Goal: Transaction & Acquisition: Purchase product/service

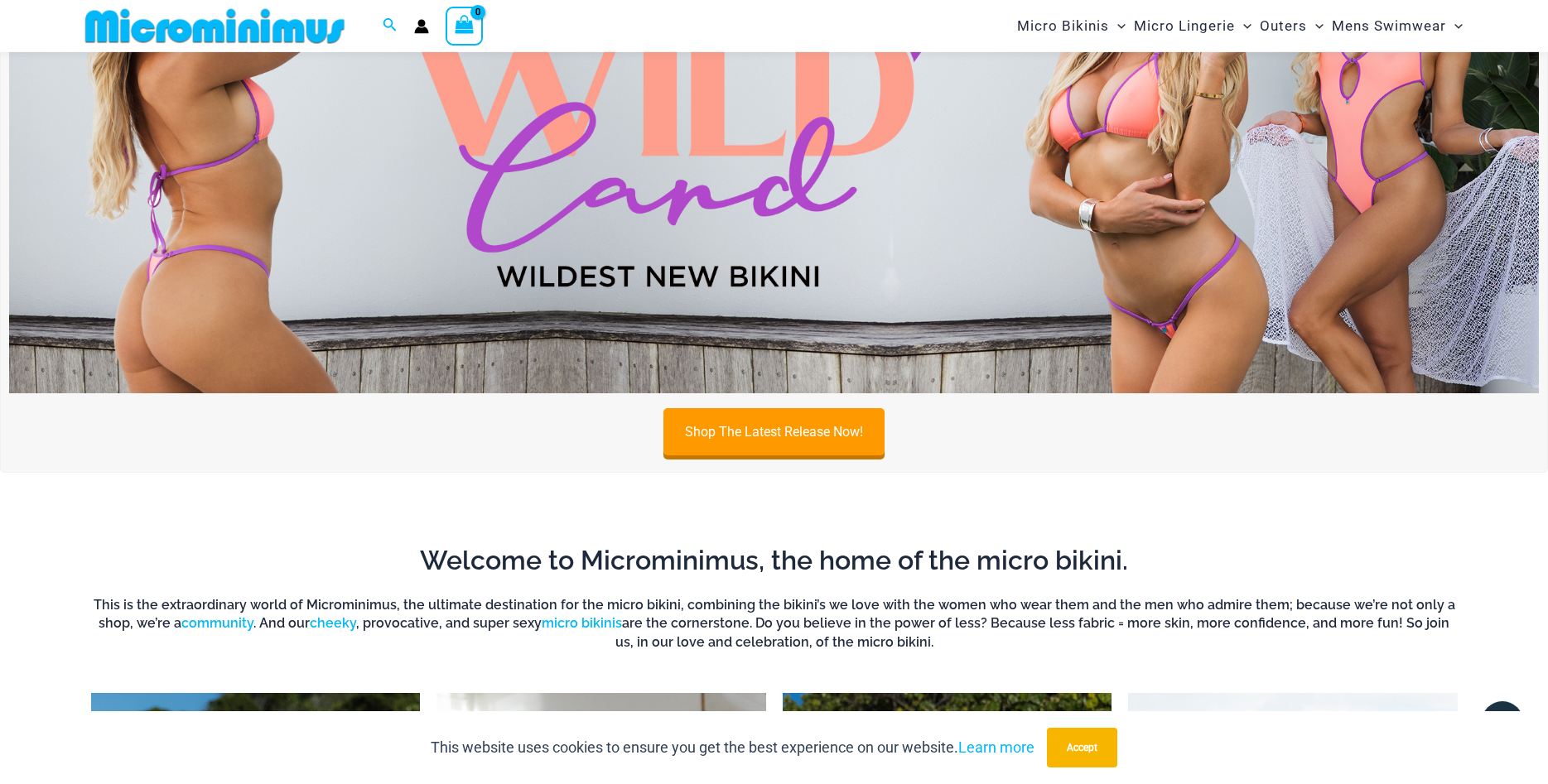
scroll to position [830, 0]
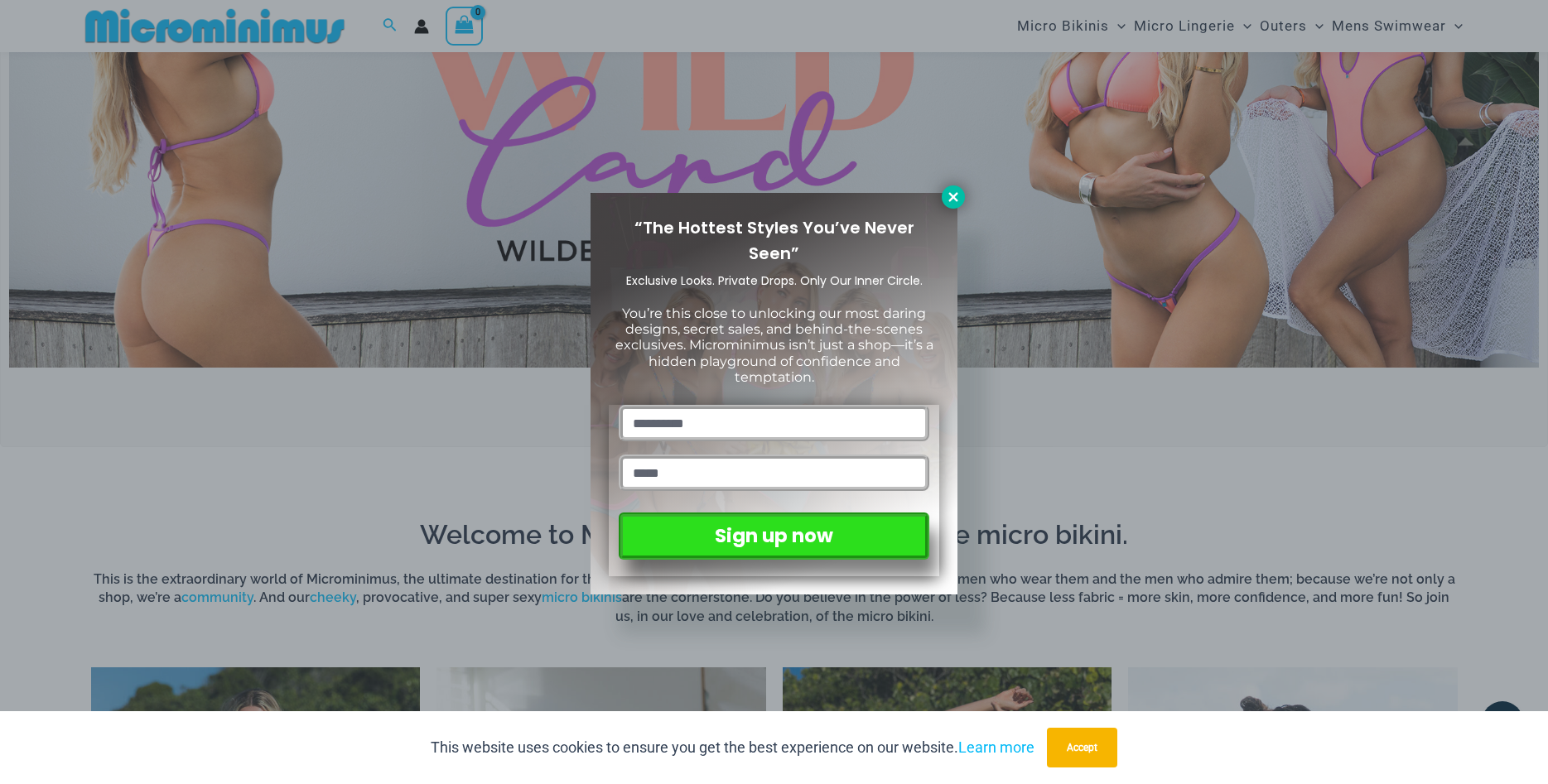
click at [947, 193] on icon at bounding box center [953, 196] width 15 height 15
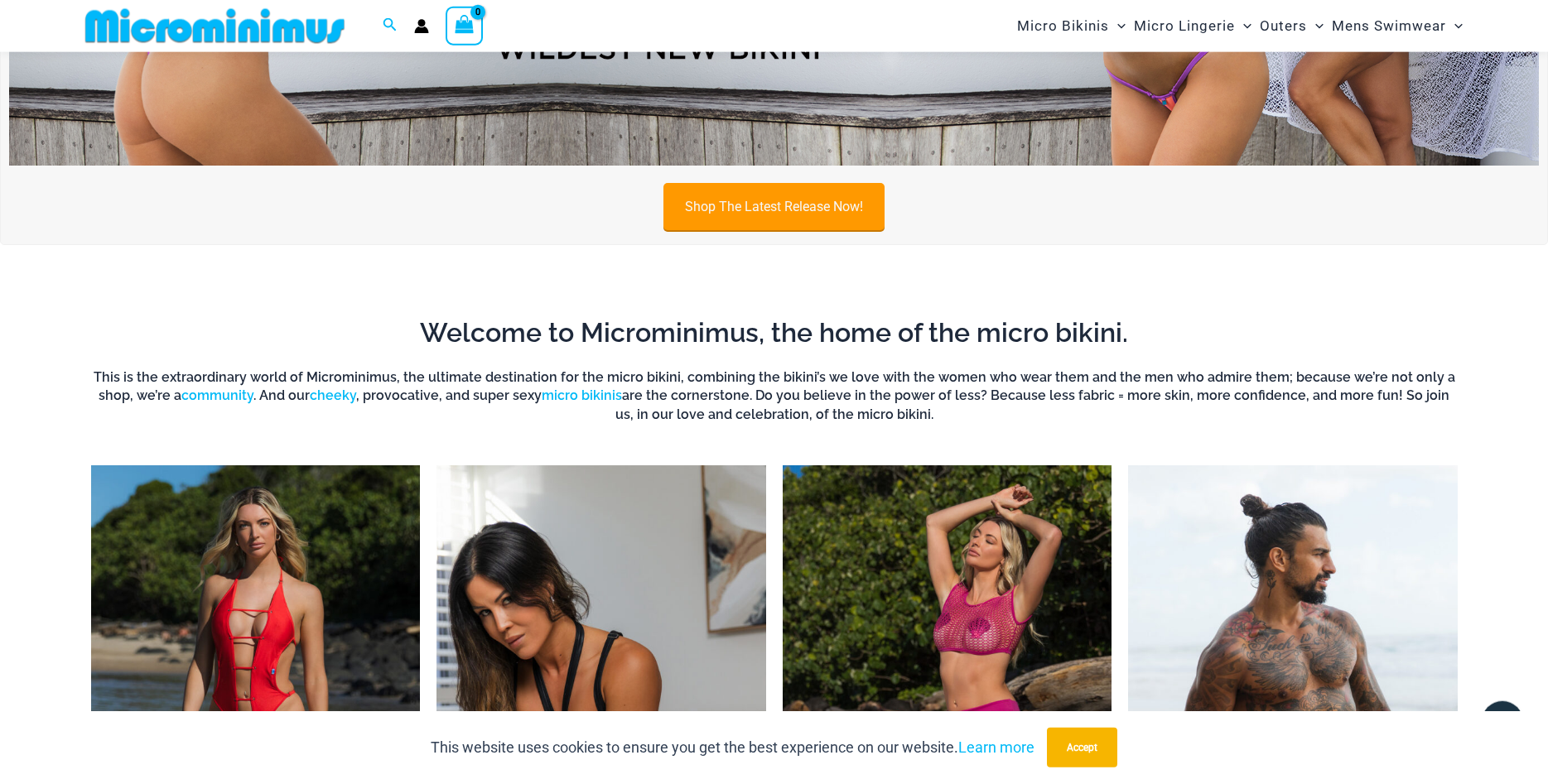
scroll to position [1168, 0]
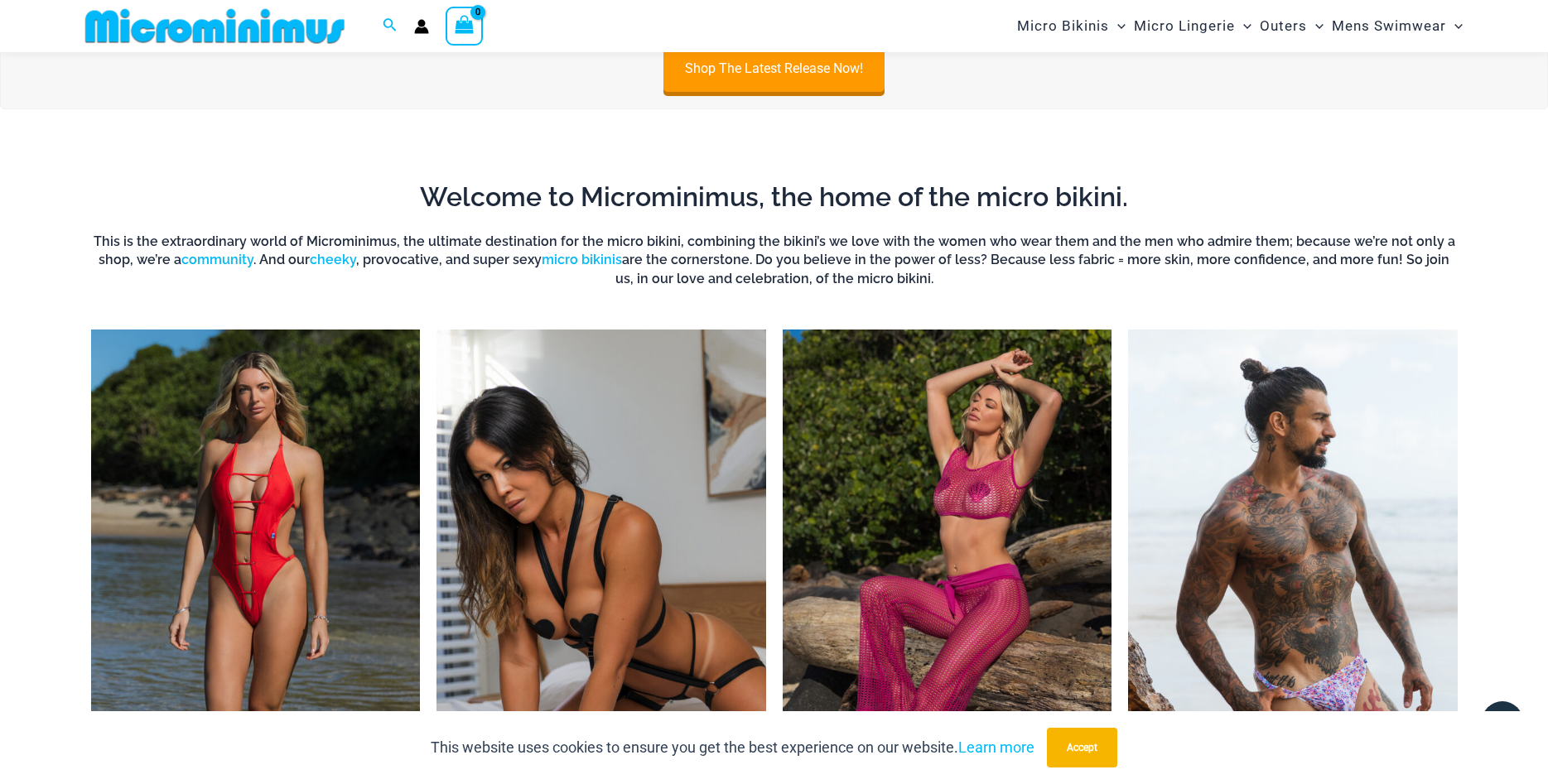
click at [996, 476] on img "Visit product category Outers" at bounding box center [947, 583] width 330 height 506
click at [650, 520] on img "Visit product category Micro Lingerie" at bounding box center [602, 583] width 330 height 506
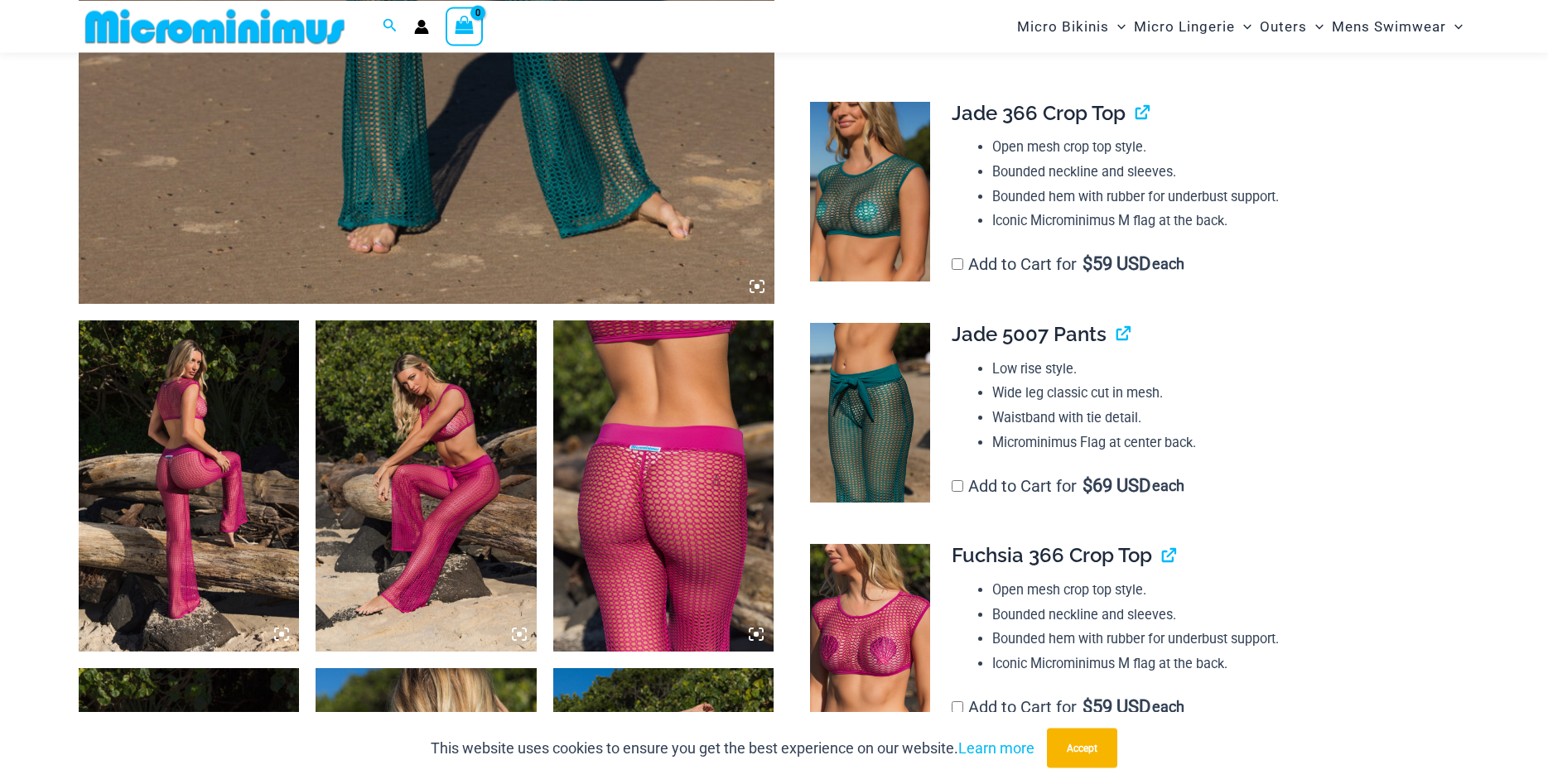
scroll to position [916, 0]
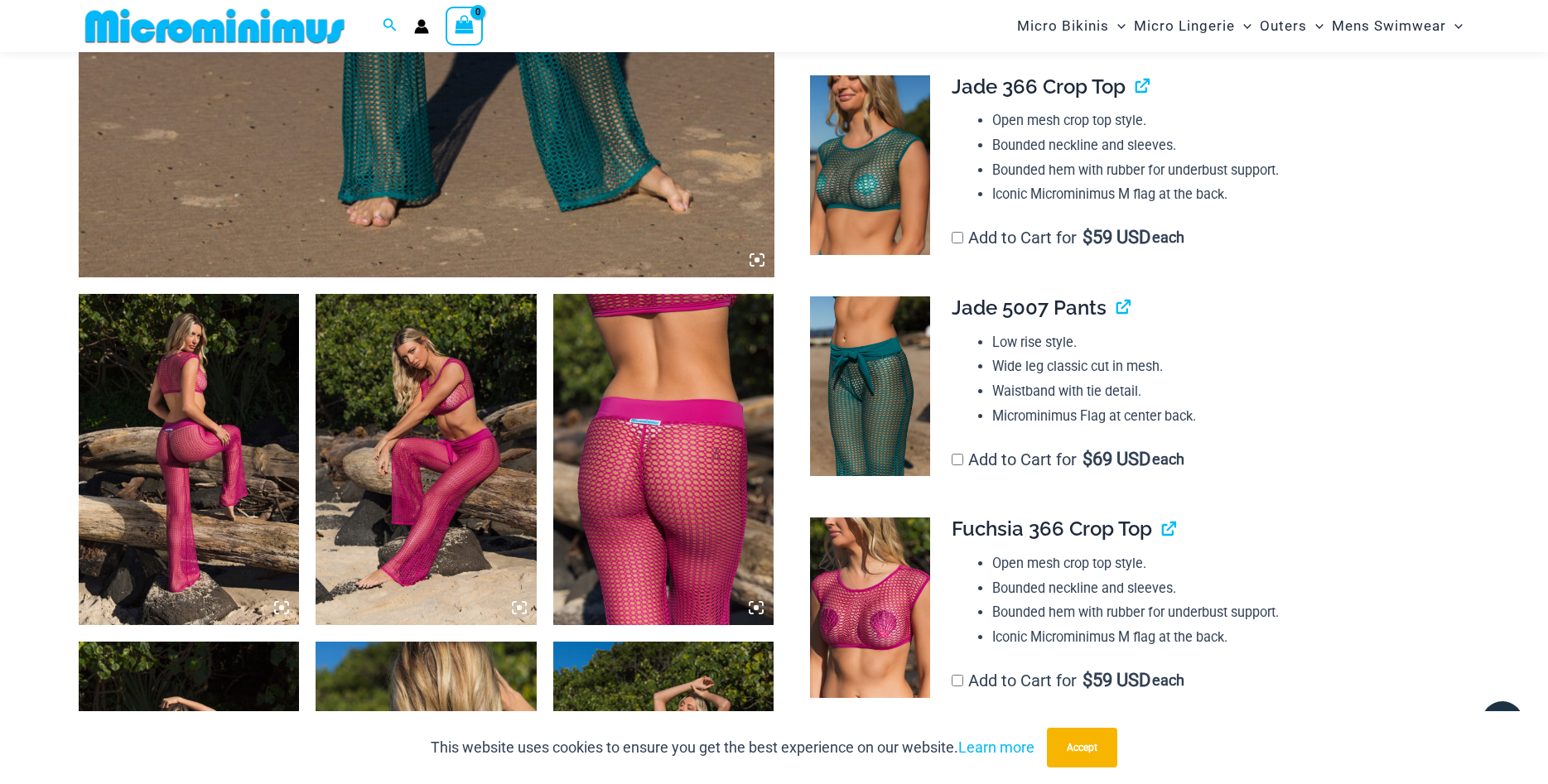
click at [223, 426] on img at bounding box center [188, 460] width 221 height 332
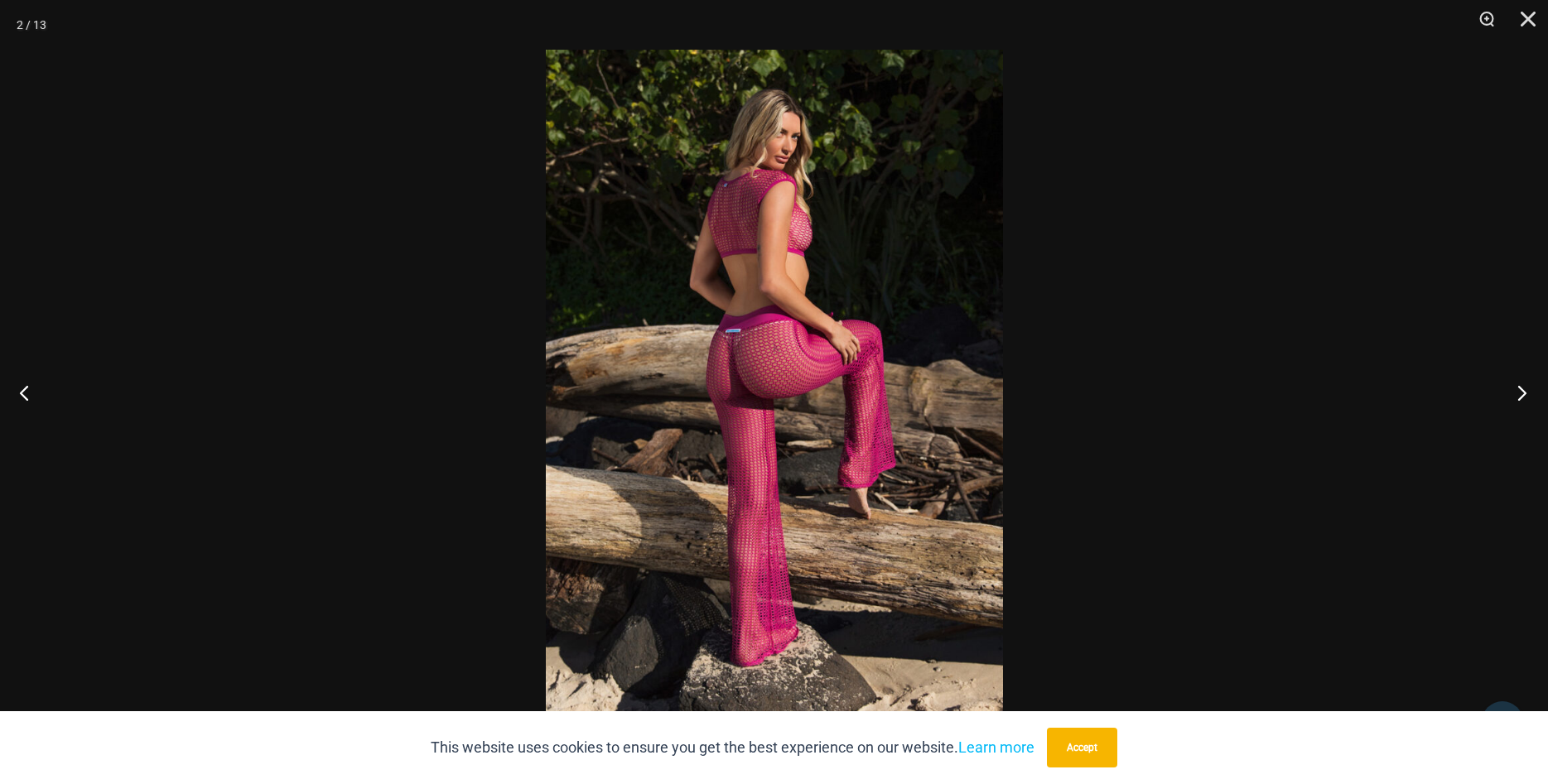
click at [1520, 389] on button "Next" at bounding box center [1517, 392] width 62 height 82
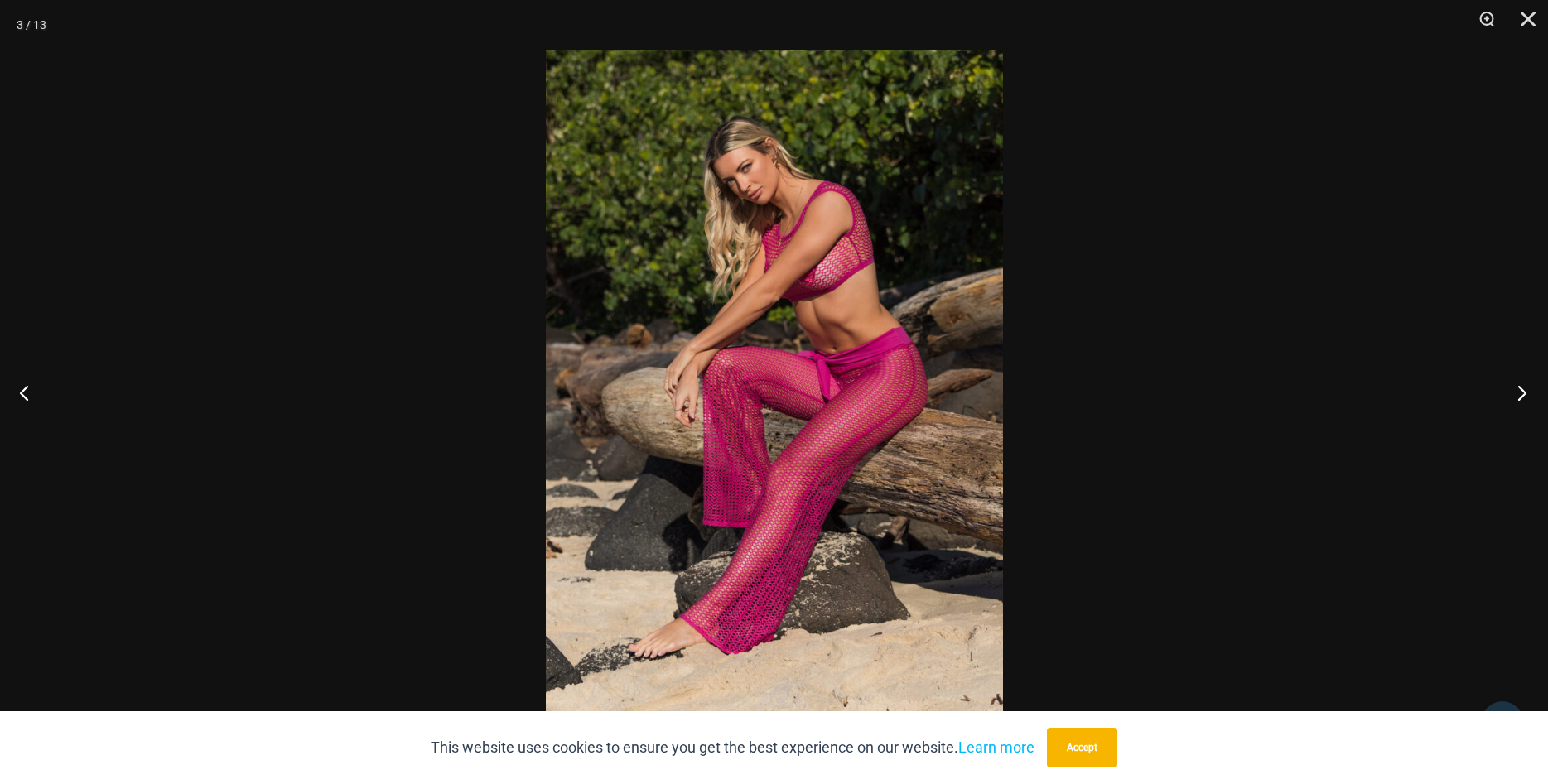
click at [1520, 389] on button "Next" at bounding box center [1517, 392] width 62 height 82
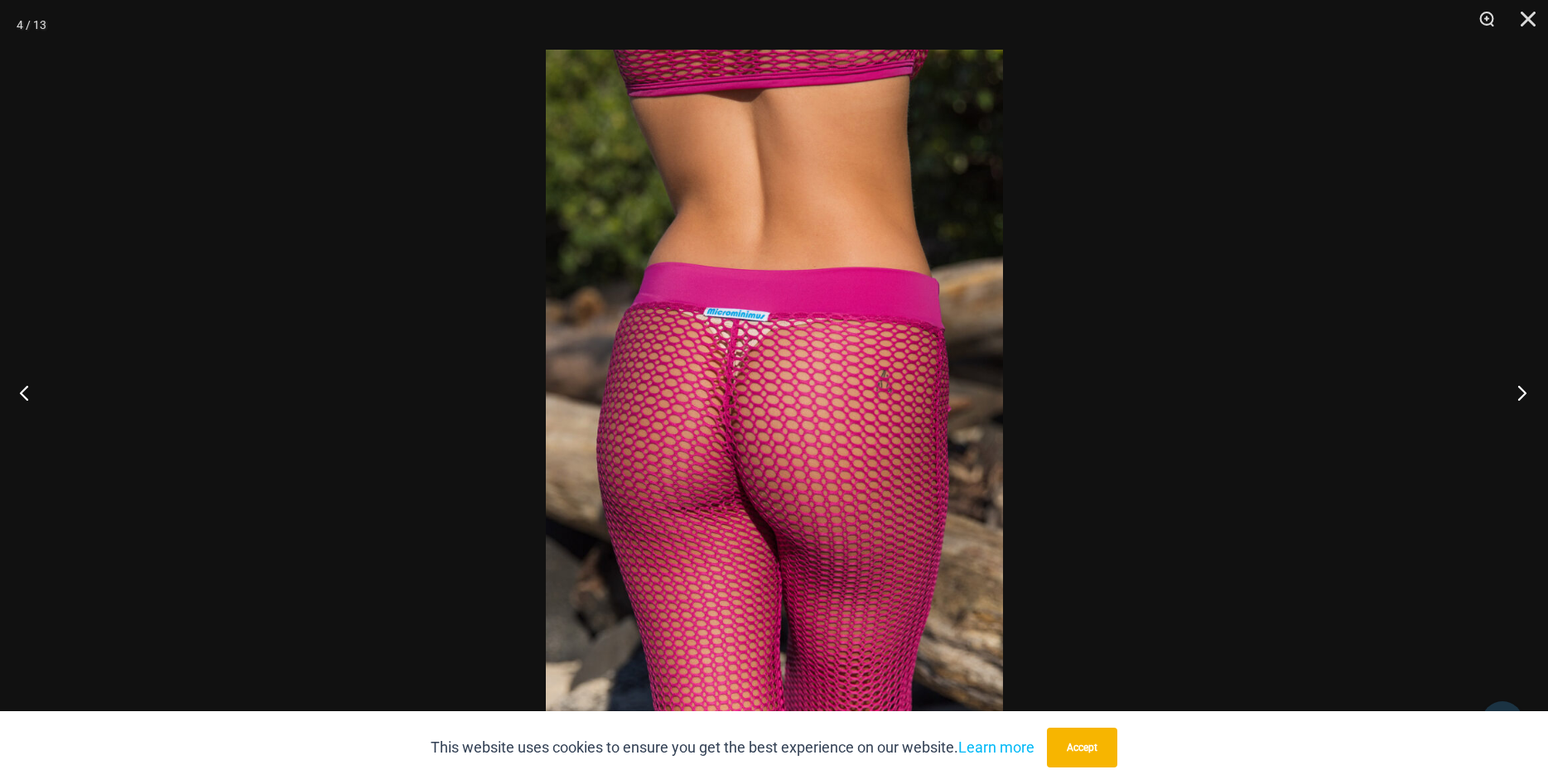
click at [1529, 395] on button "Next" at bounding box center [1517, 392] width 62 height 82
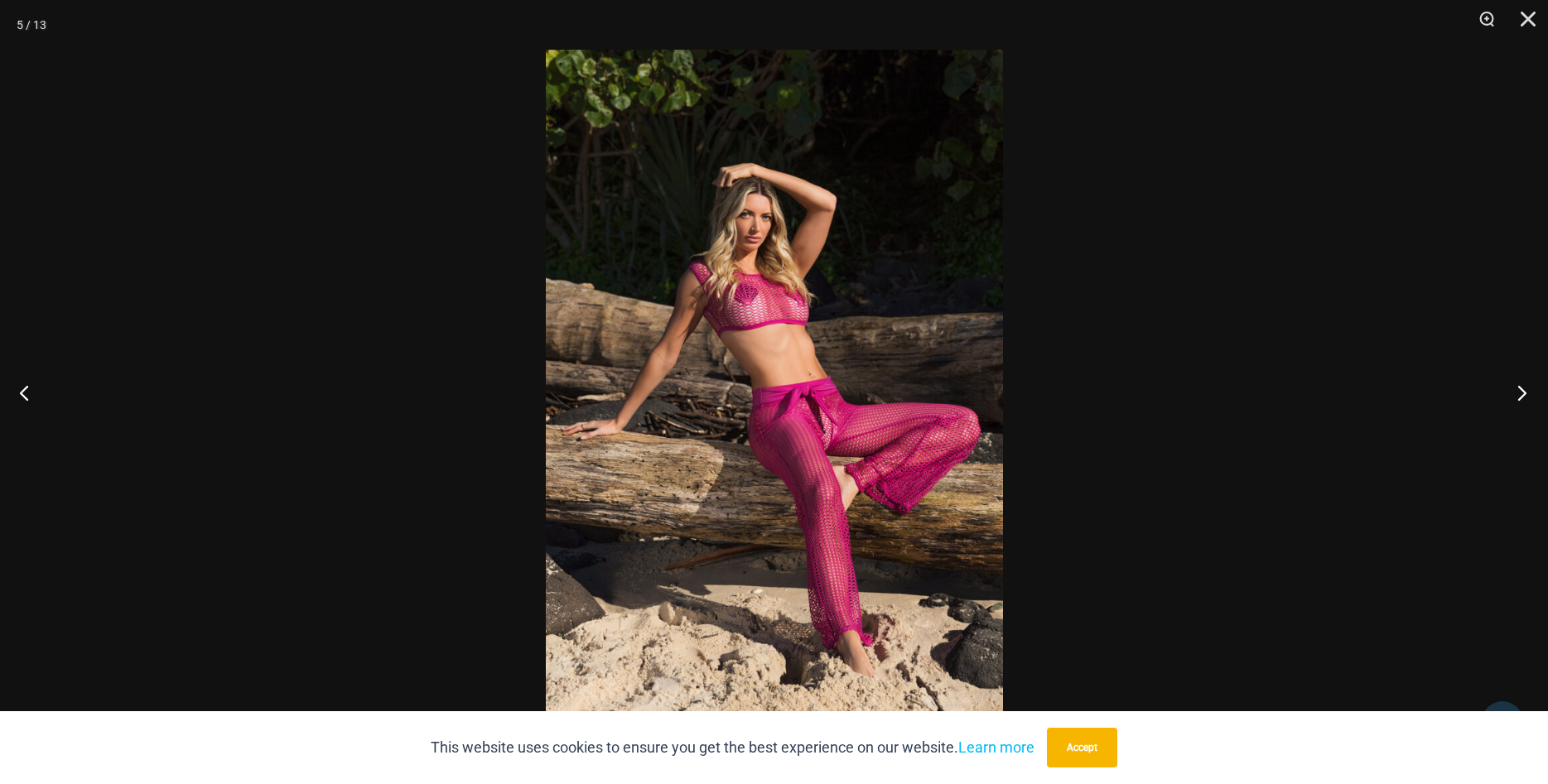
click at [1529, 395] on button "Next" at bounding box center [1517, 392] width 62 height 82
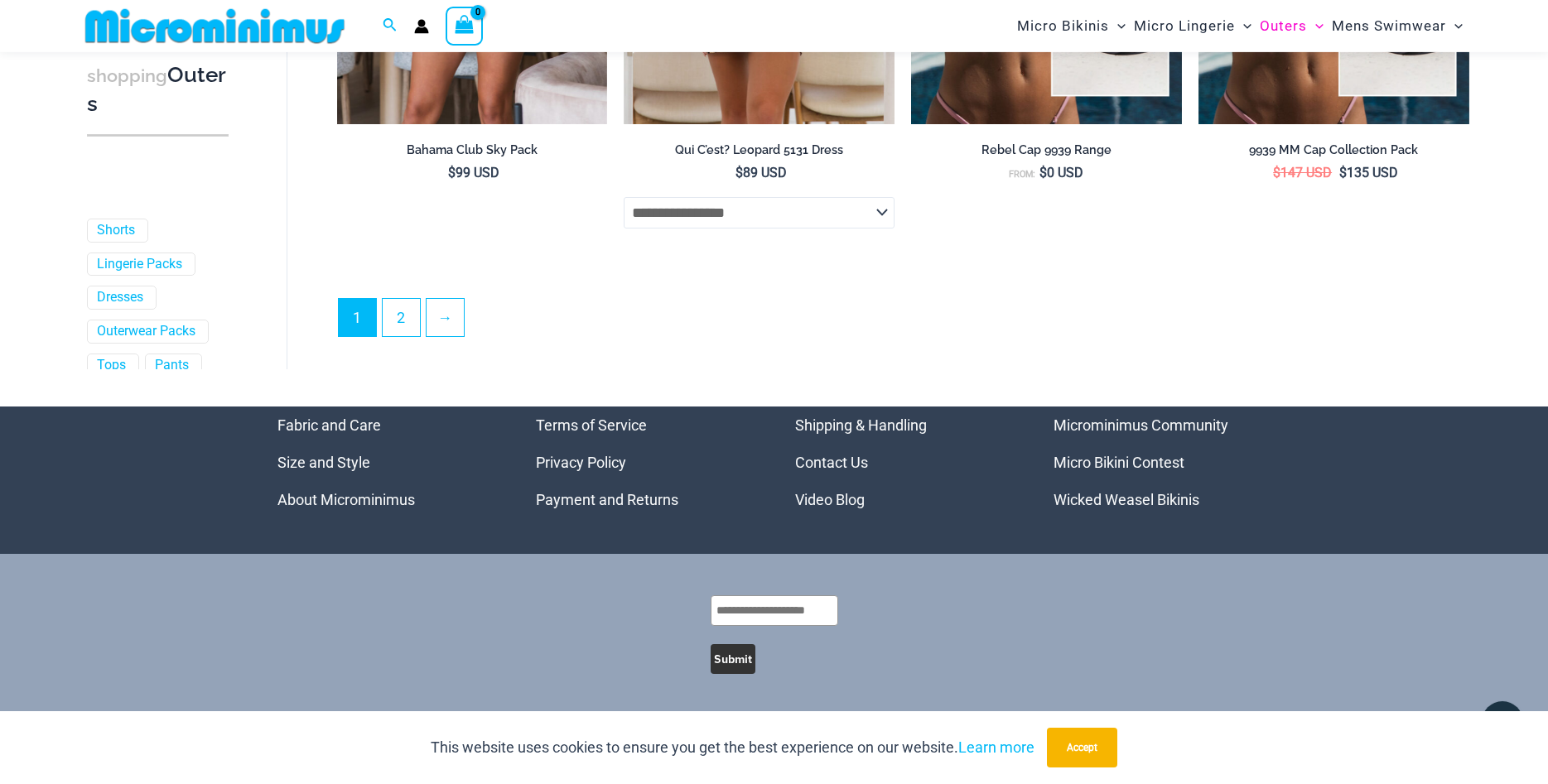
scroll to position [4485, 0]
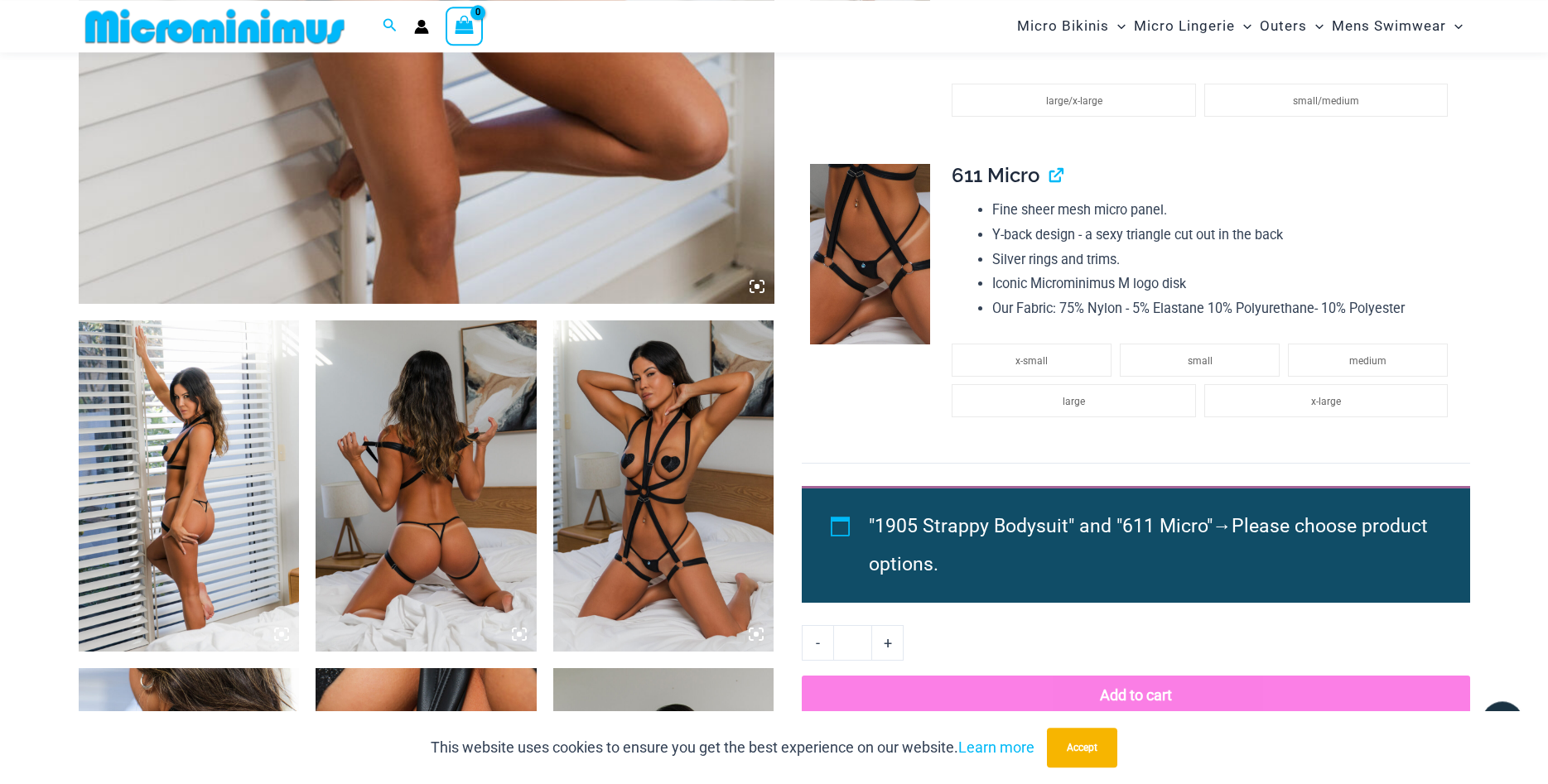
scroll to position [916, 0]
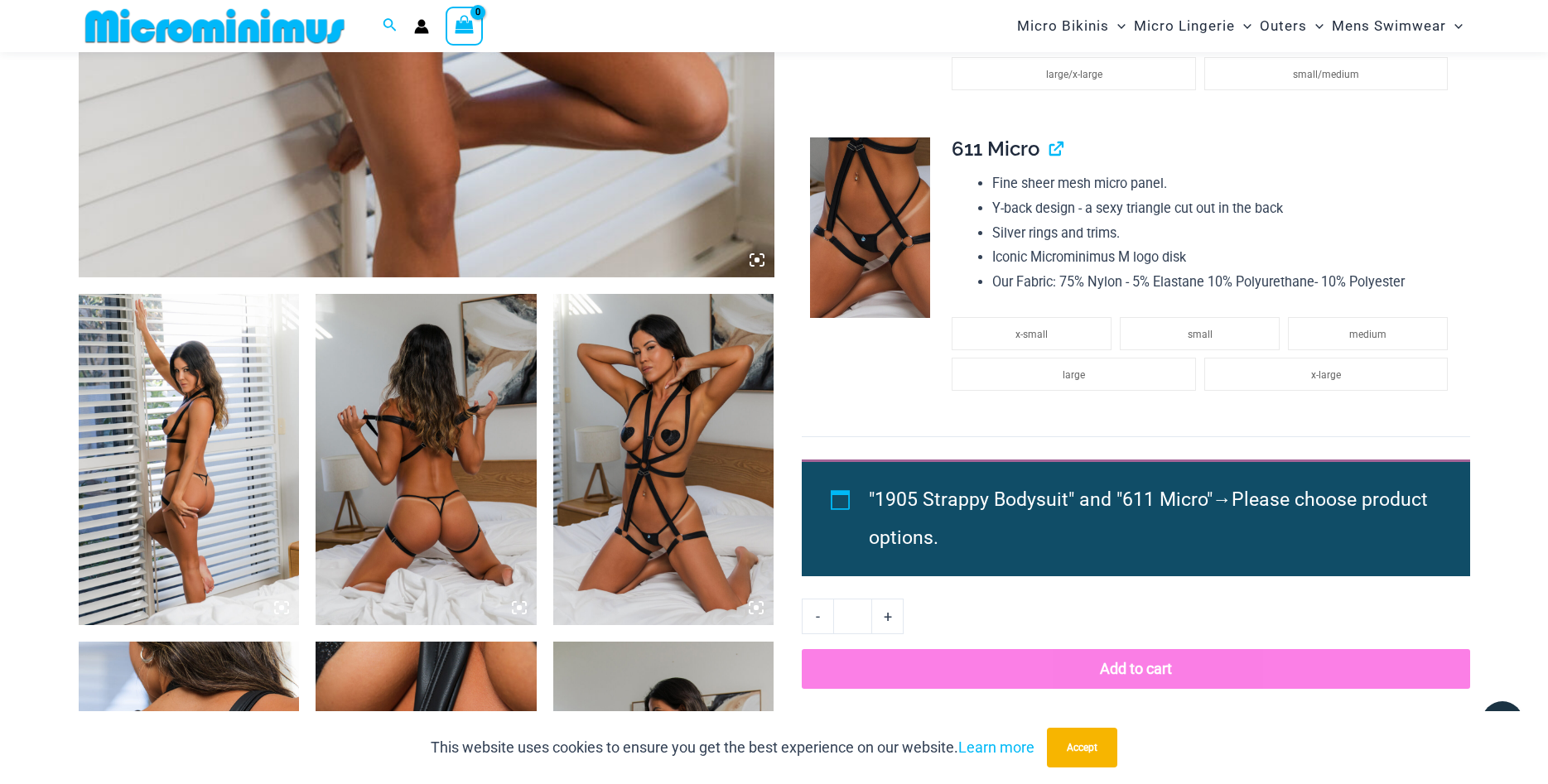
click at [203, 435] on img at bounding box center [188, 460] width 221 height 332
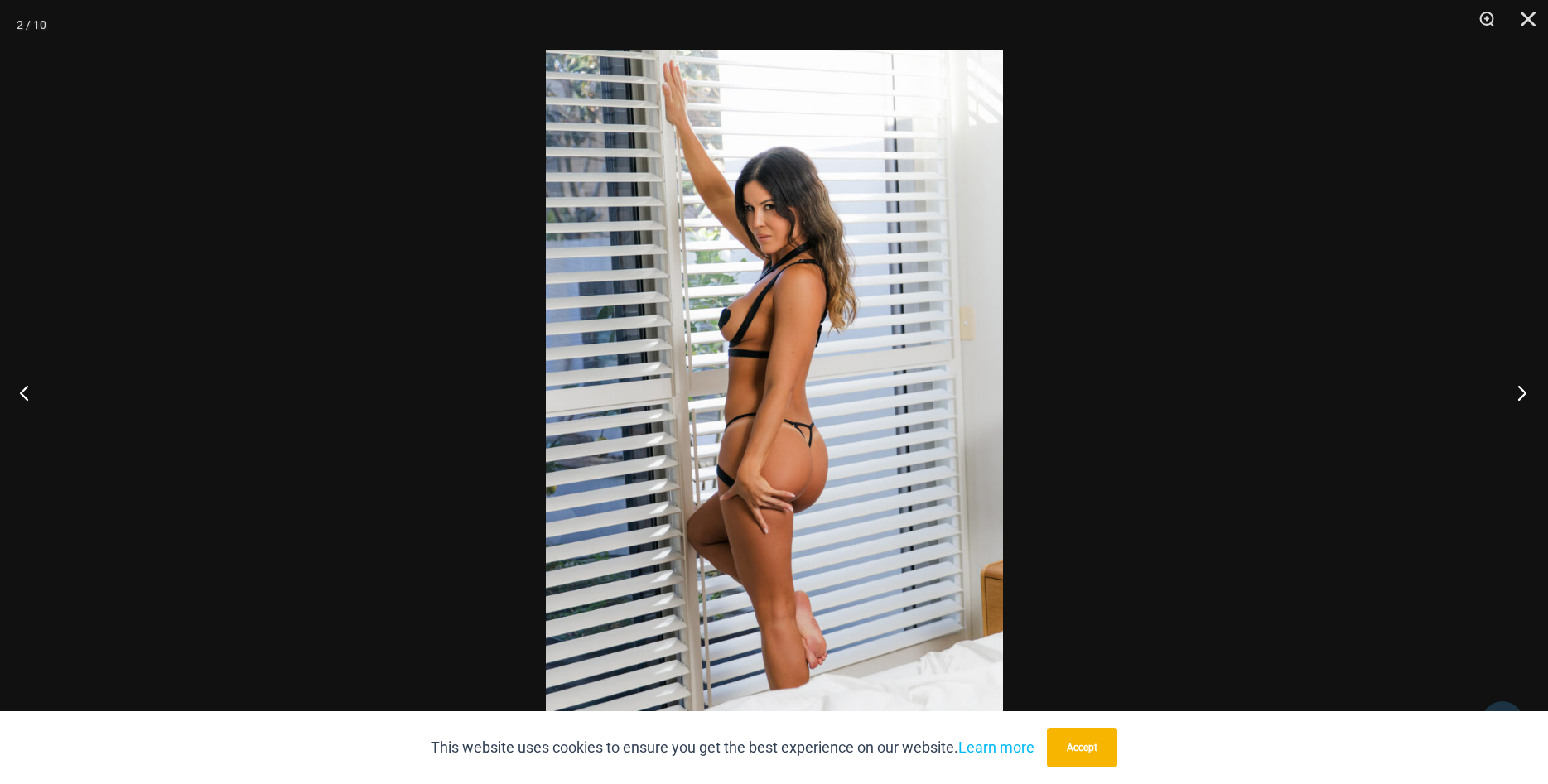
click at [1524, 389] on button "Next" at bounding box center [1517, 392] width 62 height 82
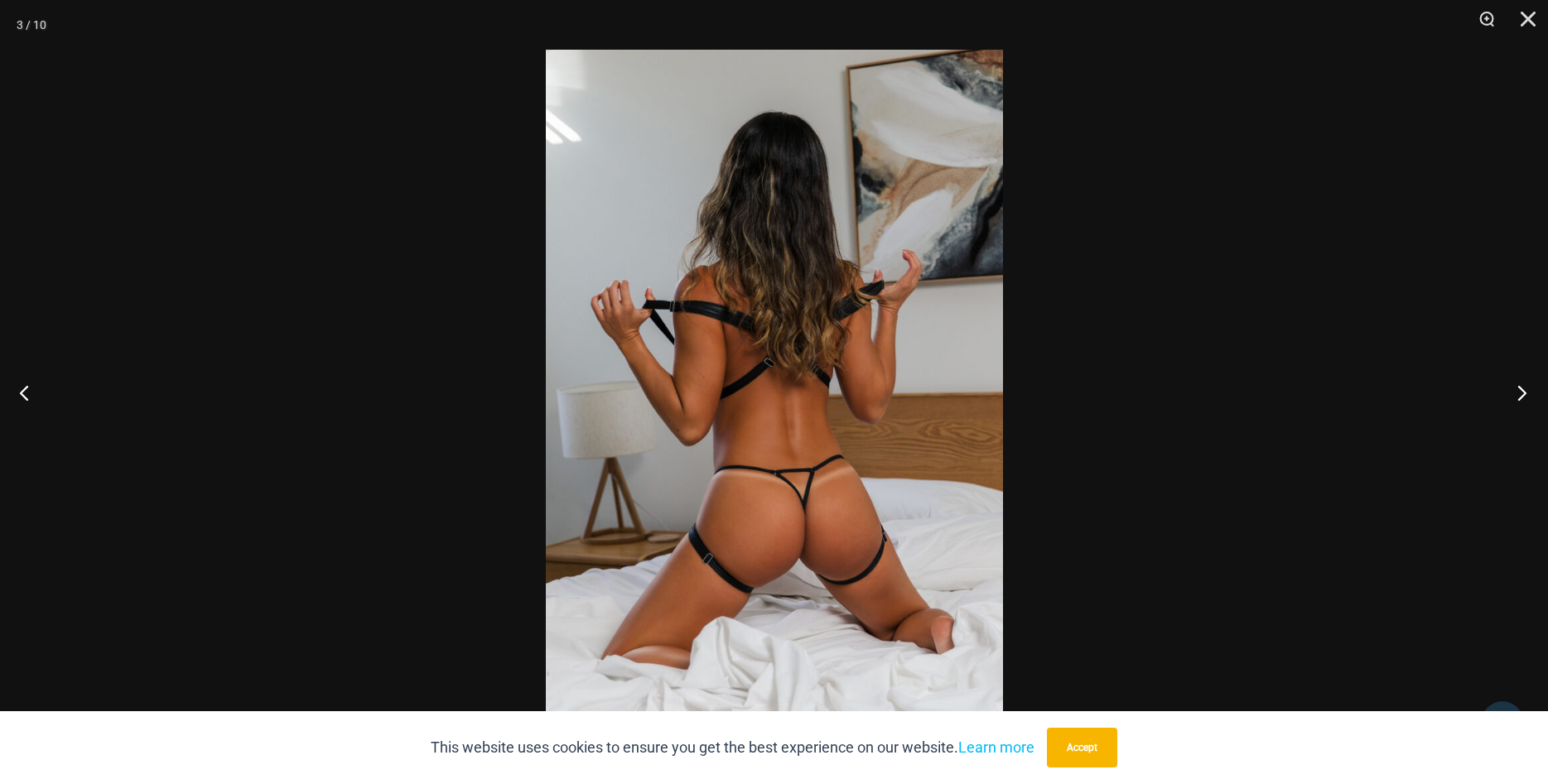
click at [1519, 385] on button "Next" at bounding box center [1517, 392] width 62 height 82
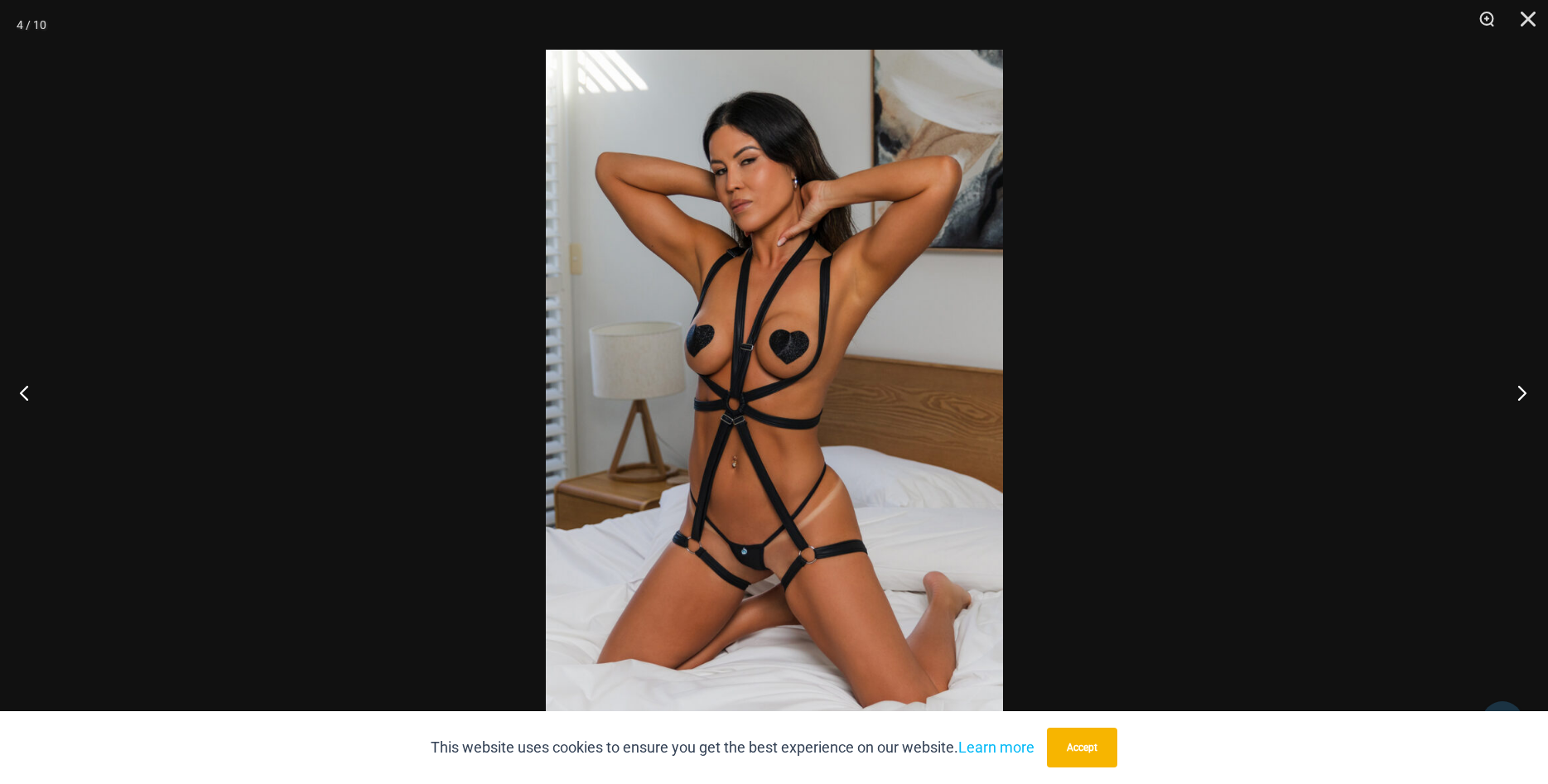
click at [1529, 390] on button "Next" at bounding box center [1517, 392] width 62 height 82
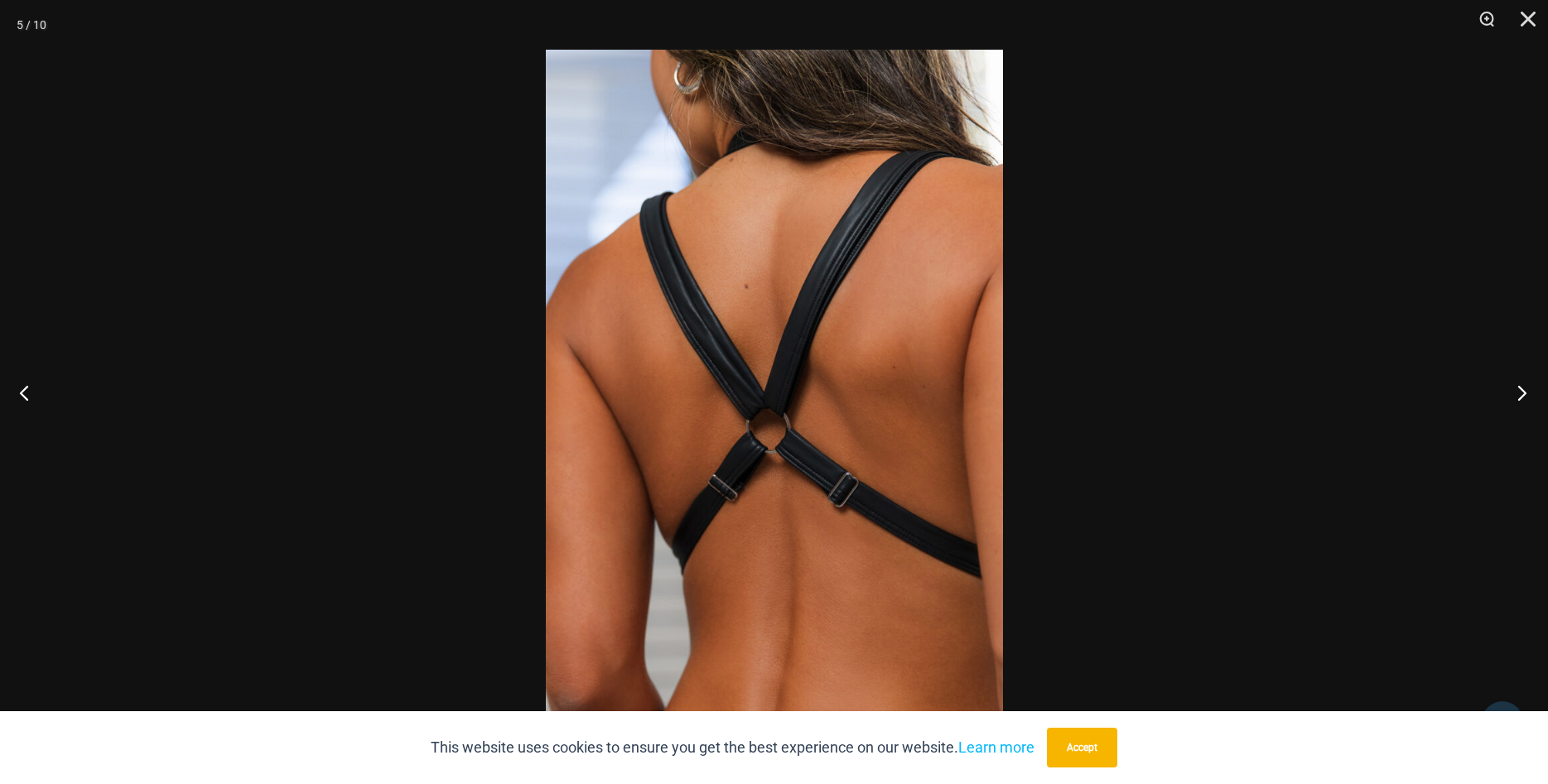
click at [1524, 399] on button "Next" at bounding box center [1517, 392] width 62 height 82
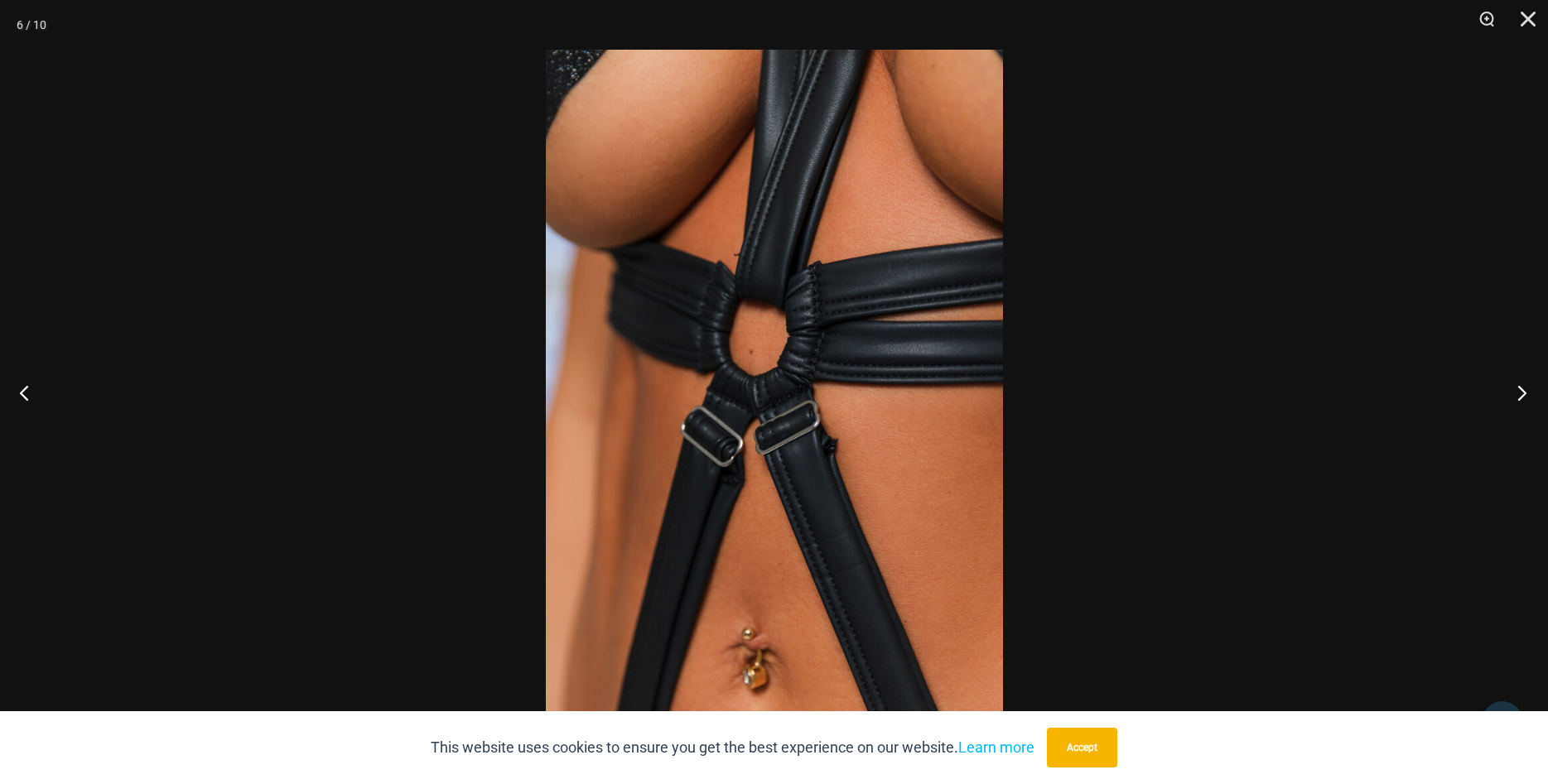
click at [1524, 399] on button "Next" at bounding box center [1517, 392] width 62 height 82
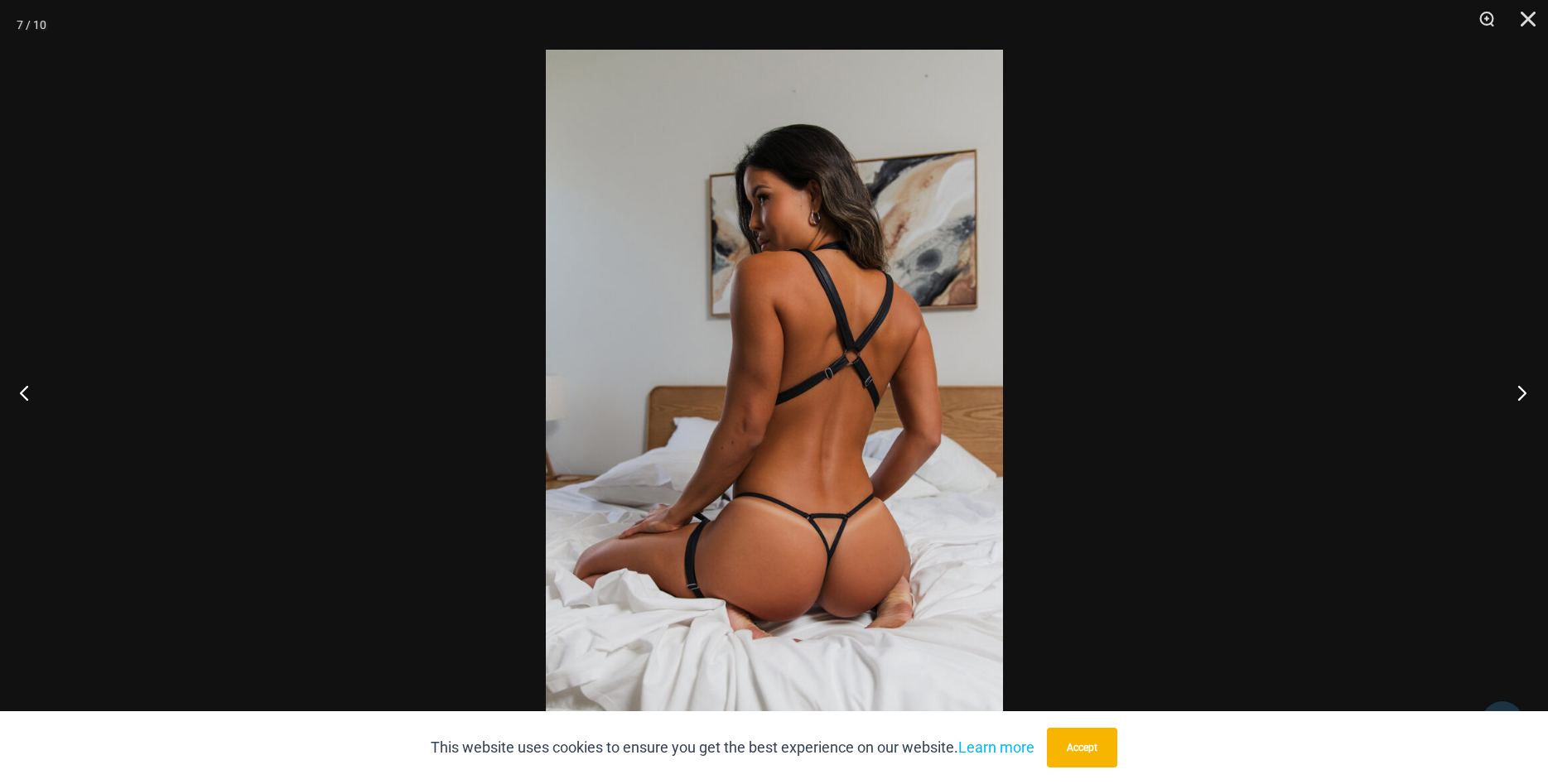
click at [1524, 399] on button "Next" at bounding box center [1517, 392] width 62 height 82
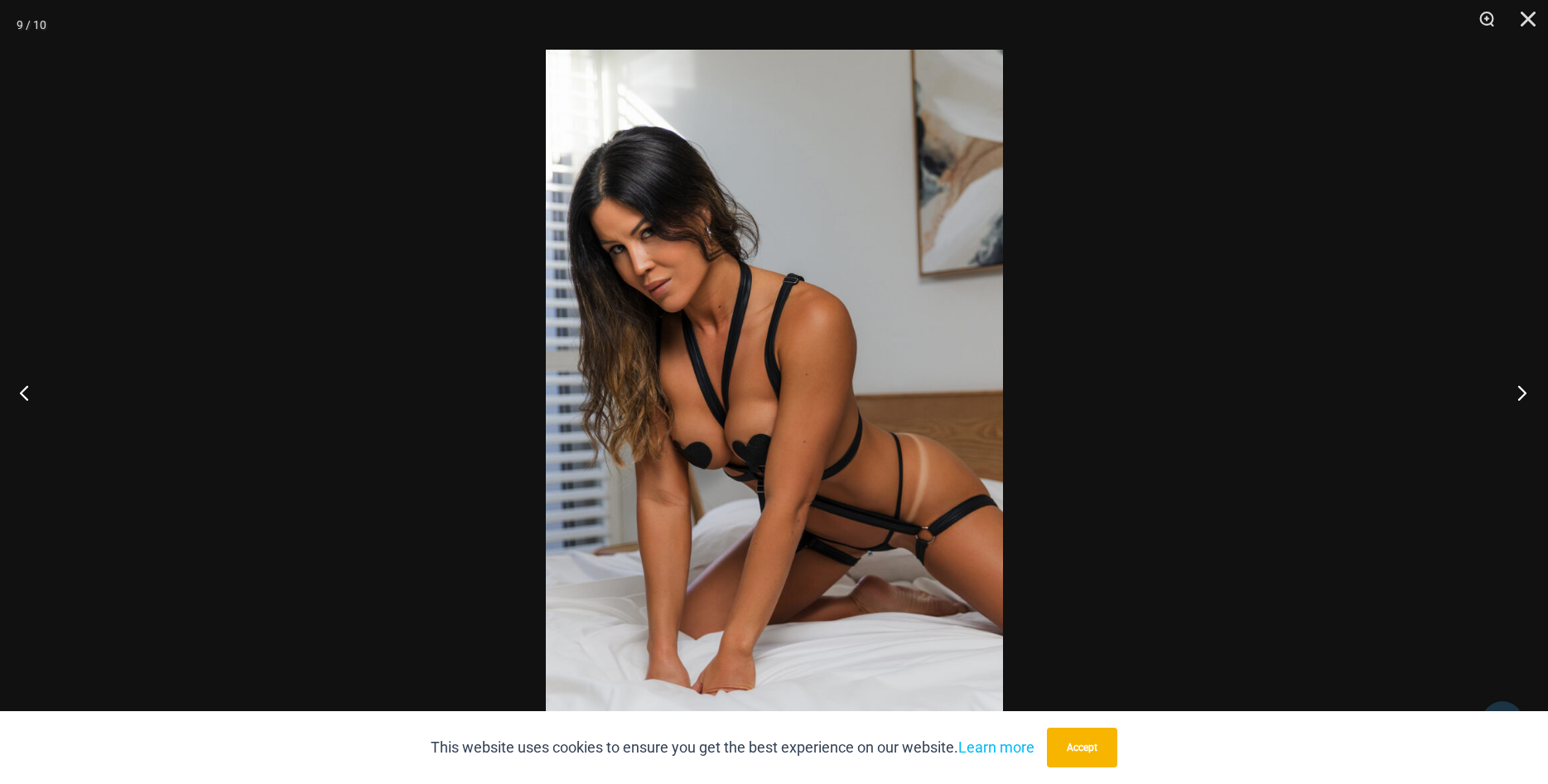
click at [1524, 398] on button "Next" at bounding box center [1517, 392] width 62 height 82
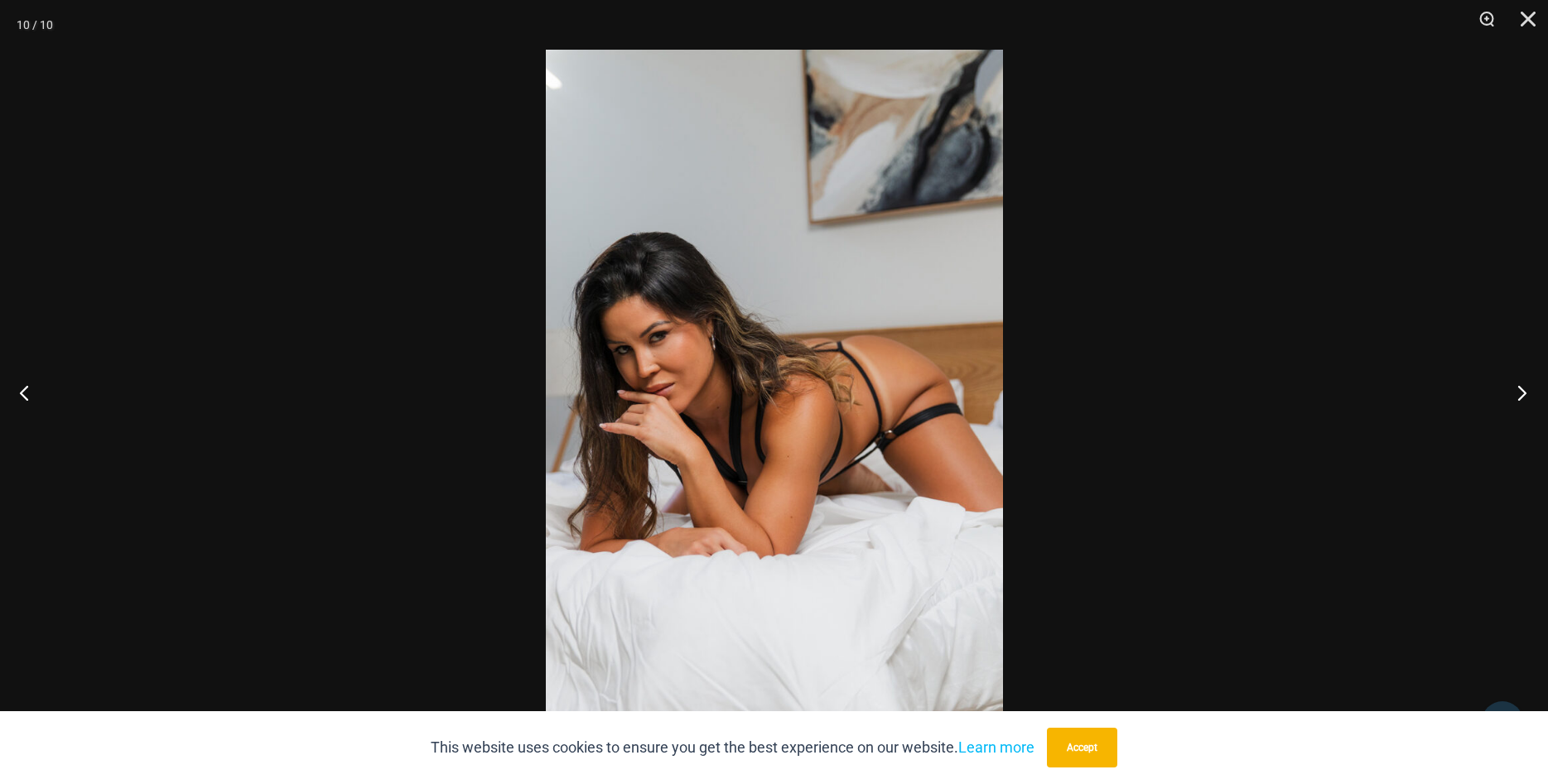
click at [1524, 398] on button "Next" at bounding box center [1517, 392] width 62 height 82
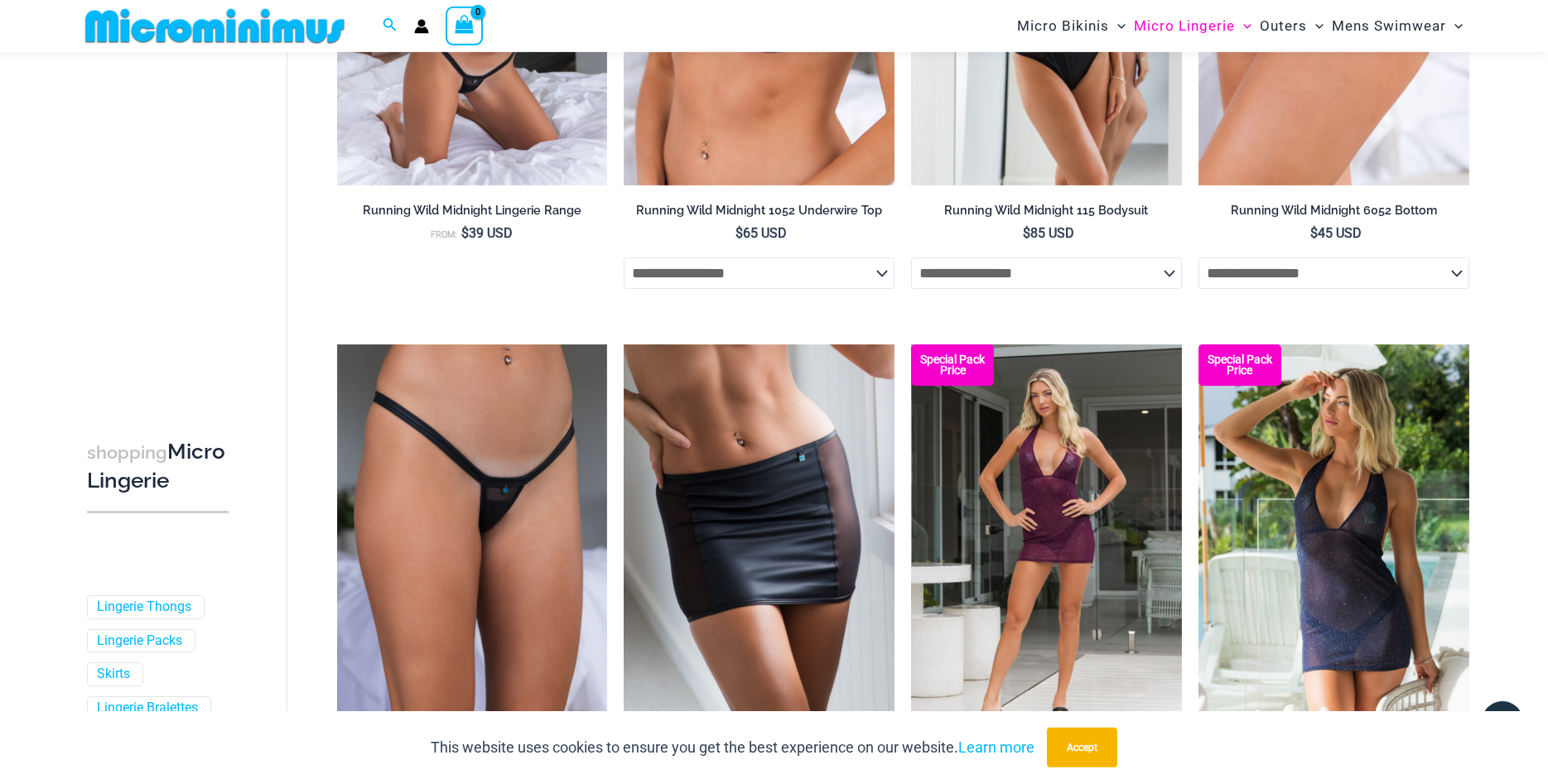
scroll to position [1086, 0]
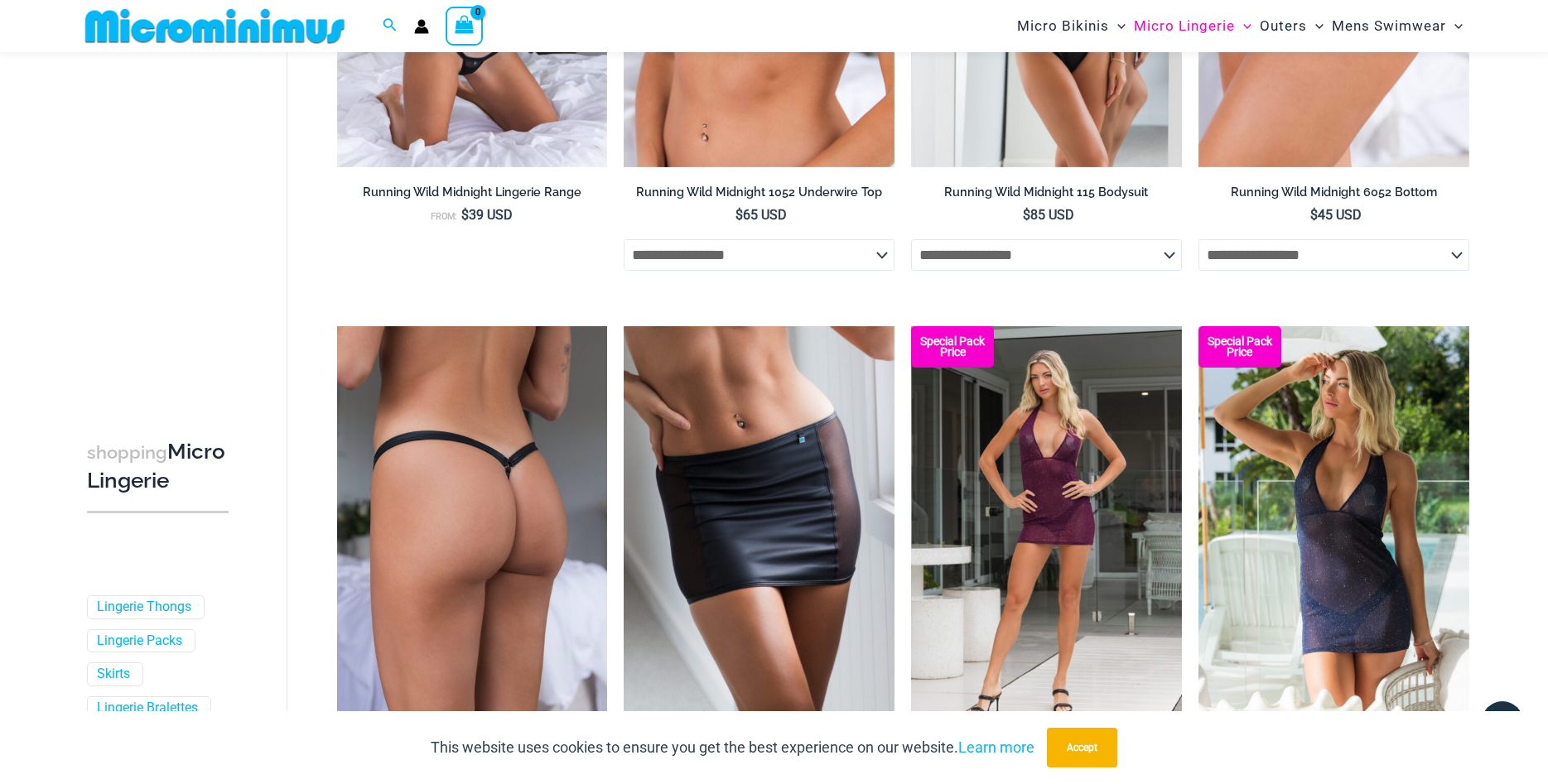
click at [511, 431] on img at bounding box center [472, 528] width 271 height 405
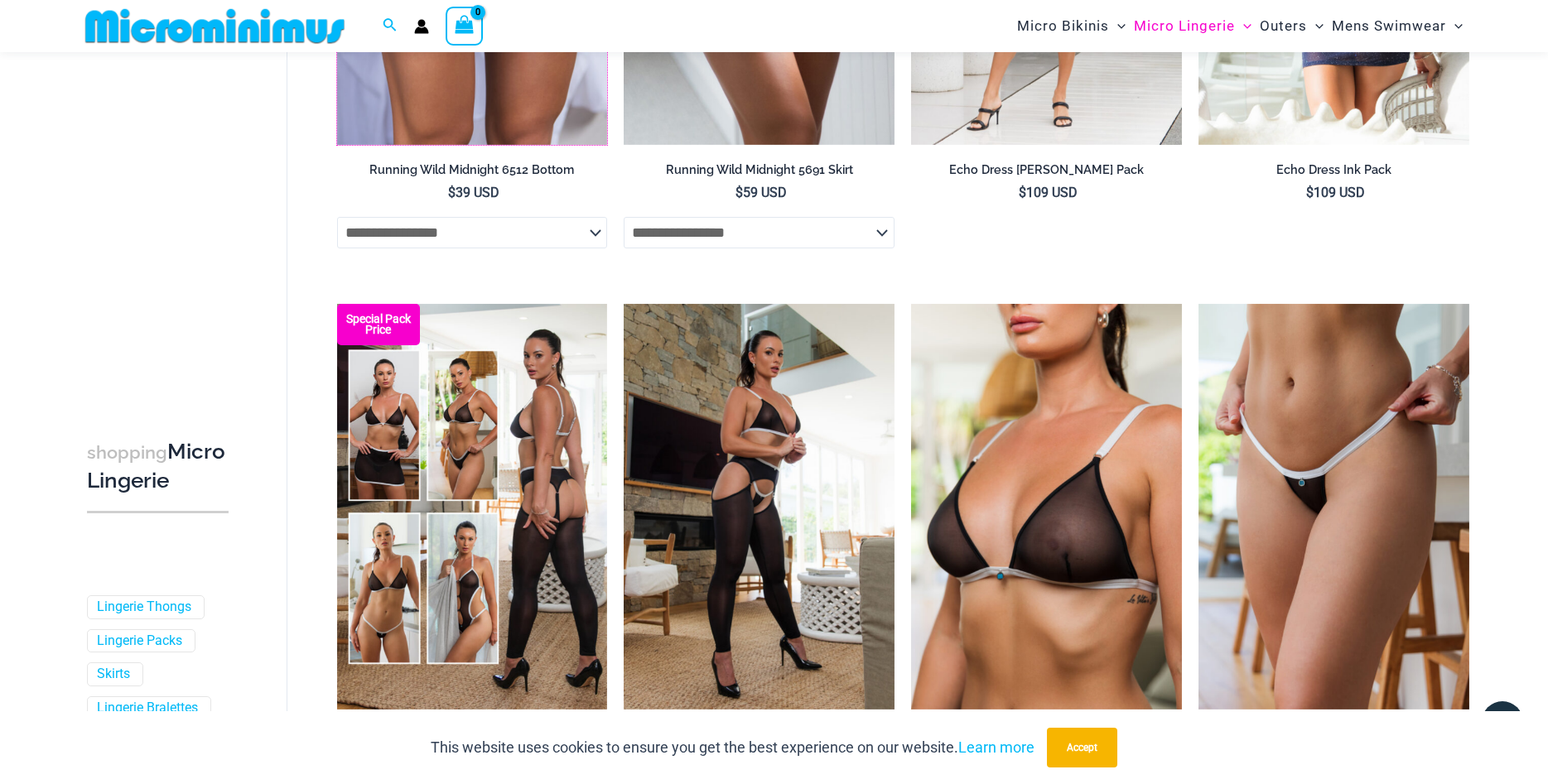
scroll to position [1678, 0]
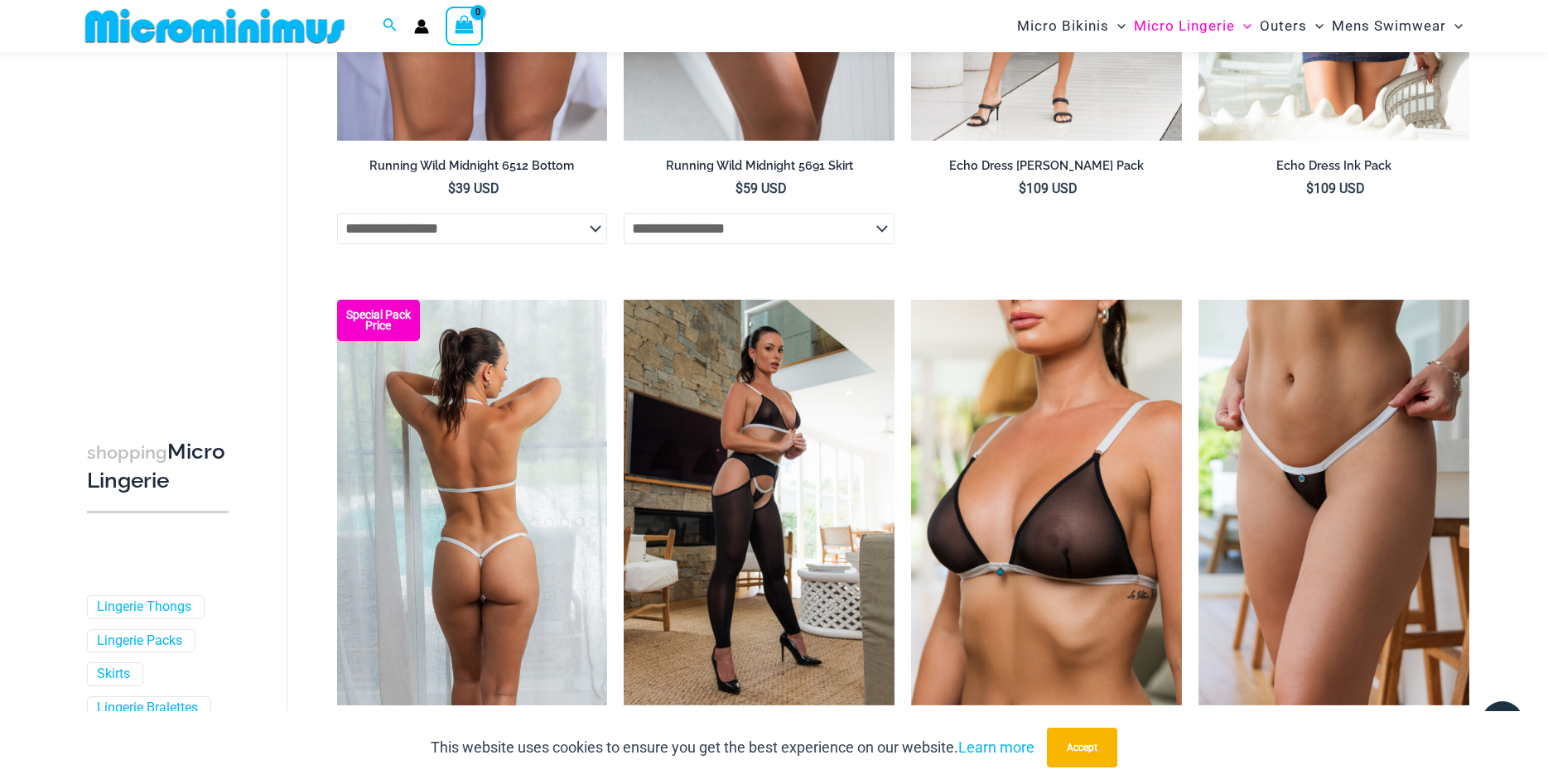
click at [496, 409] on img at bounding box center [472, 501] width 271 height 405
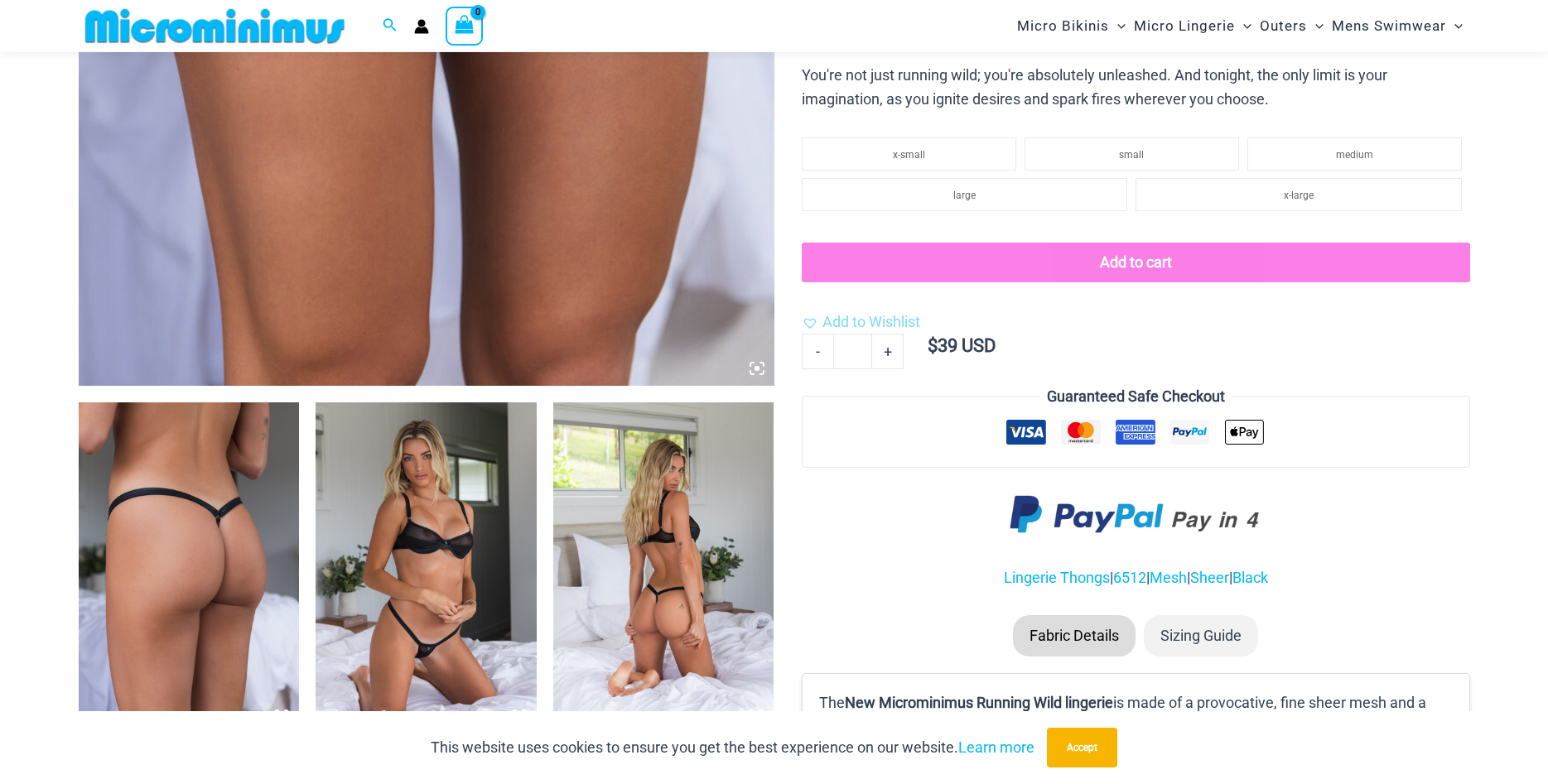
scroll to position [830, 0]
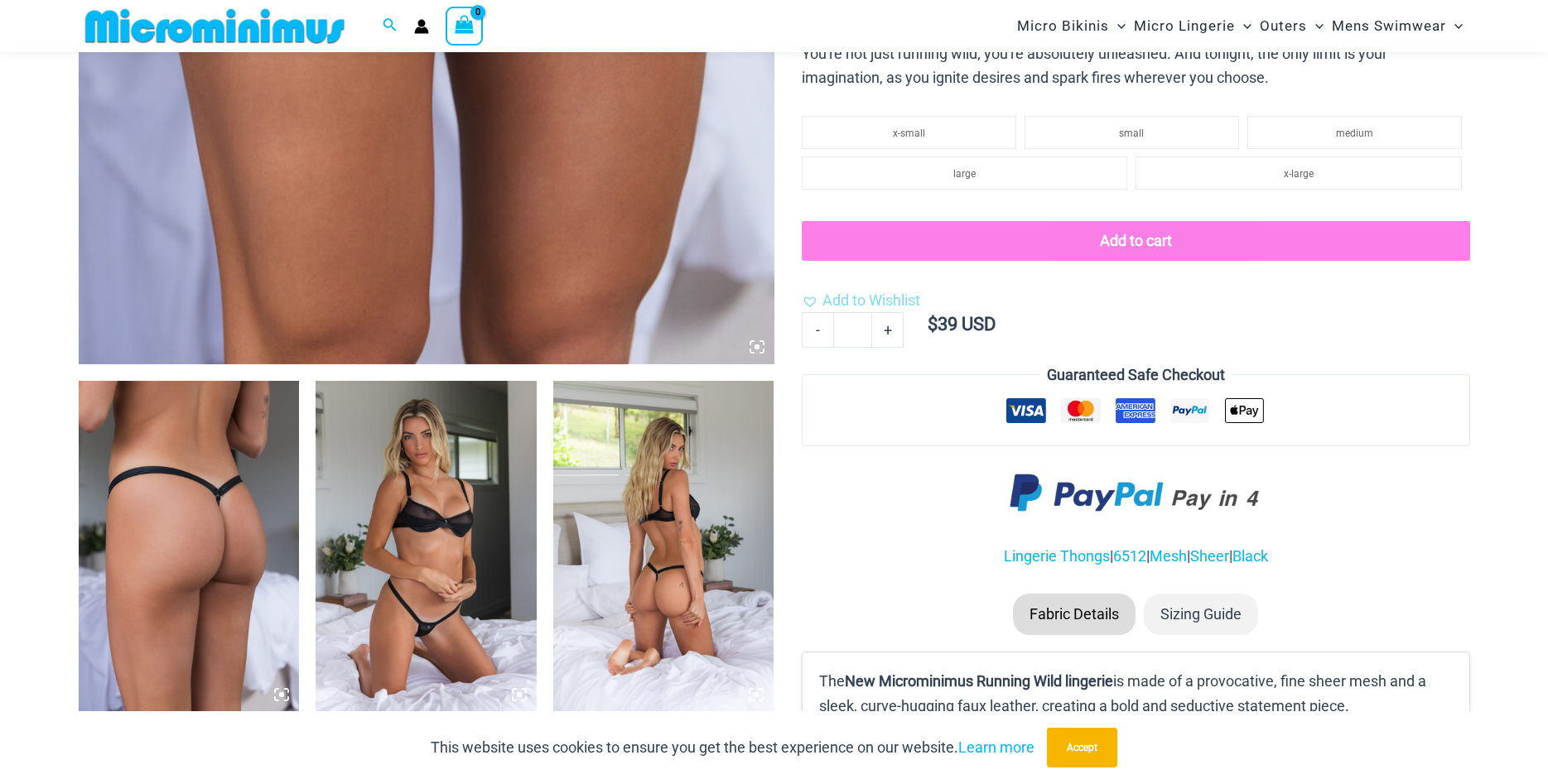
click at [215, 579] on img at bounding box center [188, 547] width 221 height 332
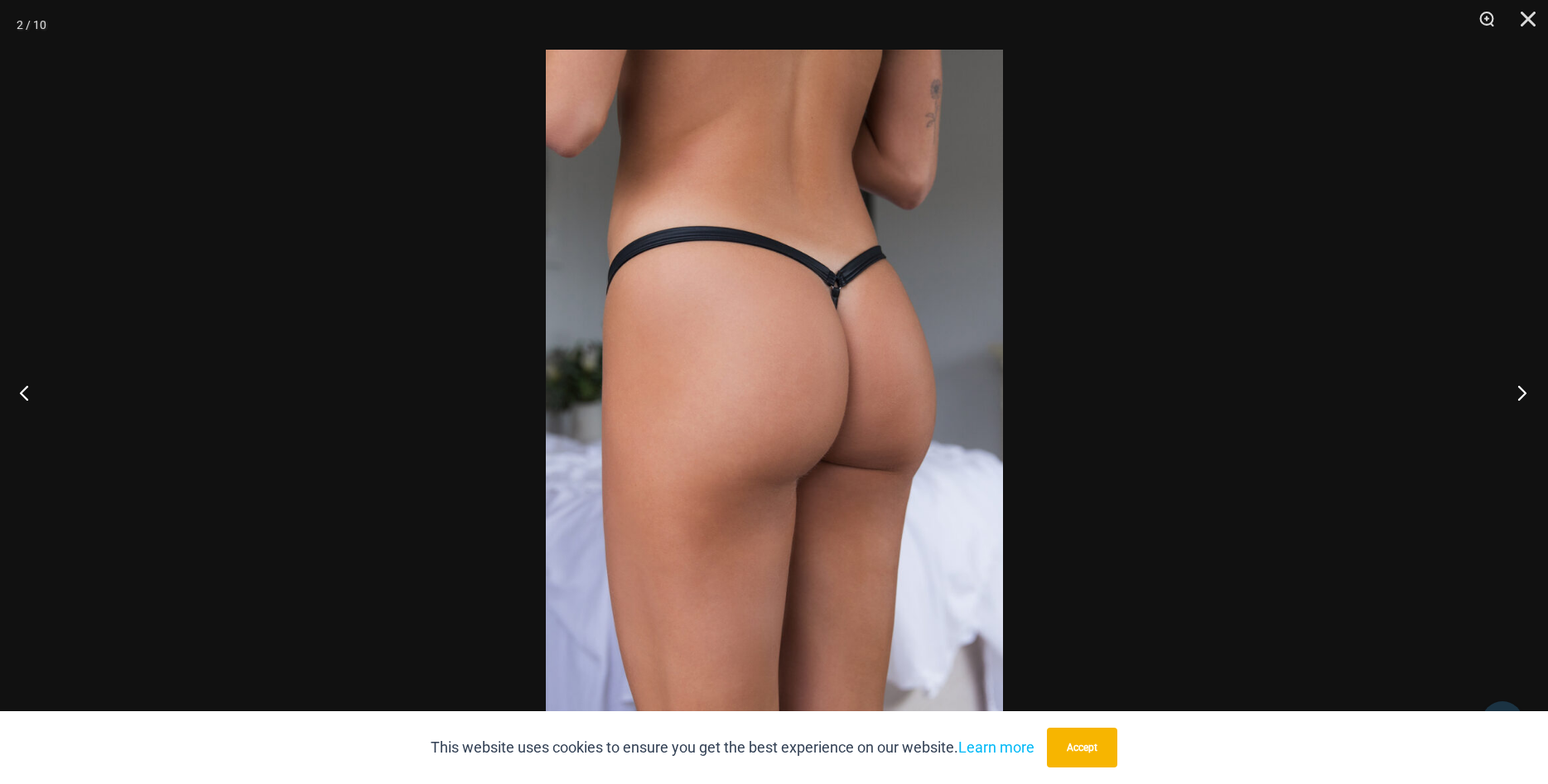
click at [1517, 398] on button "Next" at bounding box center [1517, 392] width 62 height 82
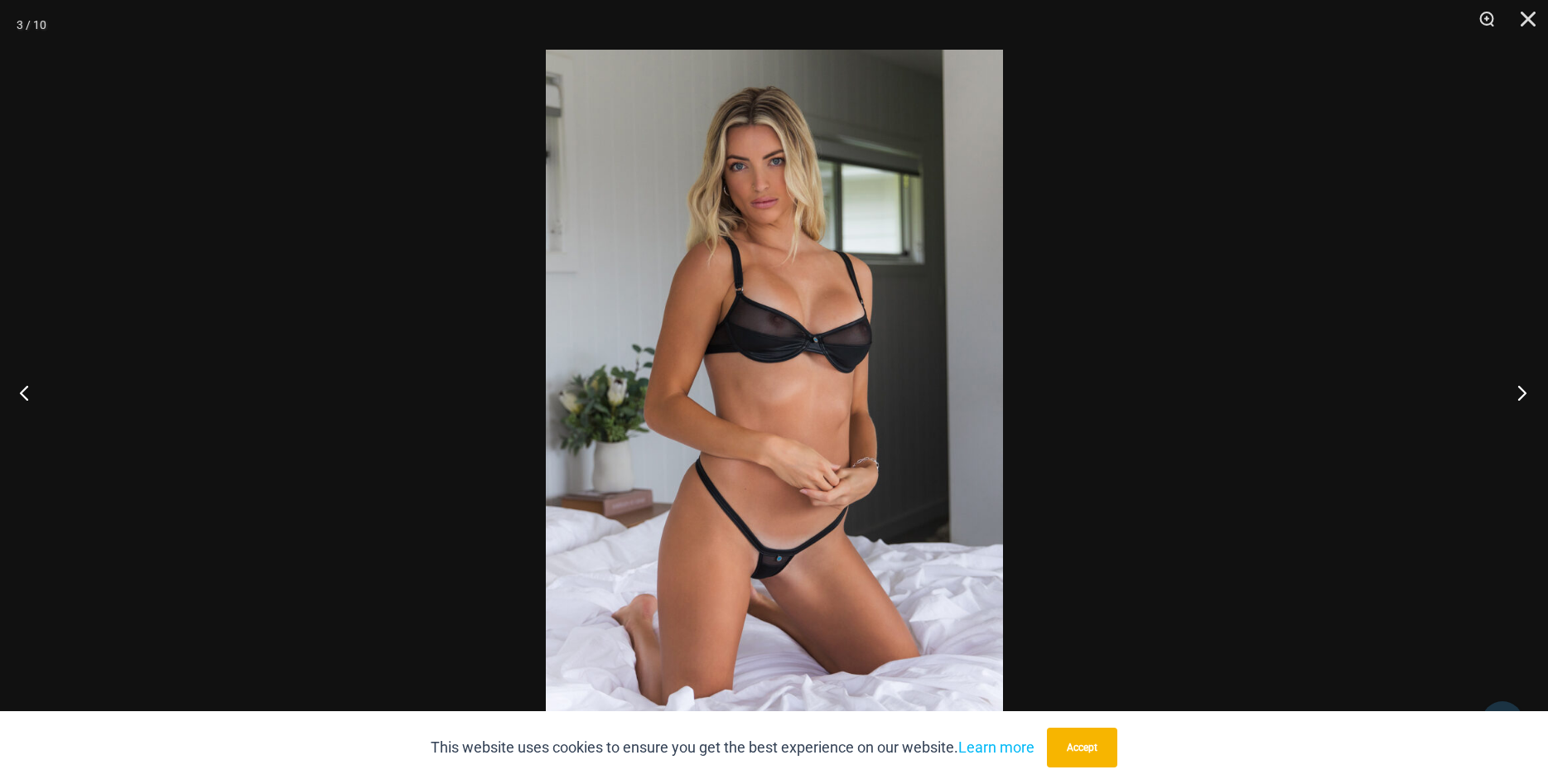
click at [1521, 397] on button "Next" at bounding box center [1517, 392] width 62 height 82
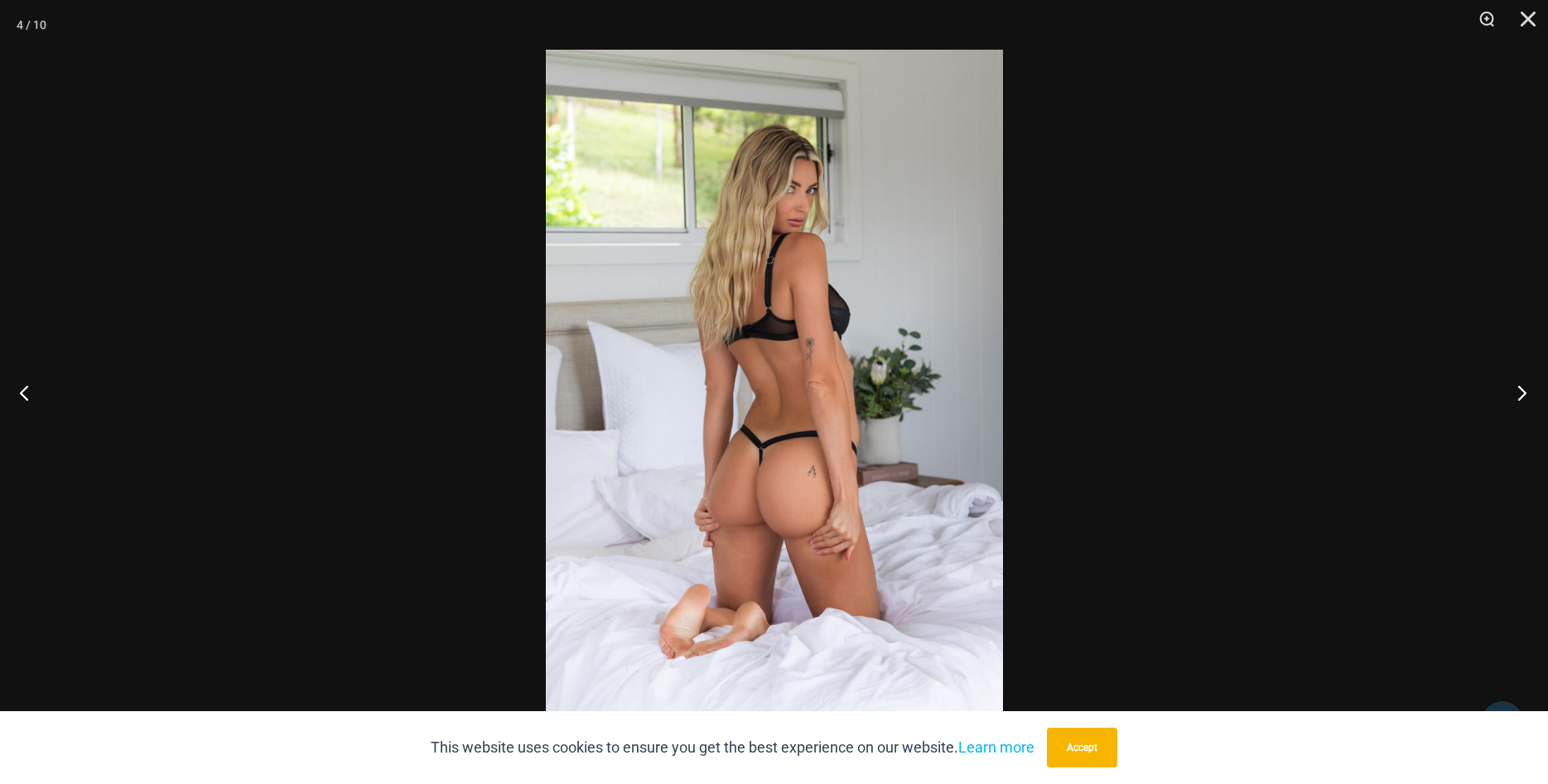
click at [1521, 397] on button "Next" at bounding box center [1517, 392] width 62 height 82
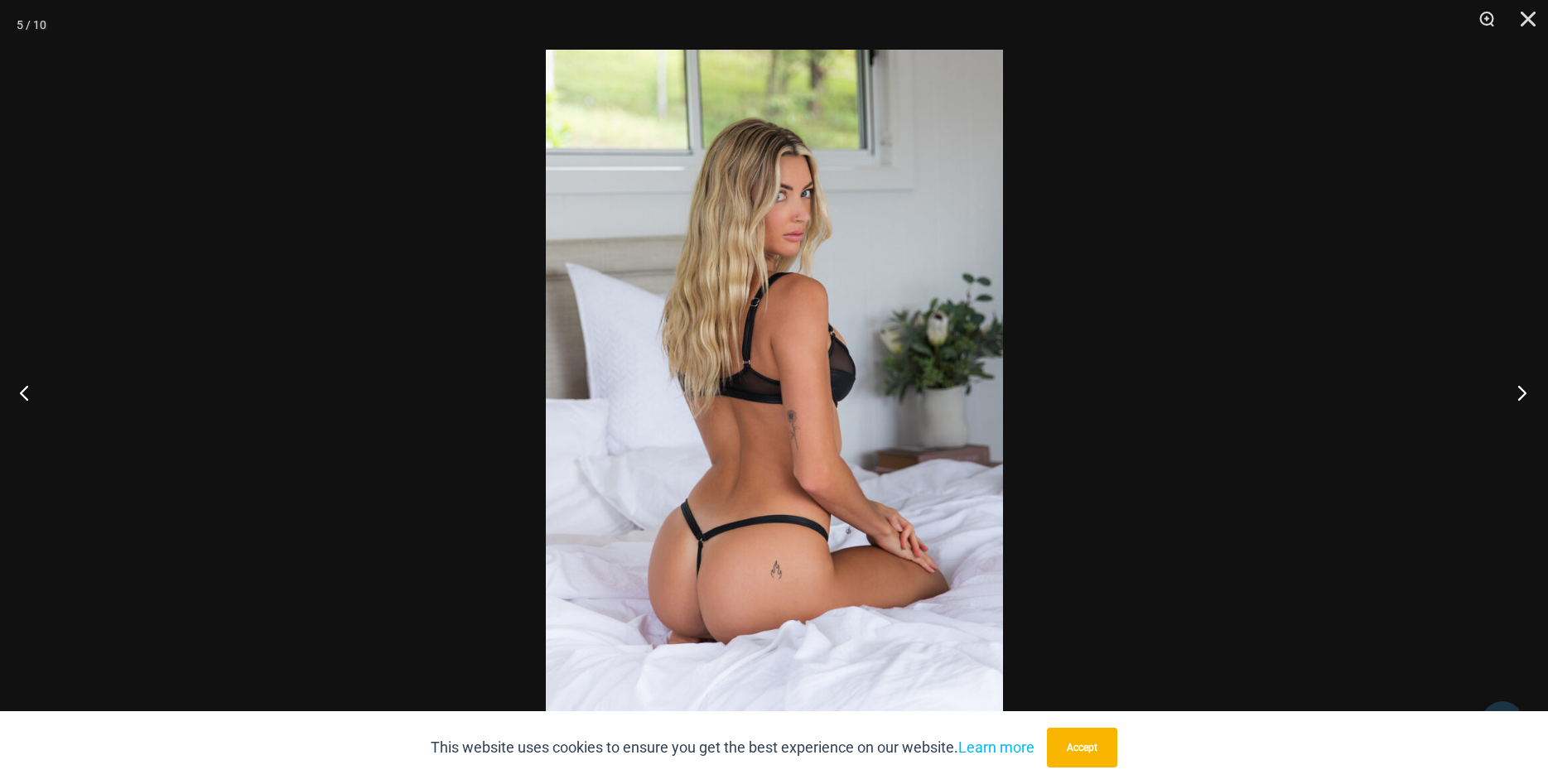
click at [1521, 396] on button "Next" at bounding box center [1517, 392] width 62 height 82
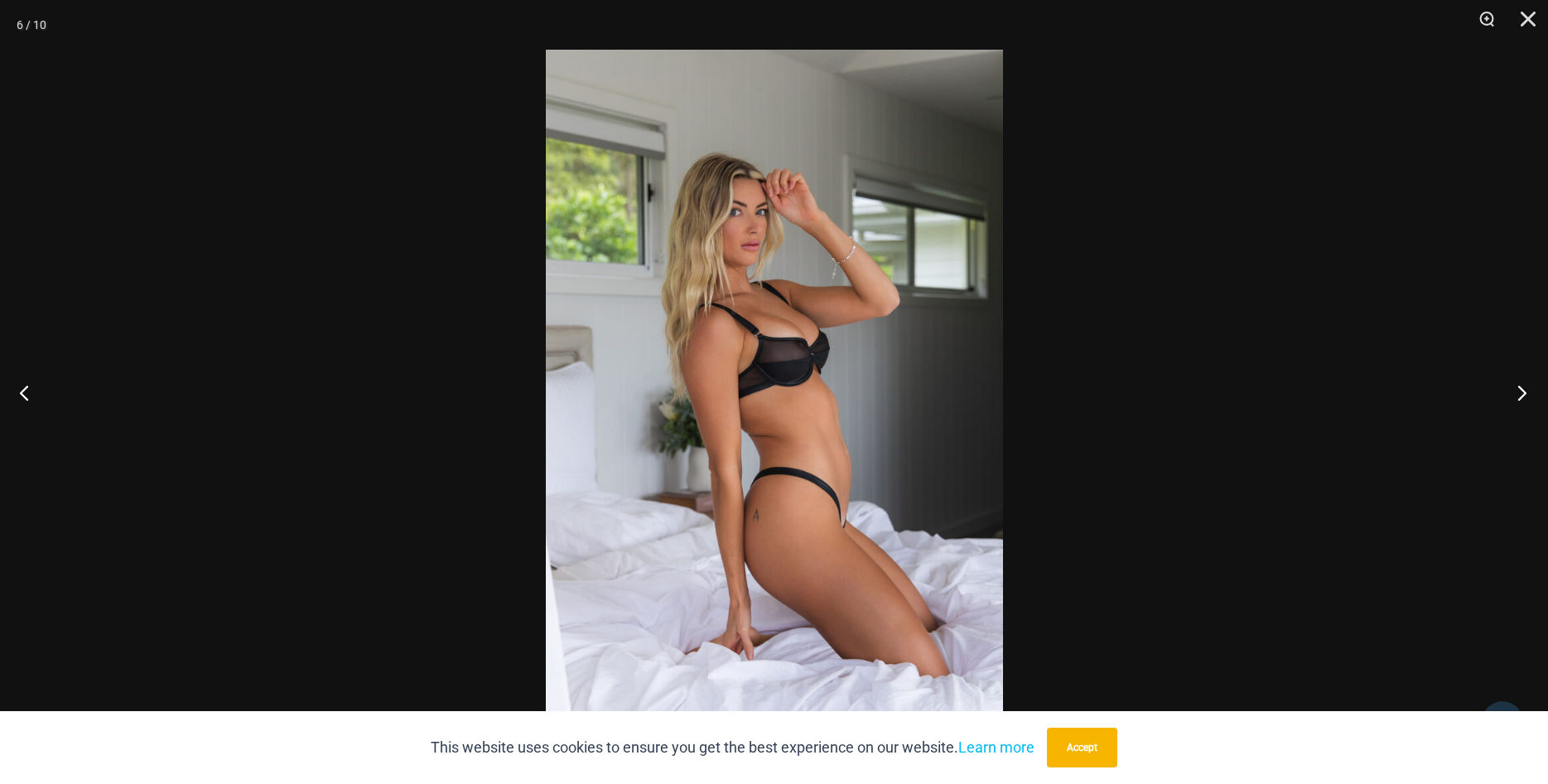
click at [1521, 396] on button "Next" at bounding box center [1517, 392] width 62 height 82
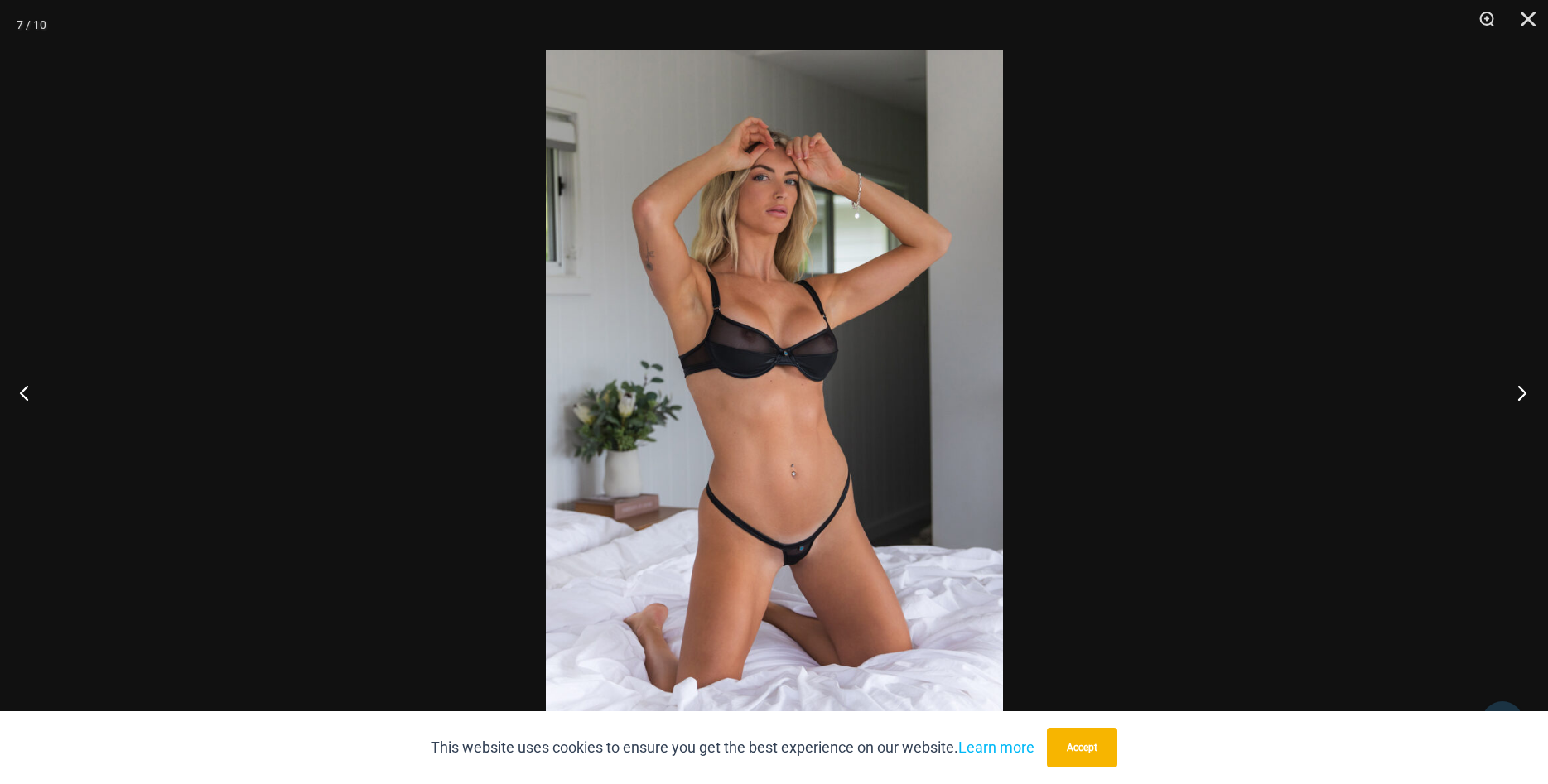
click at [1521, 396] on button "Next" at bounding box center [1517, 392] width 62 height 82
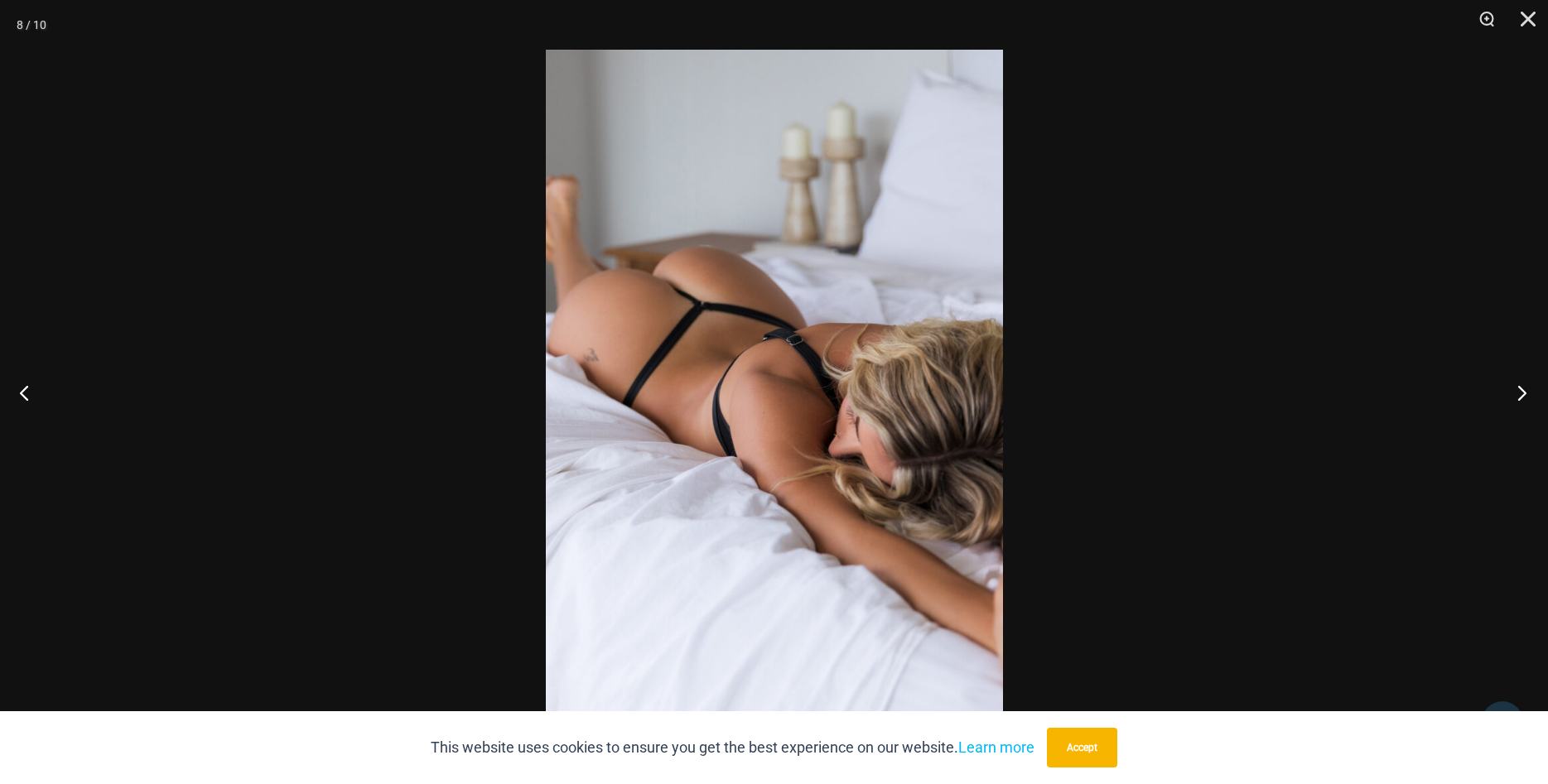
click at [1521, 396] on button "Next" at bounding box center [1517, 392] width 62 height 82
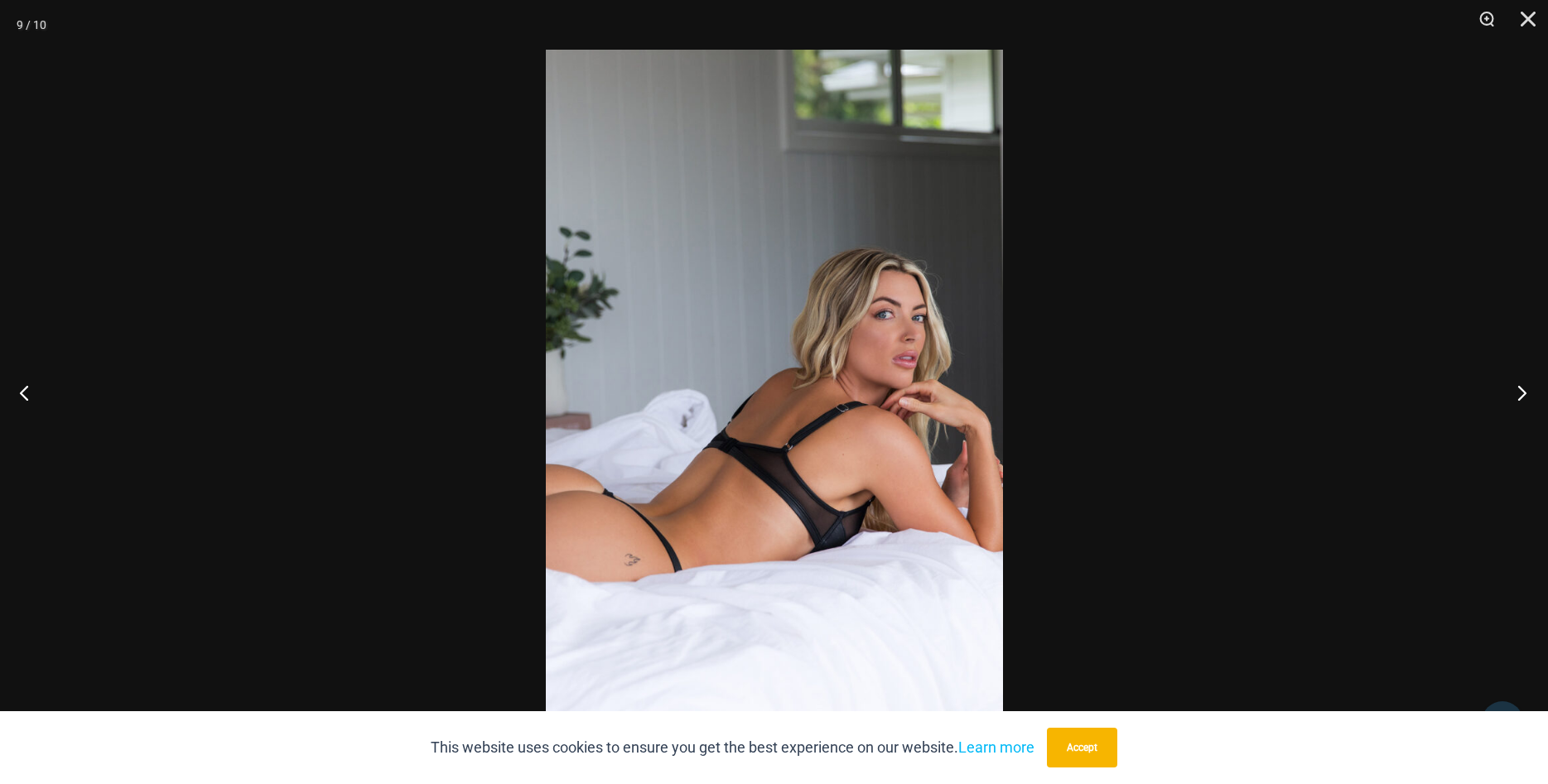
click at [1521, 396] on button "Next" at bounding box center [1517, 392] width 62 height 82
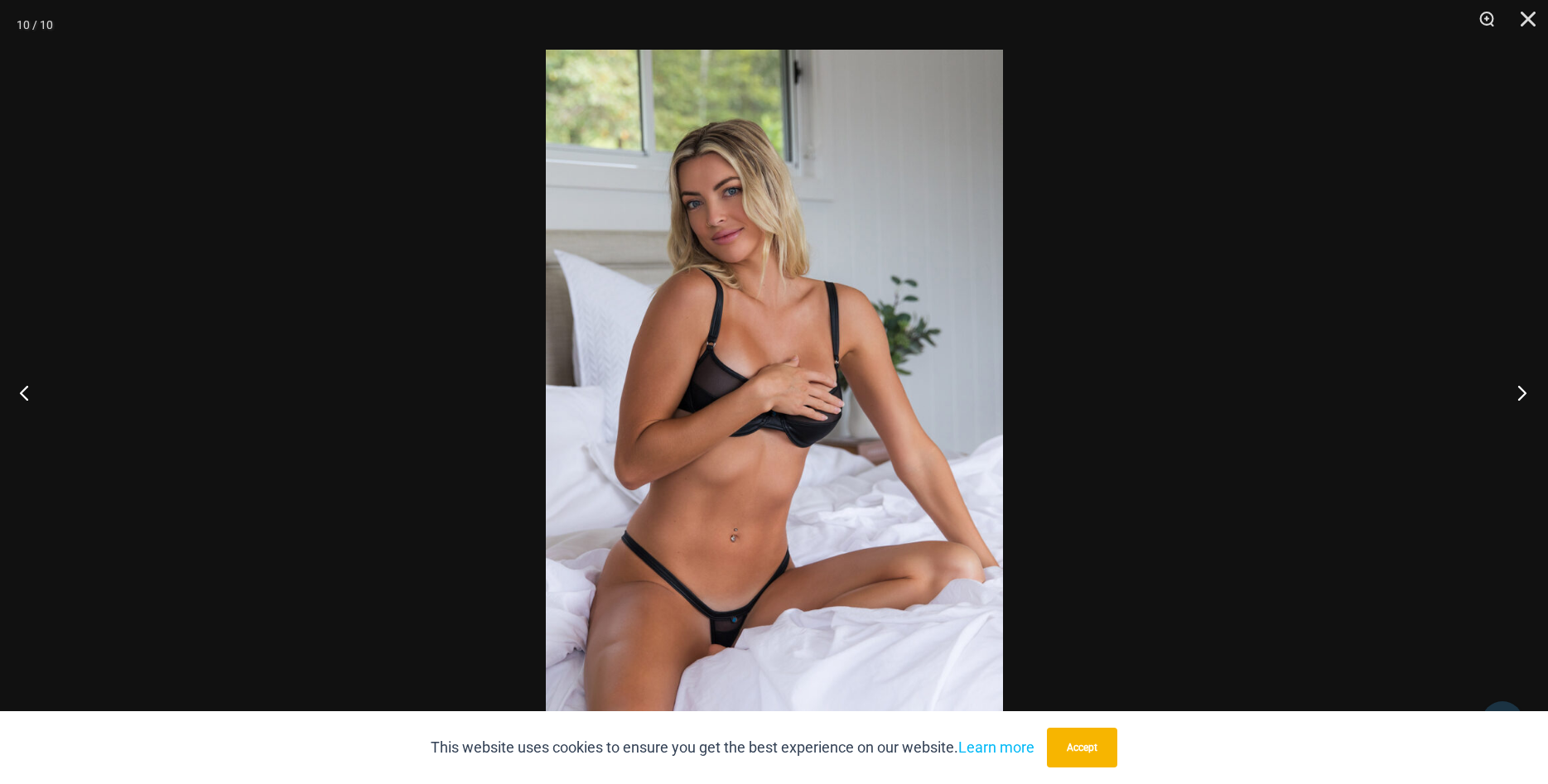
click at [1521, 396] on button "Next" at bounding box center [1517, 392] width 62 height 82
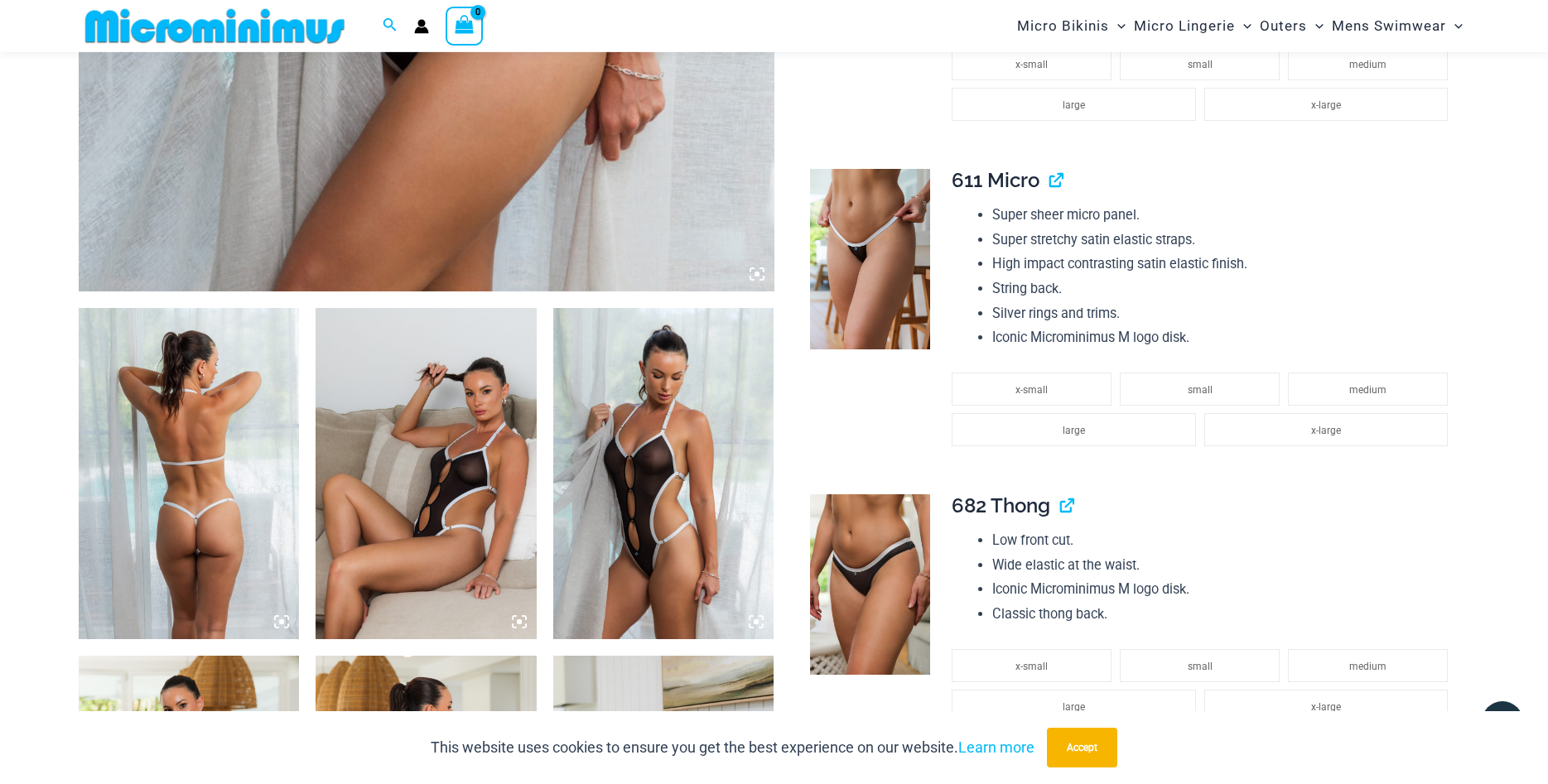
scroll to position [916, 0]
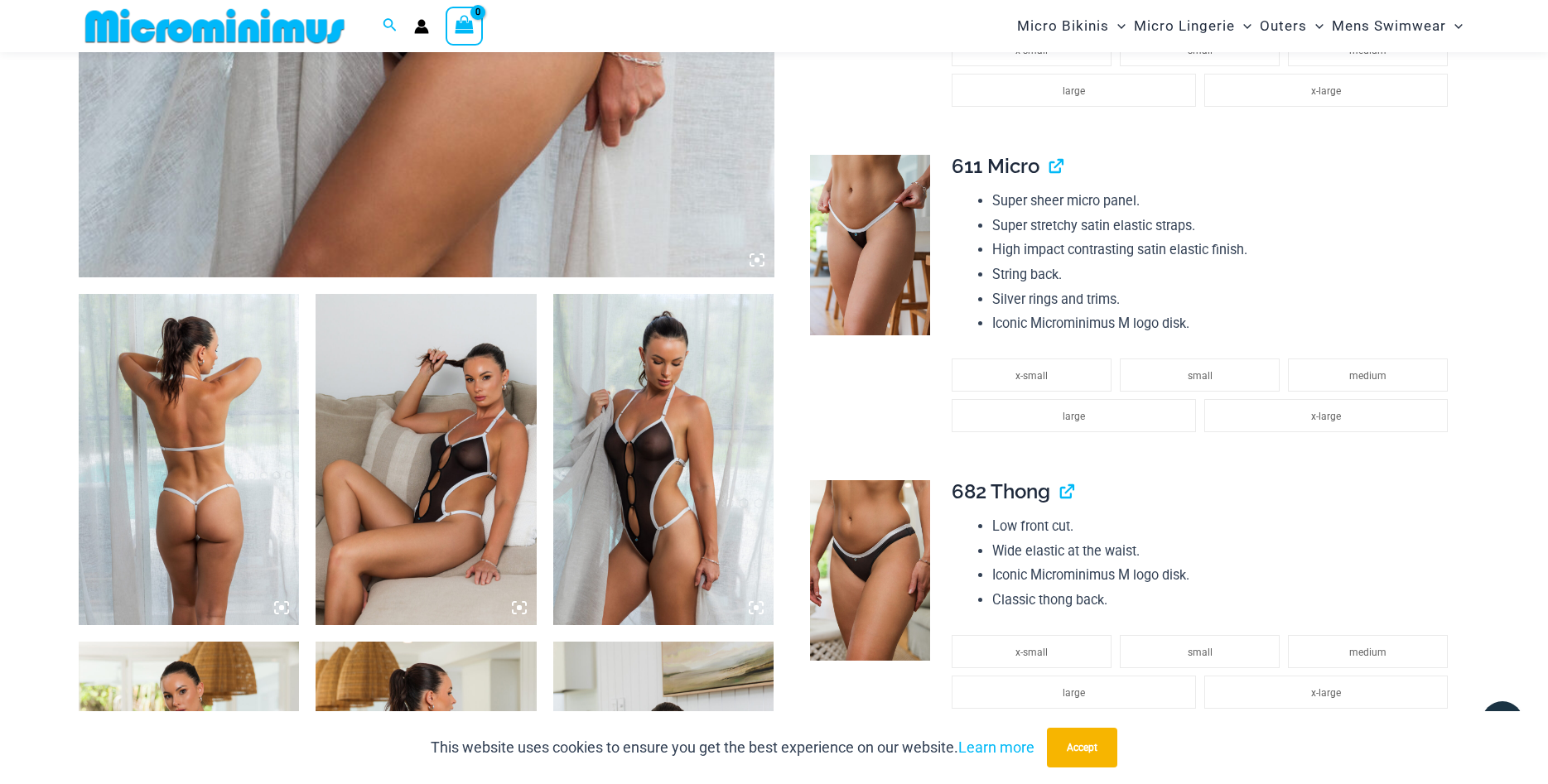
click at [233, 451] on img at bounding box center [188, 460] width 221 height 332
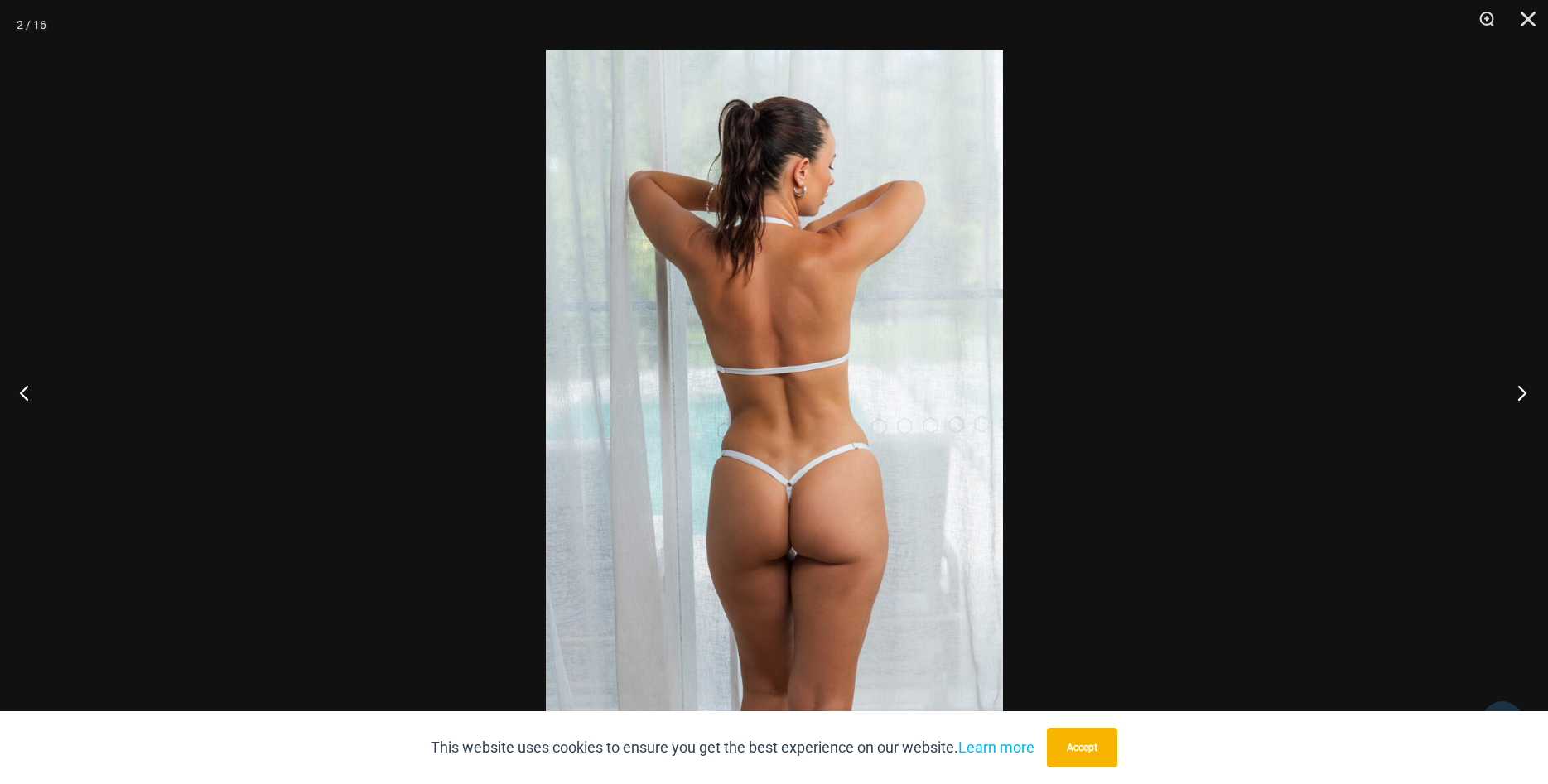
click at [1527, 402] on button "Next" at bounding box center [1517, 392] width 62 height 82
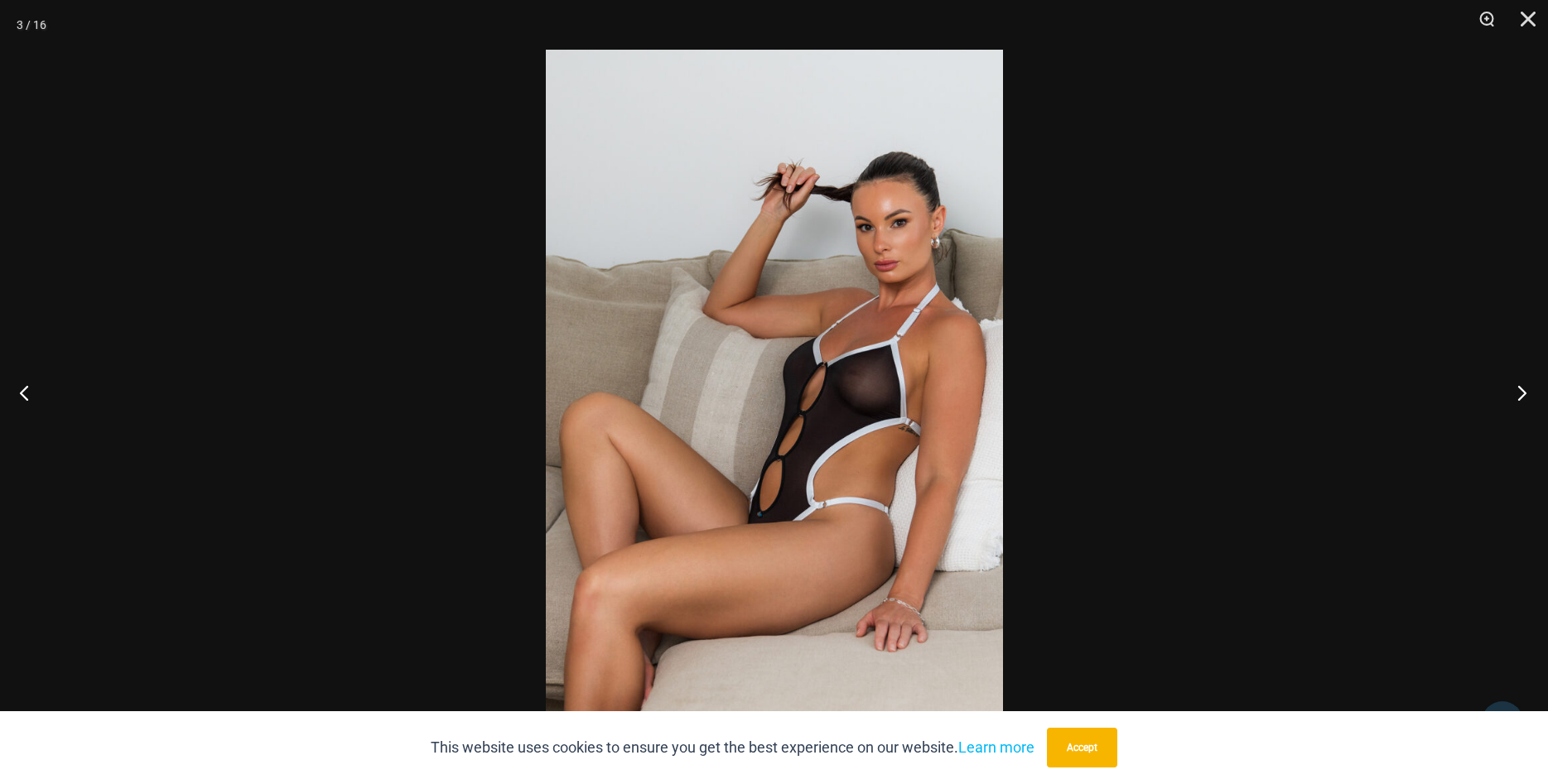
click at [1516, 390] on button "Next" at bounding box center [1517, 392] width 62 height 82
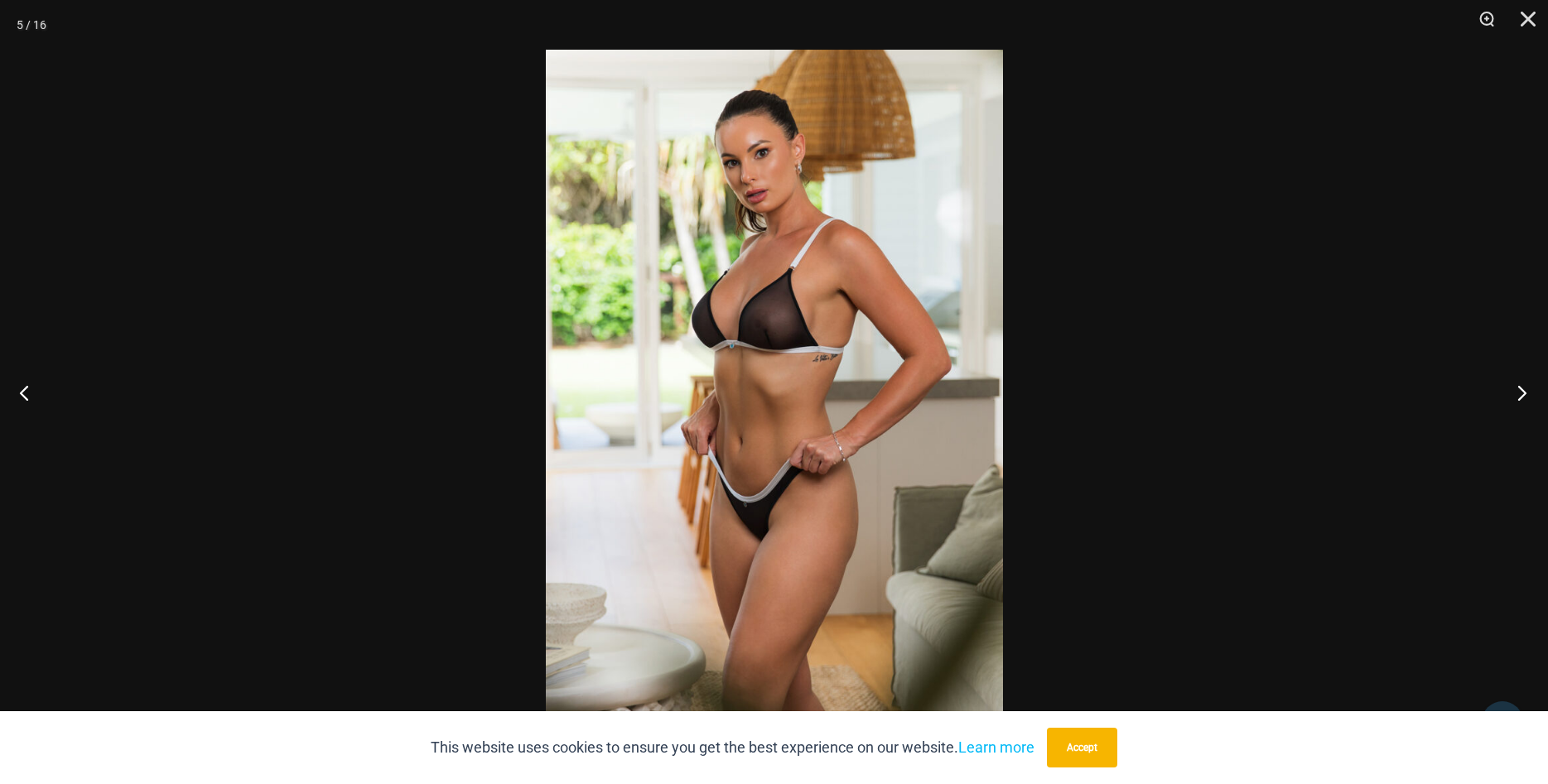
click at [1526, 392] on button "Next" at bounding box center [1517, 392] width 62 height 82
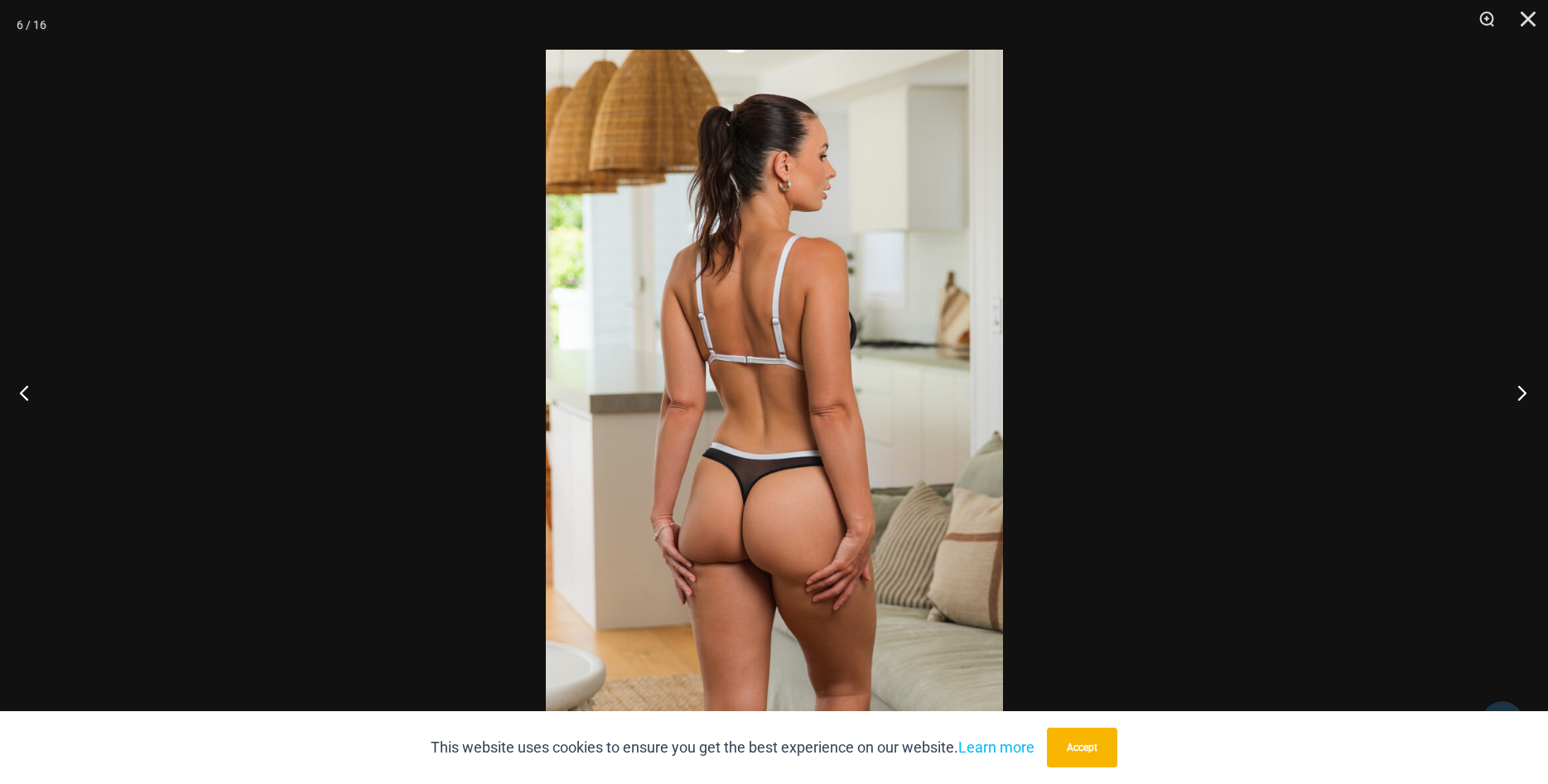
click at [1526, 392] on button "Next" at bounding box center [1517, 392] width 62 height 82
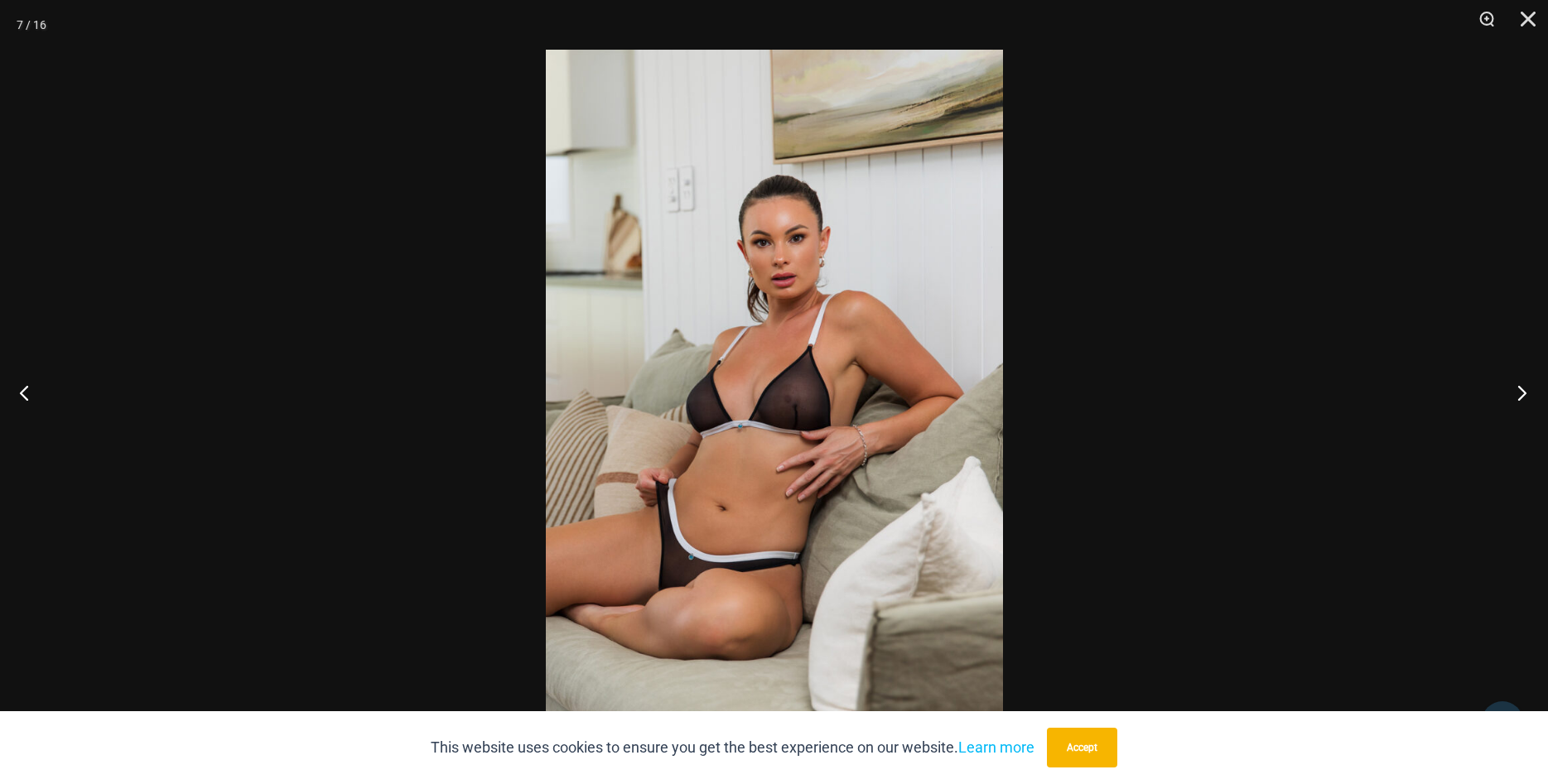
click at [1526, 392] on button "Next" at bounding box center [1517, 392] width 62 height 82
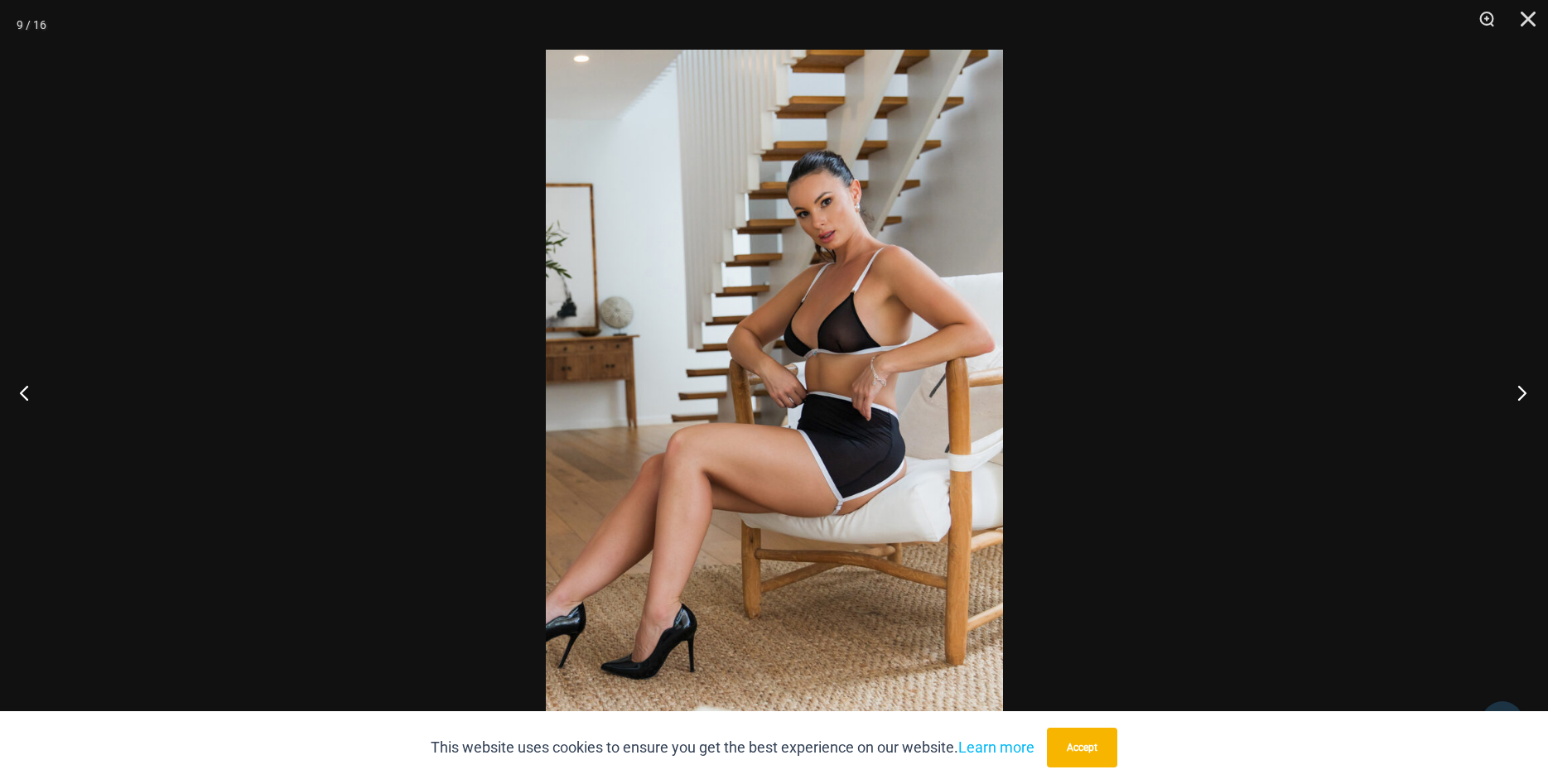
click at [1526, 392] on button "Next" at bounding box center [1517, 392] width 62 height 82
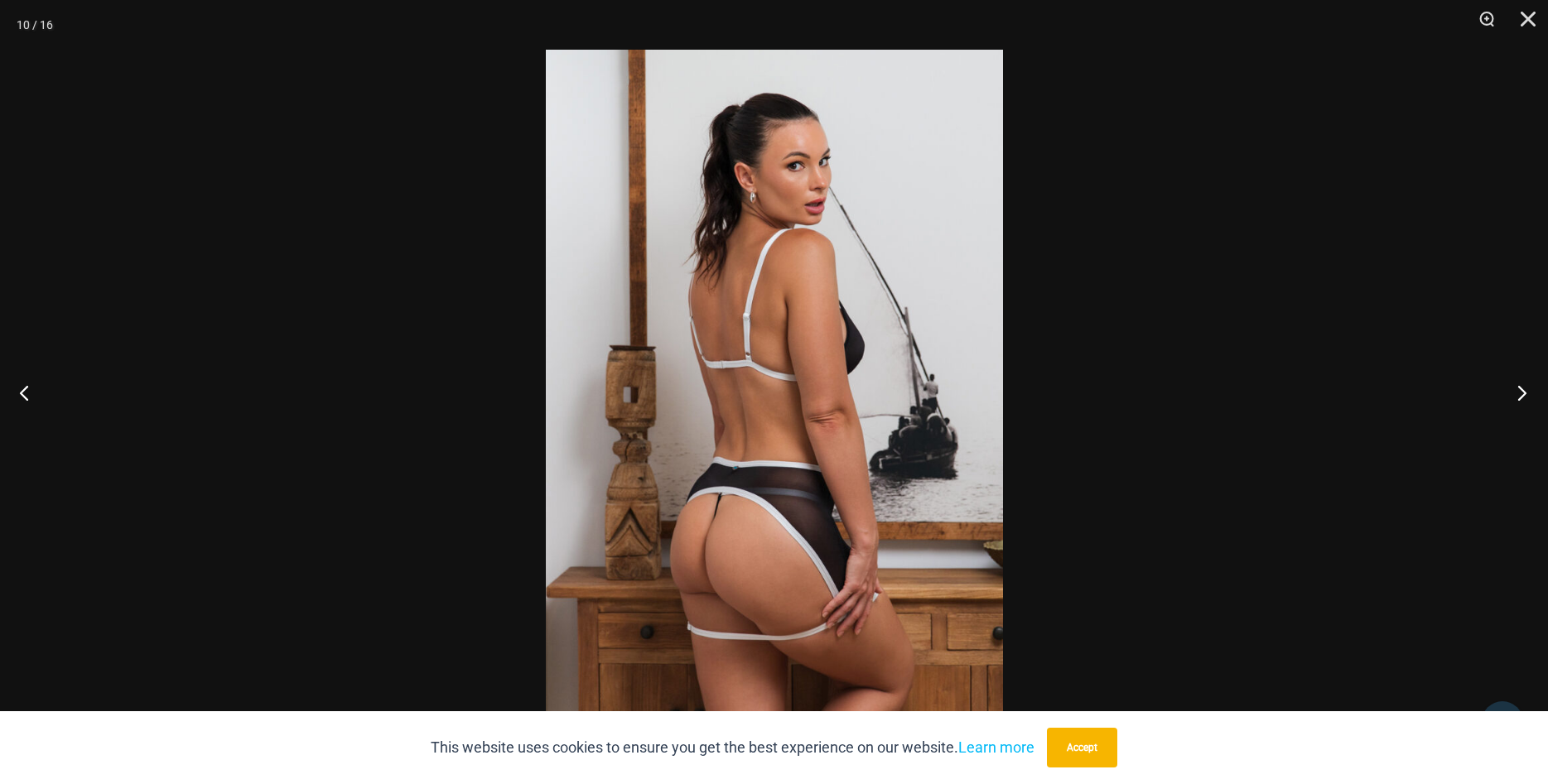
click at [1526, 392] on button "Next" at bounding box center [1517, 392] width 62 height 82
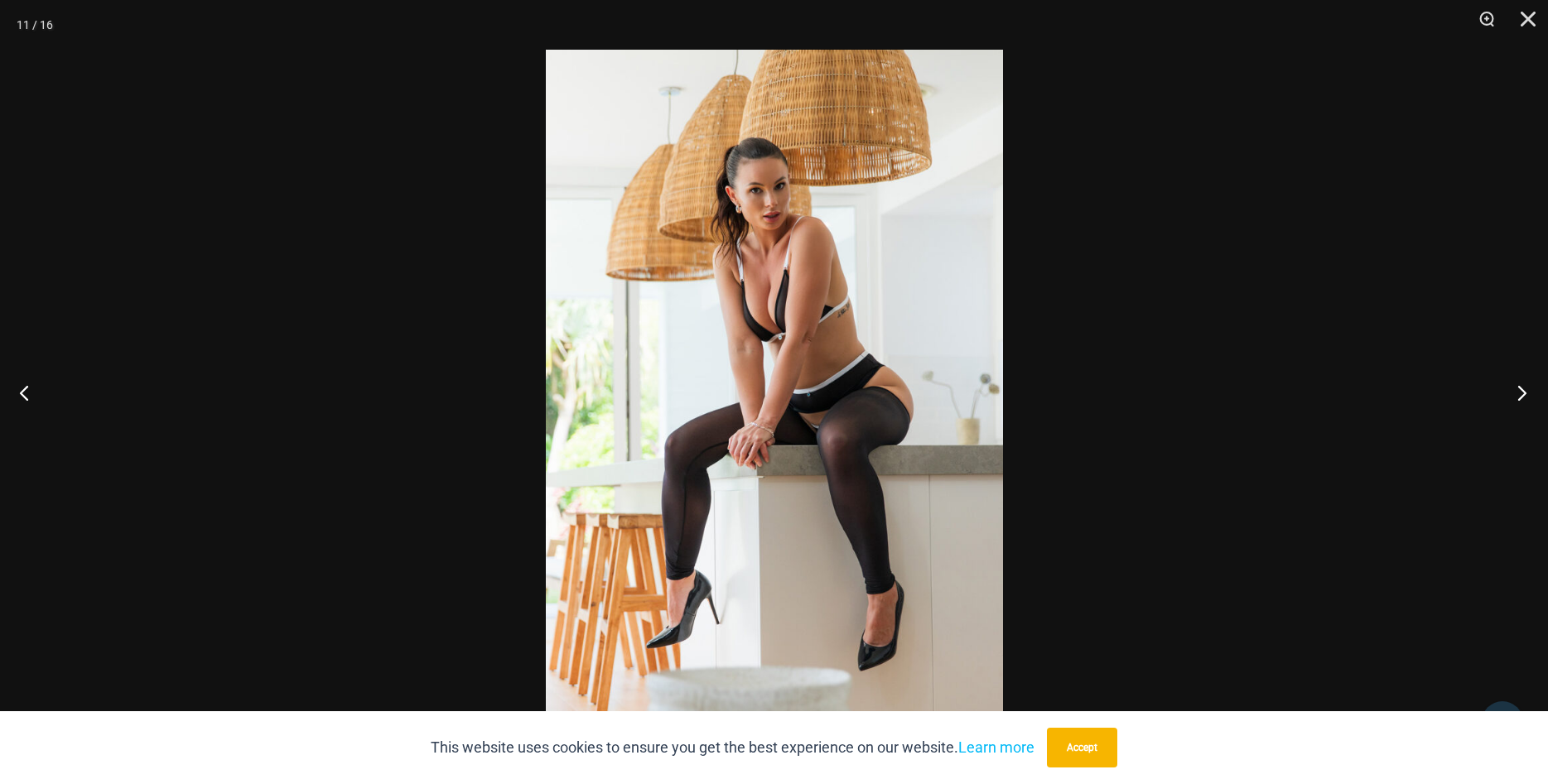
click at [1526, 392] on button "Next" at bounding box center [1517, 392] width 62 height 82
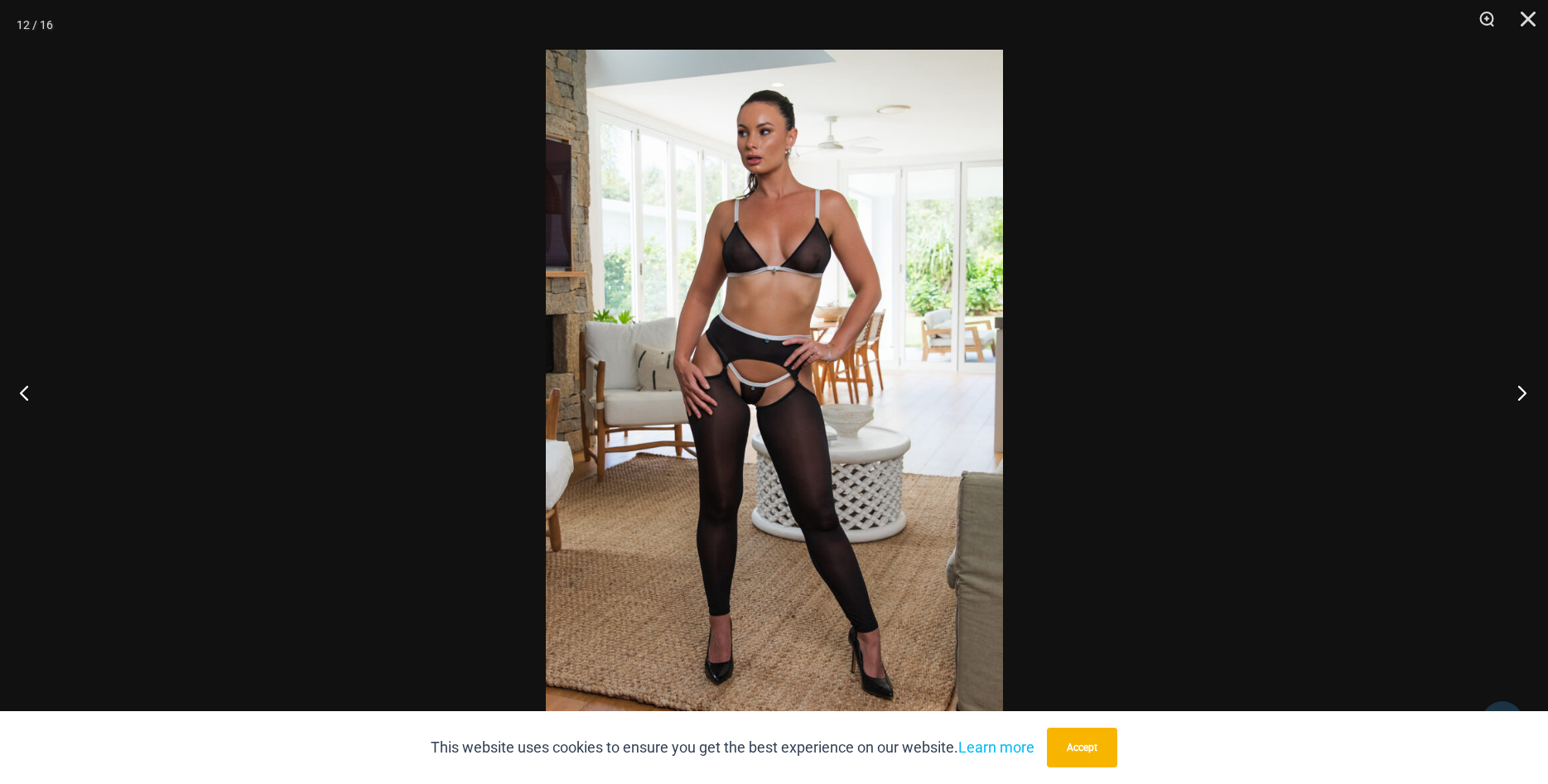
click at [1526, 392] on button "Next" at bounding box center [1517, 392] width 62 height 82
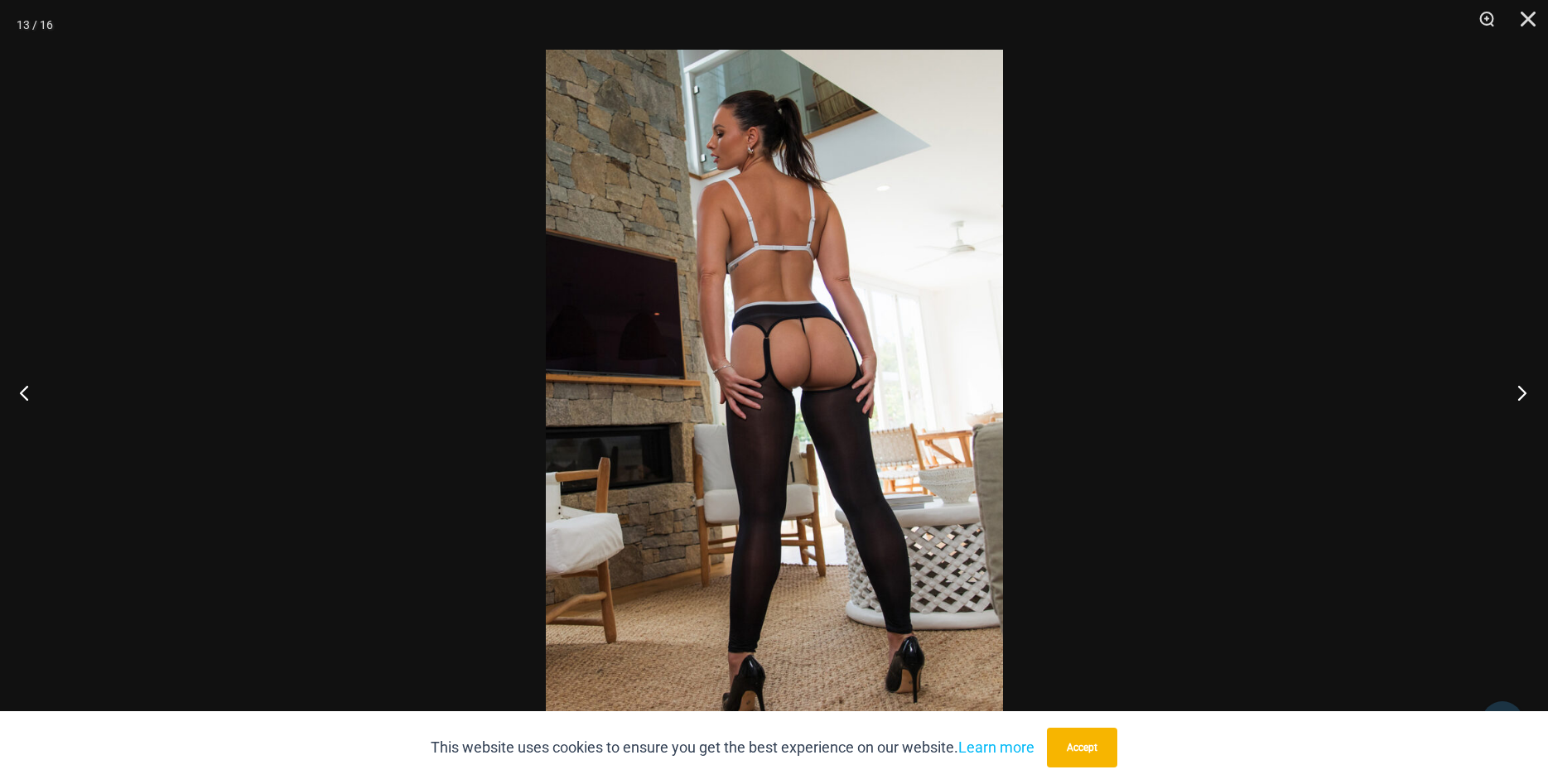
click at [1526, 392] on button "Next" at bounding box center [1517, 392] width 62 height 82
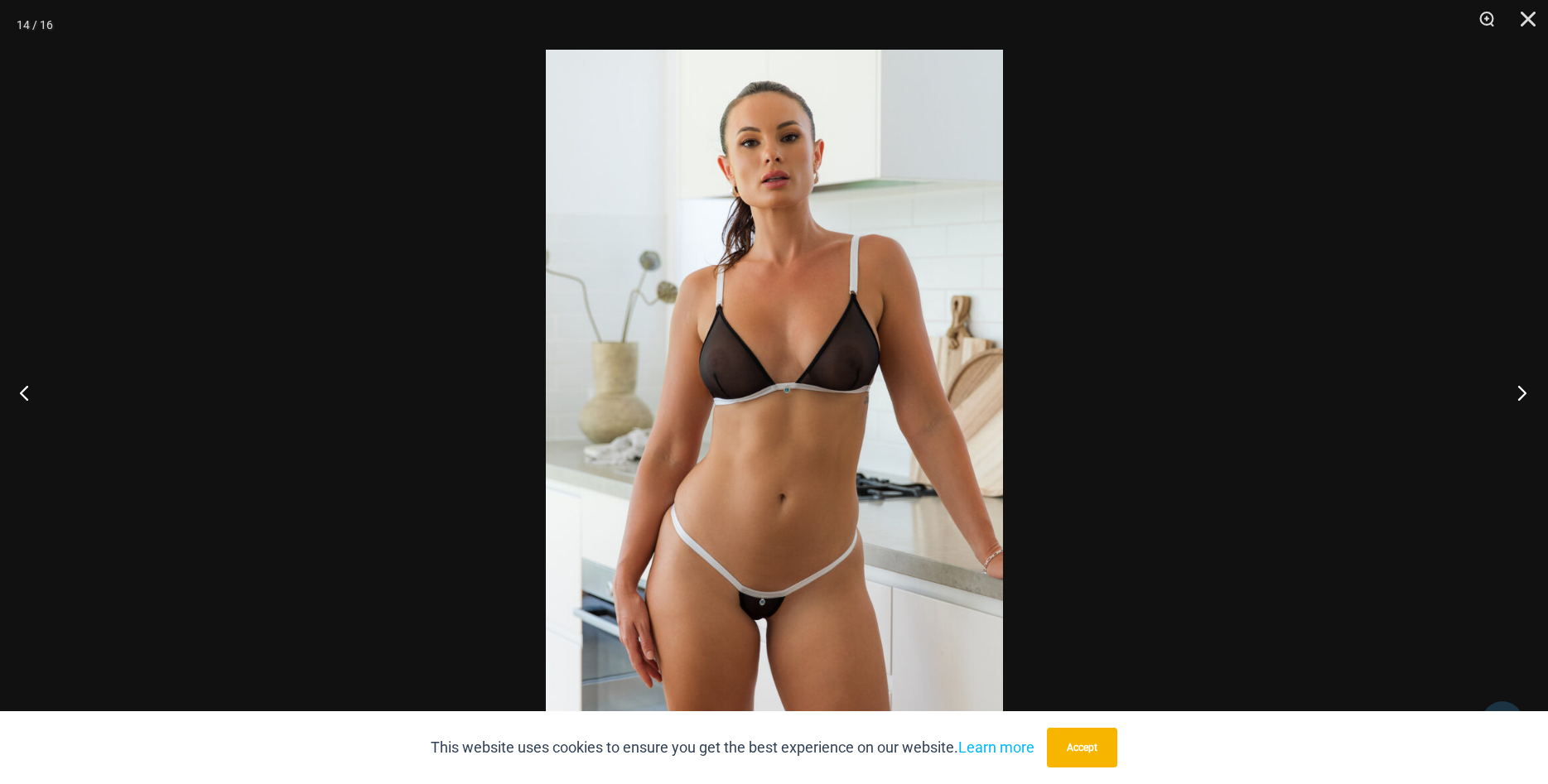
click at [1526, 392] on button "Next" at bounding box center [1517, 392] width 62 height 82
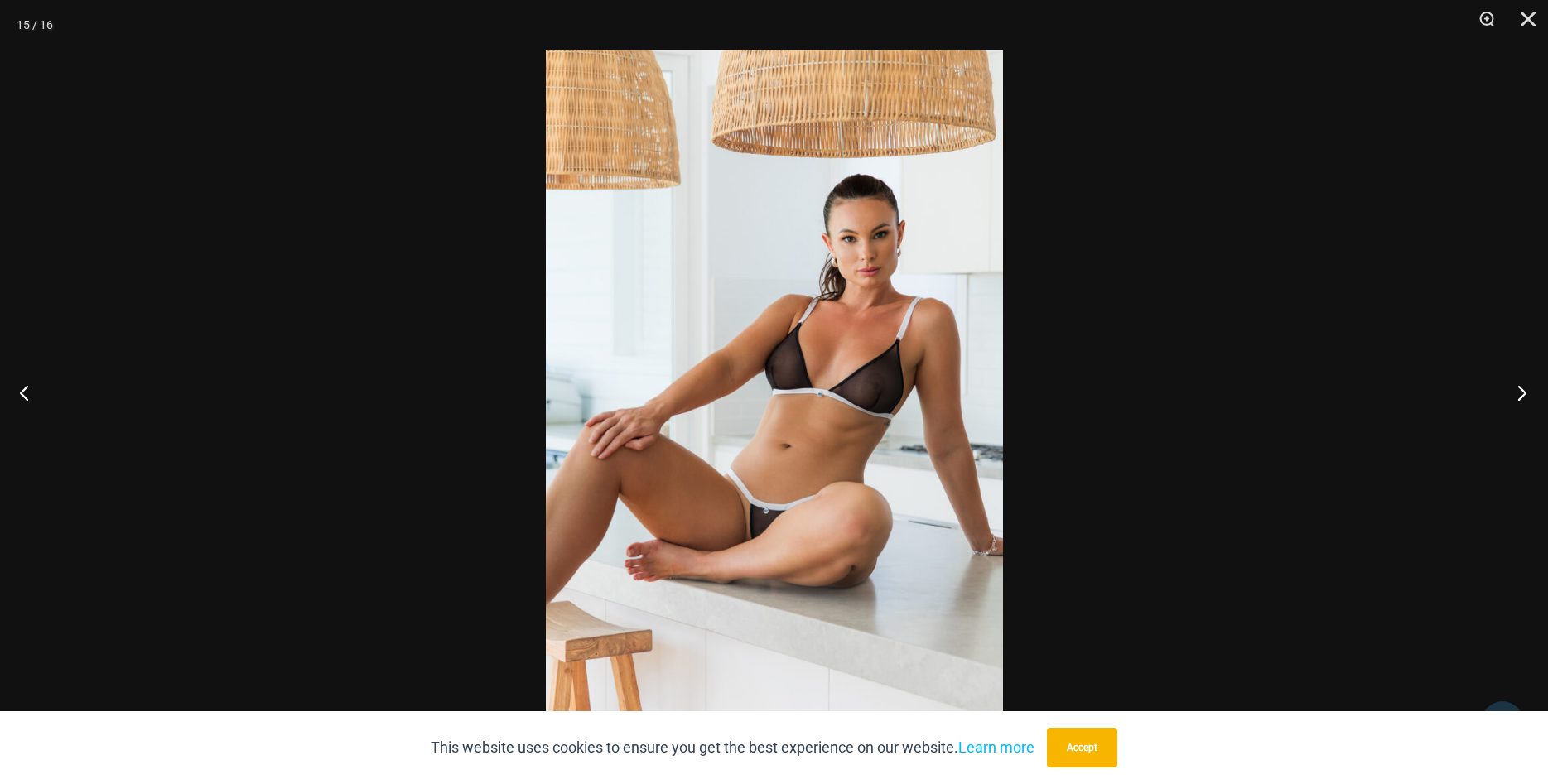
click at [1527, 392] on button "Next" at bounding box center [1517, 392] width 62 height 82
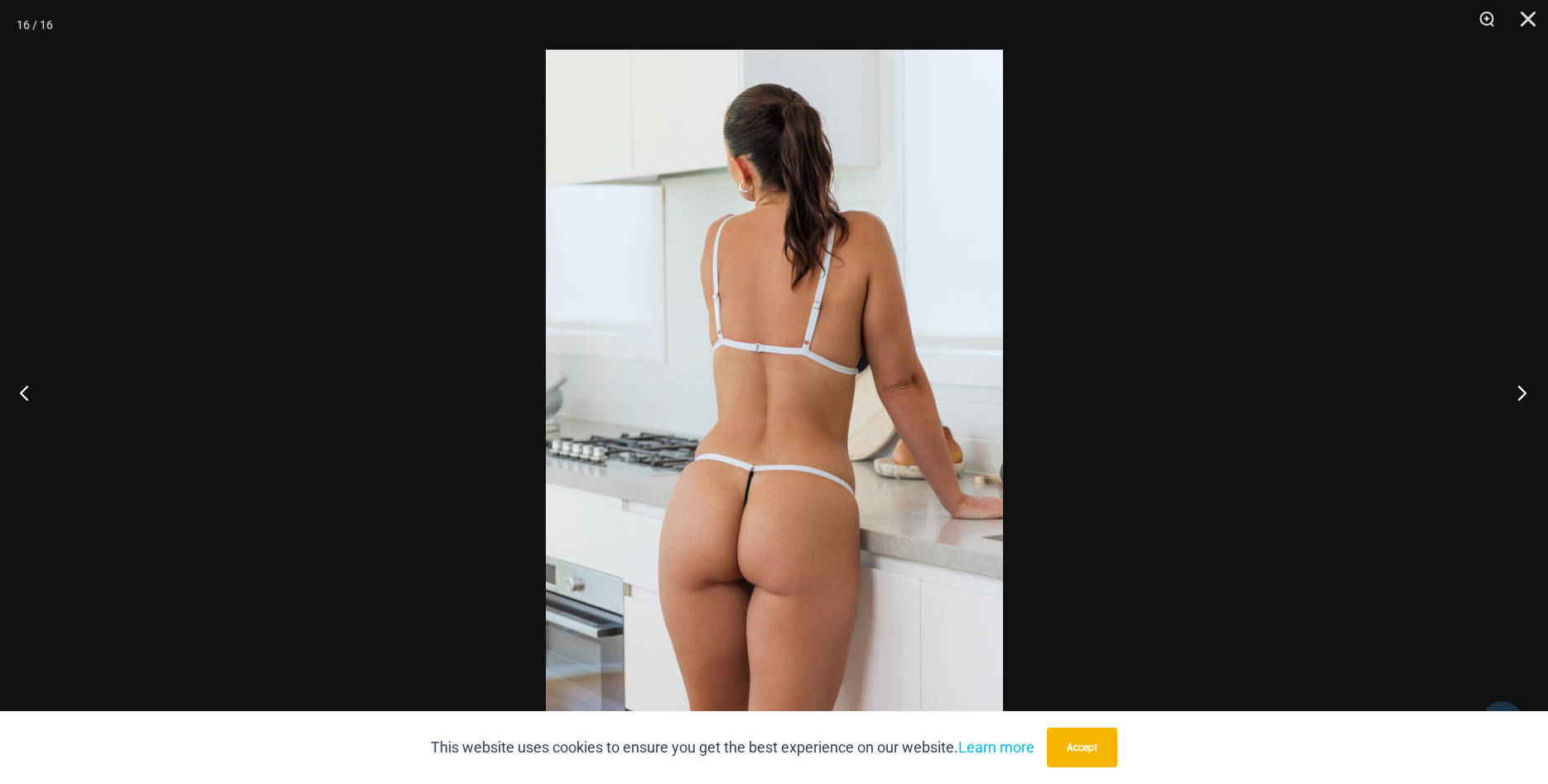
click at [1527, 392] on button "Next" at bounding box center [1517, 392] width 62 height 82
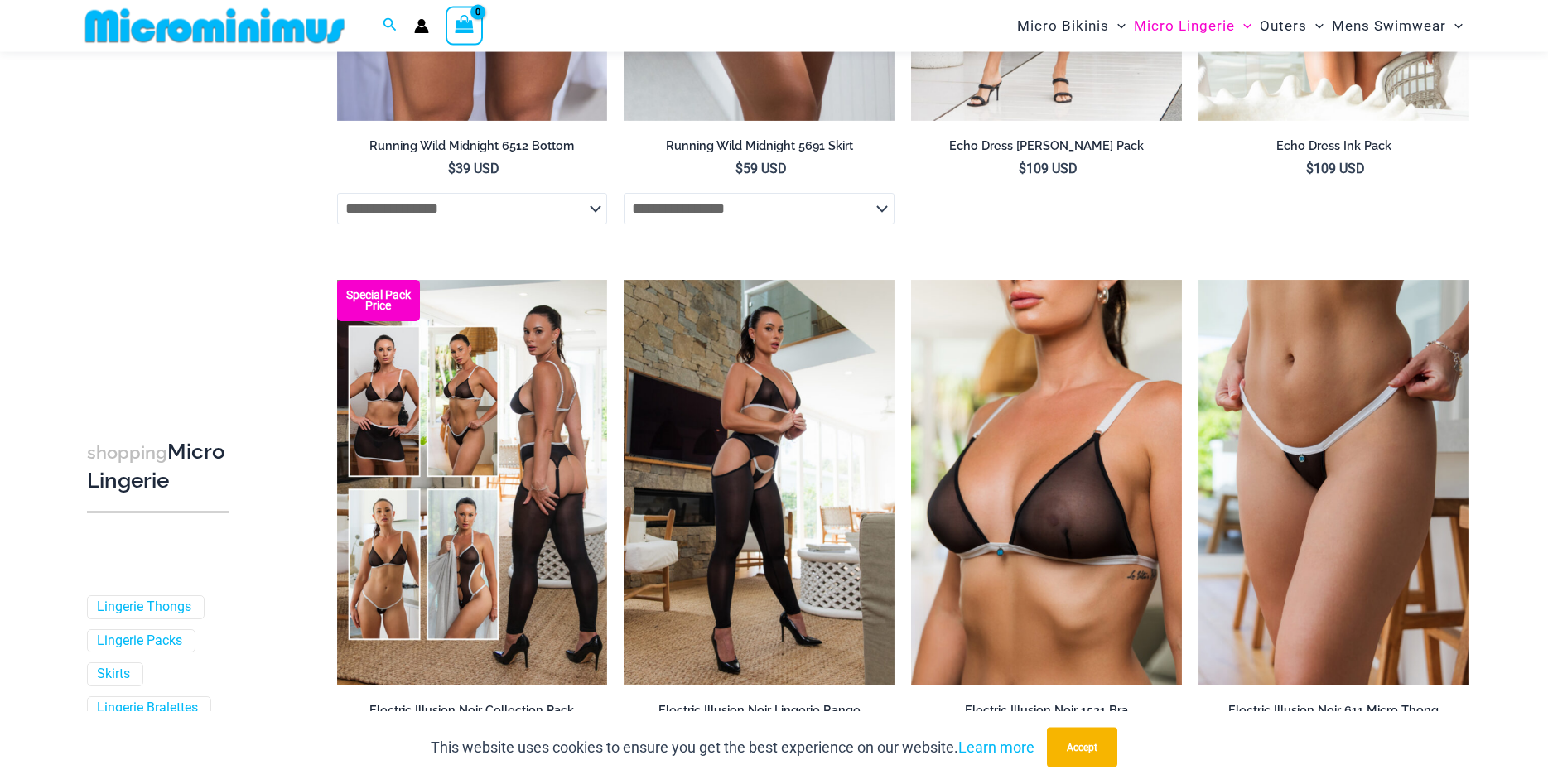
scroll to position [1762, 0]
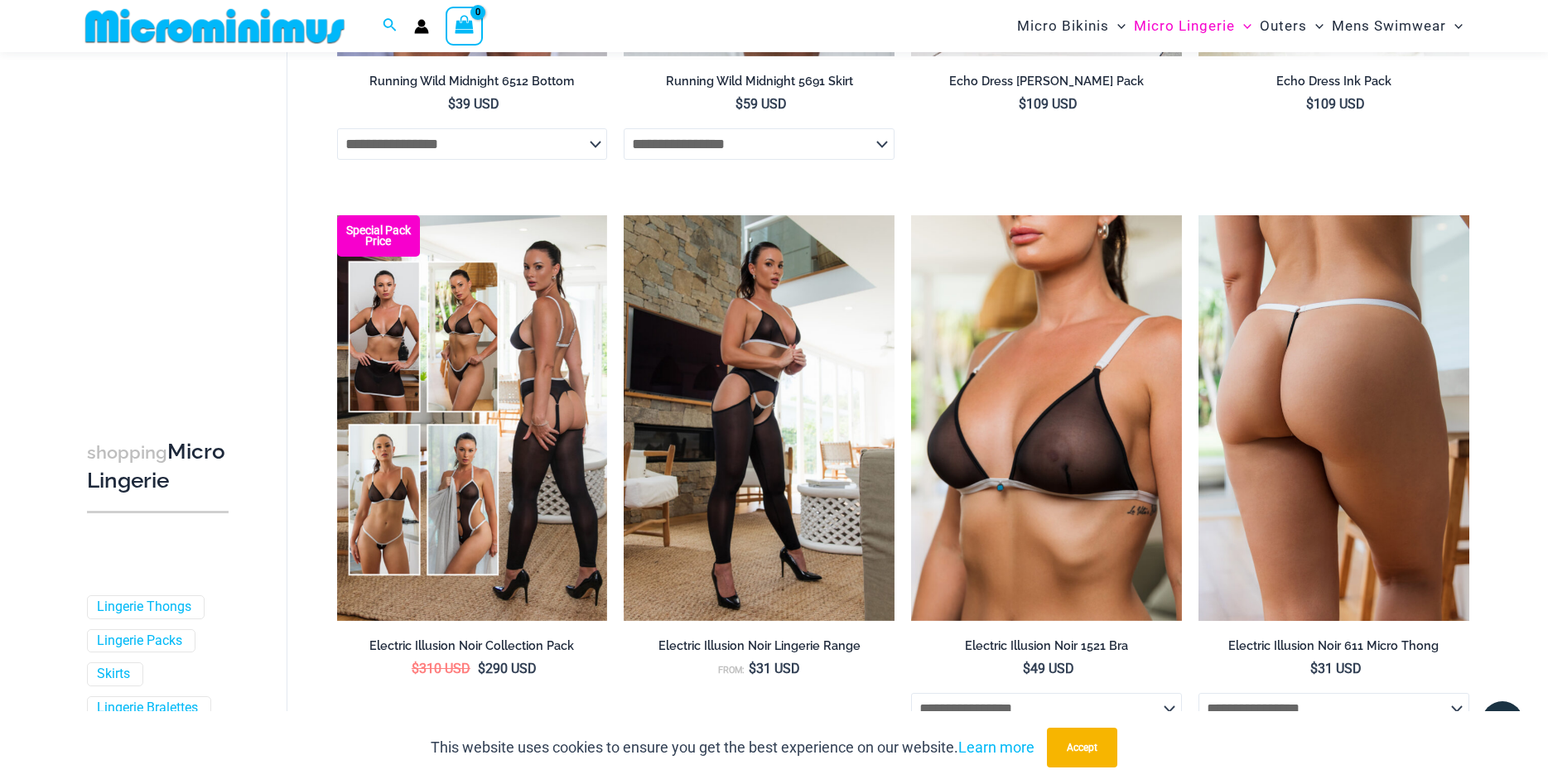
click at [1329, 359] on img at bounding box center [1334, 417] width 271 height 405
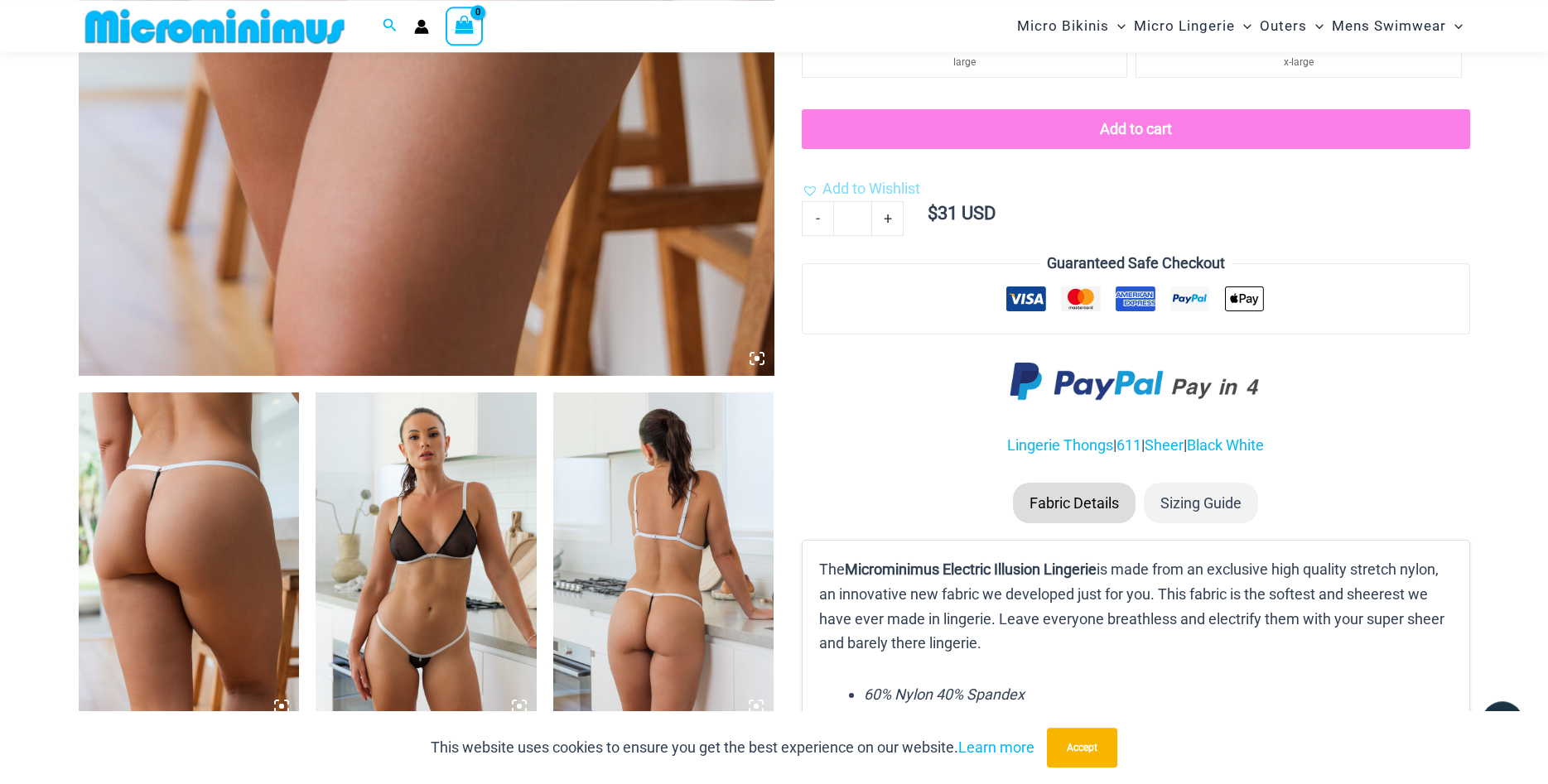
scroll to position [916, 0]
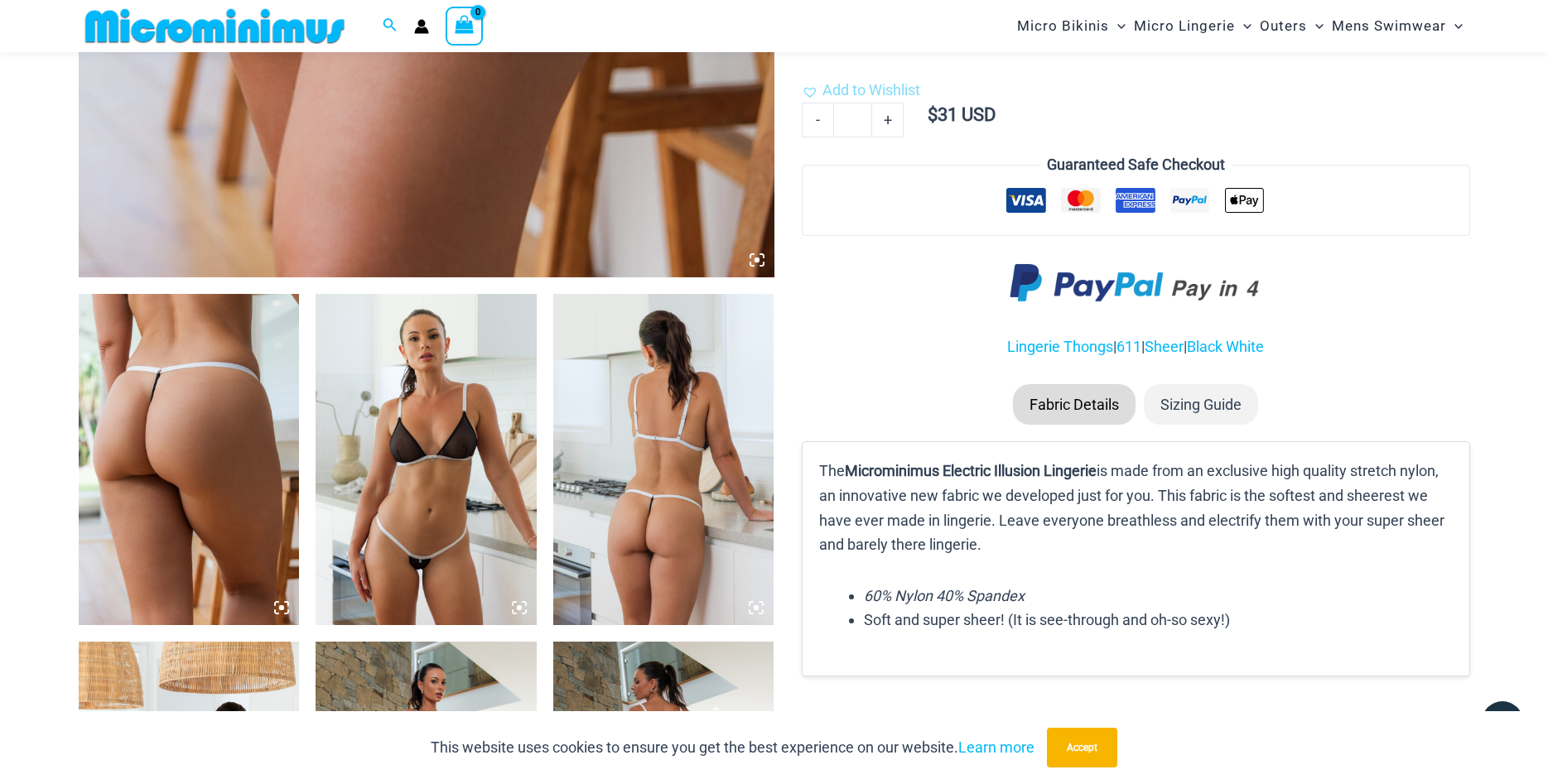
click at [181, 496] on img at bounding box center [188, 460] width 221 height 332
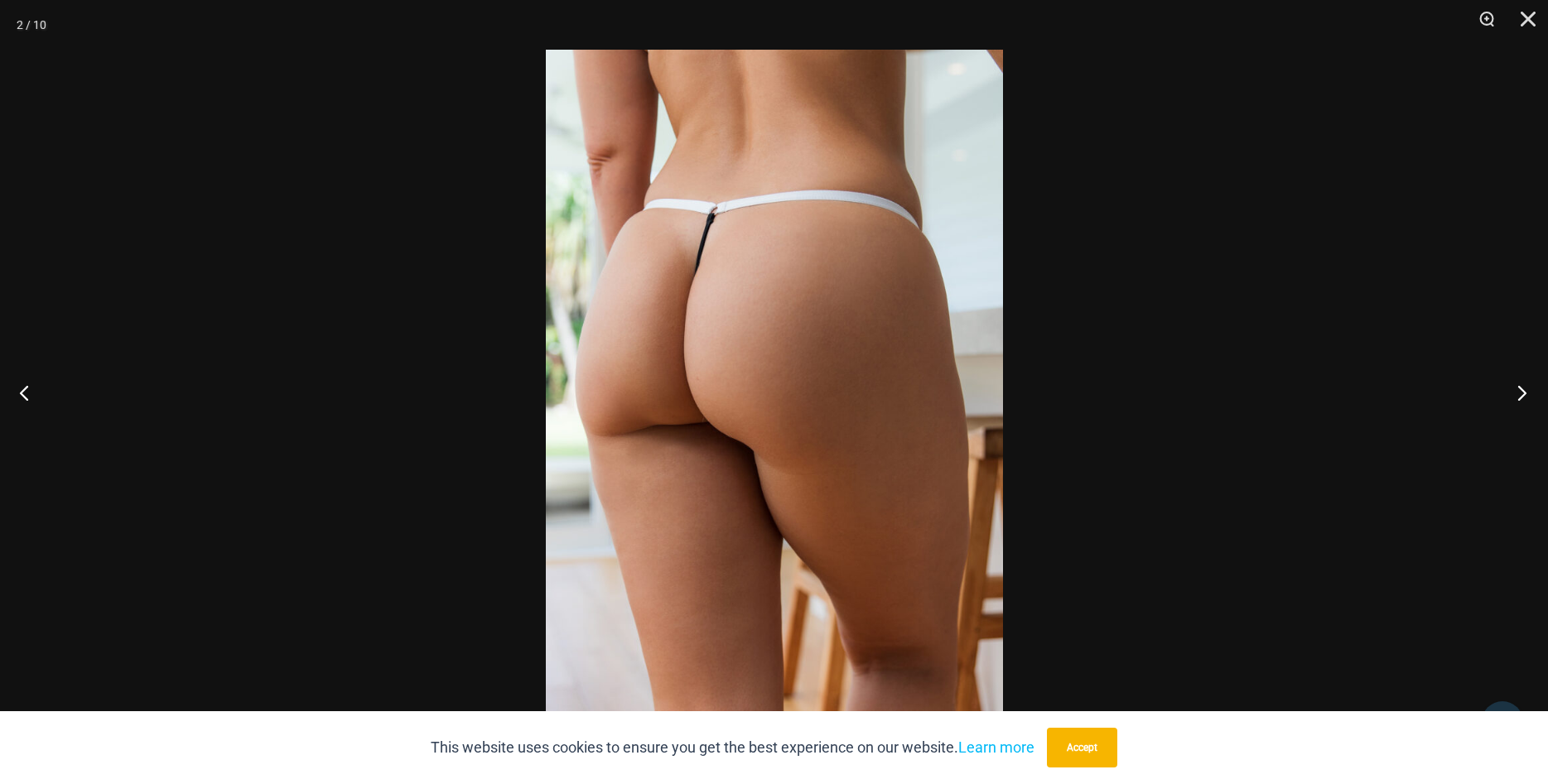
click at [1525, 395] on button "Next" at bounding box center [1517, 392] width 62 height 82
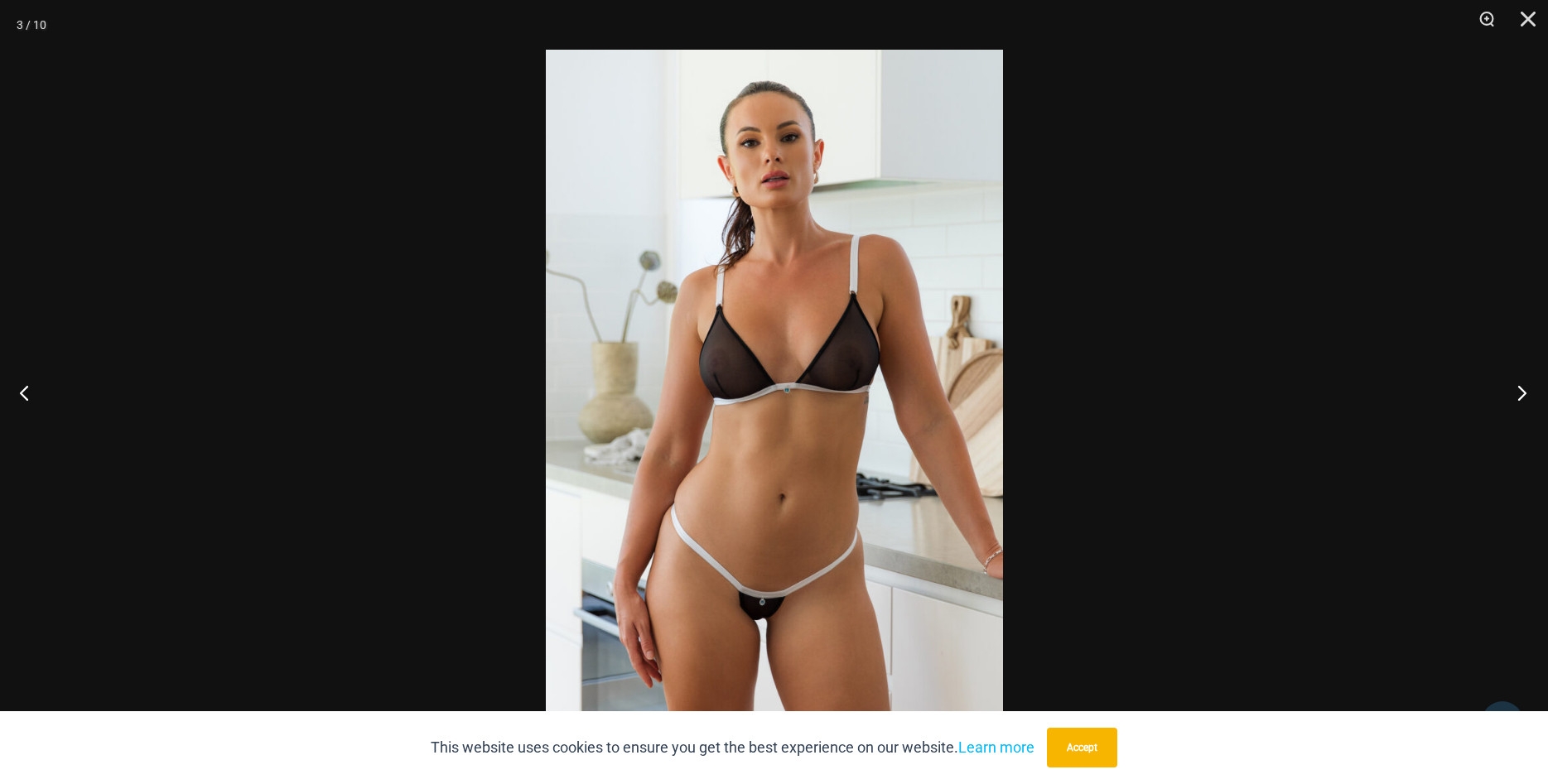
click at [1525, 395] on button "Next" at bounding box center [1517, 392] width 62 height 82
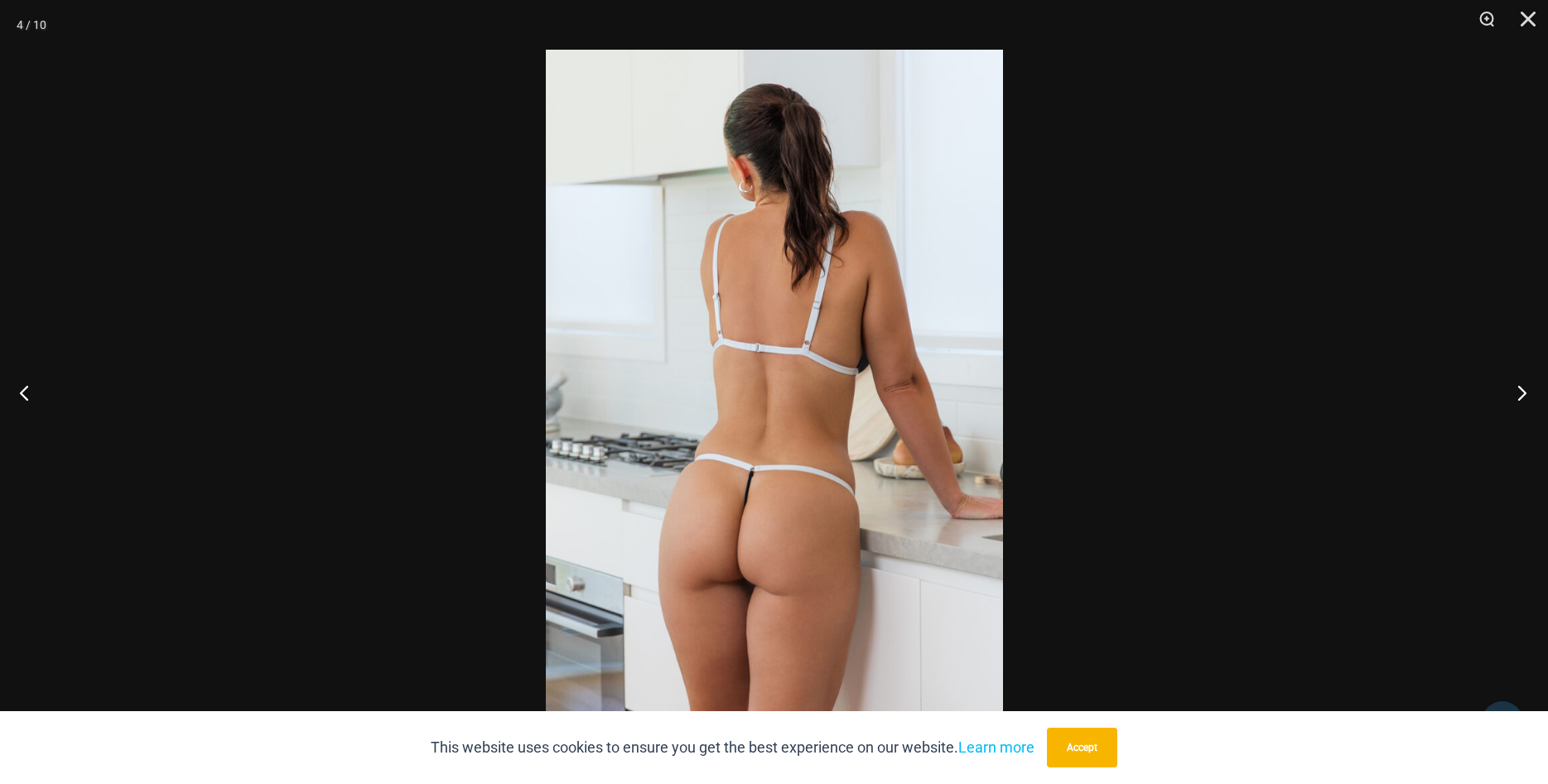
click at [1525, 395] on button "Next" at bounding box center [1517, 392] width 62 height 82
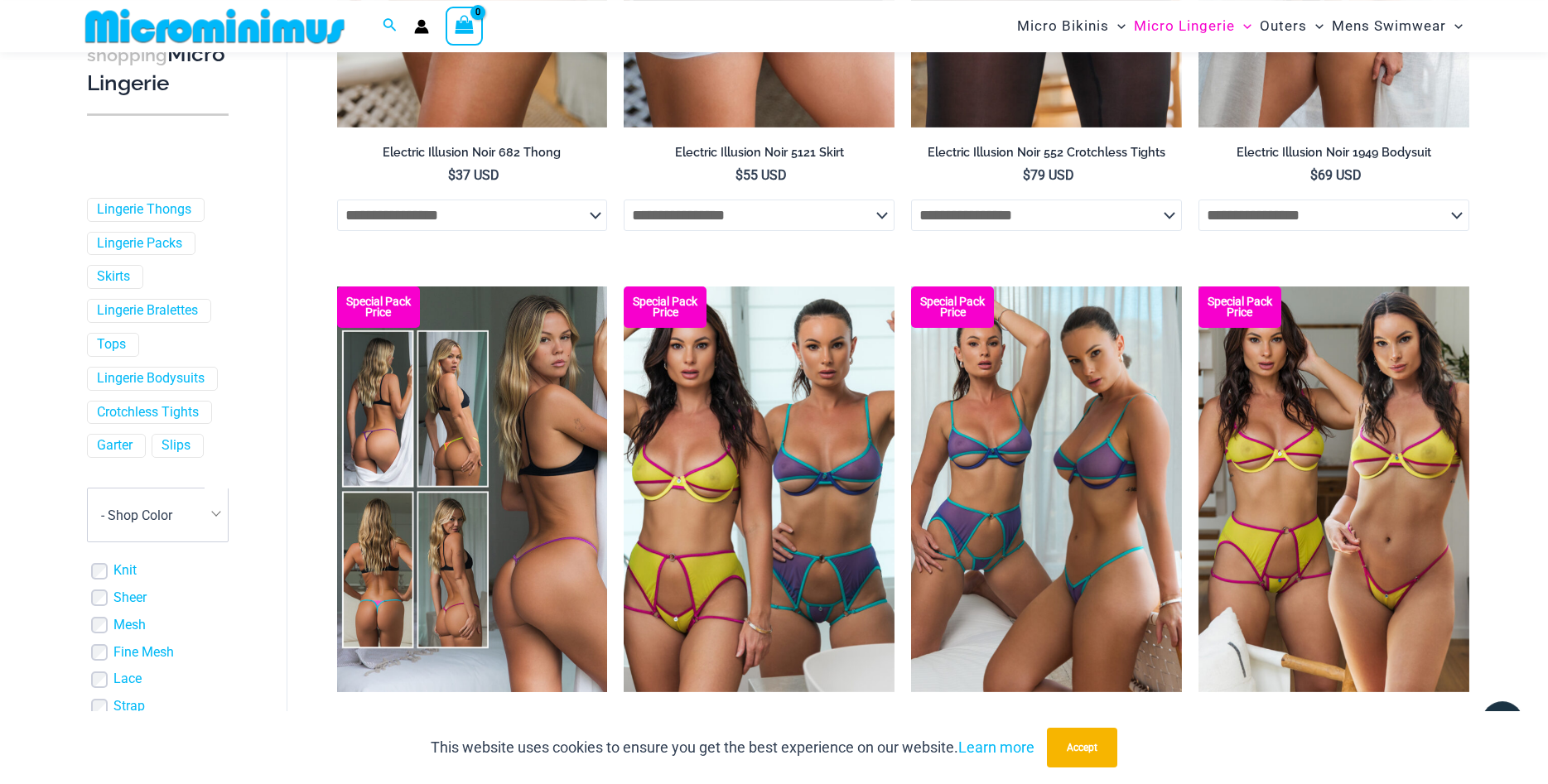
scroll to position [2776, 0]
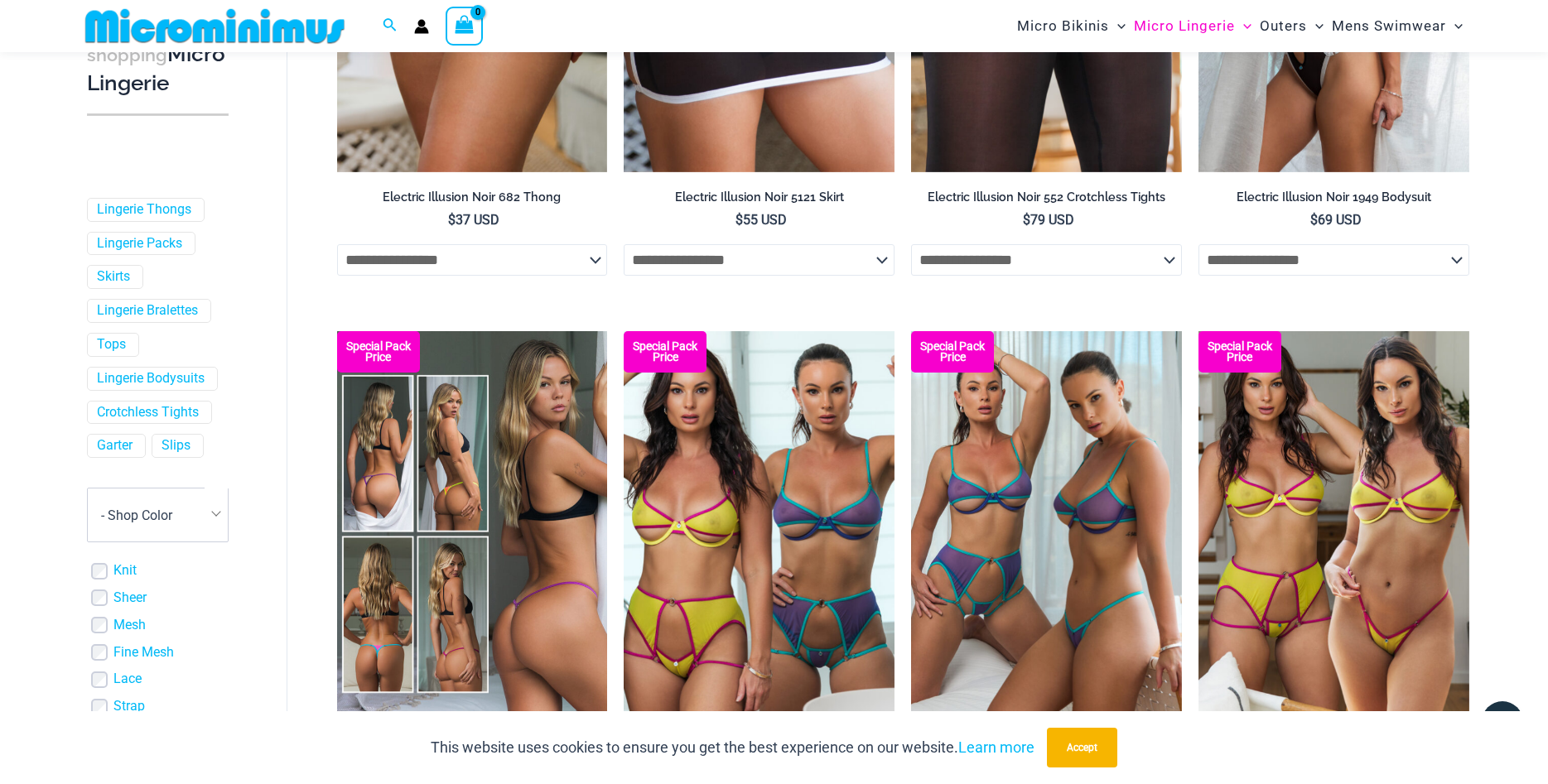
click at [465, 450] on img at bounding box center [472, 534] width 271 height 405
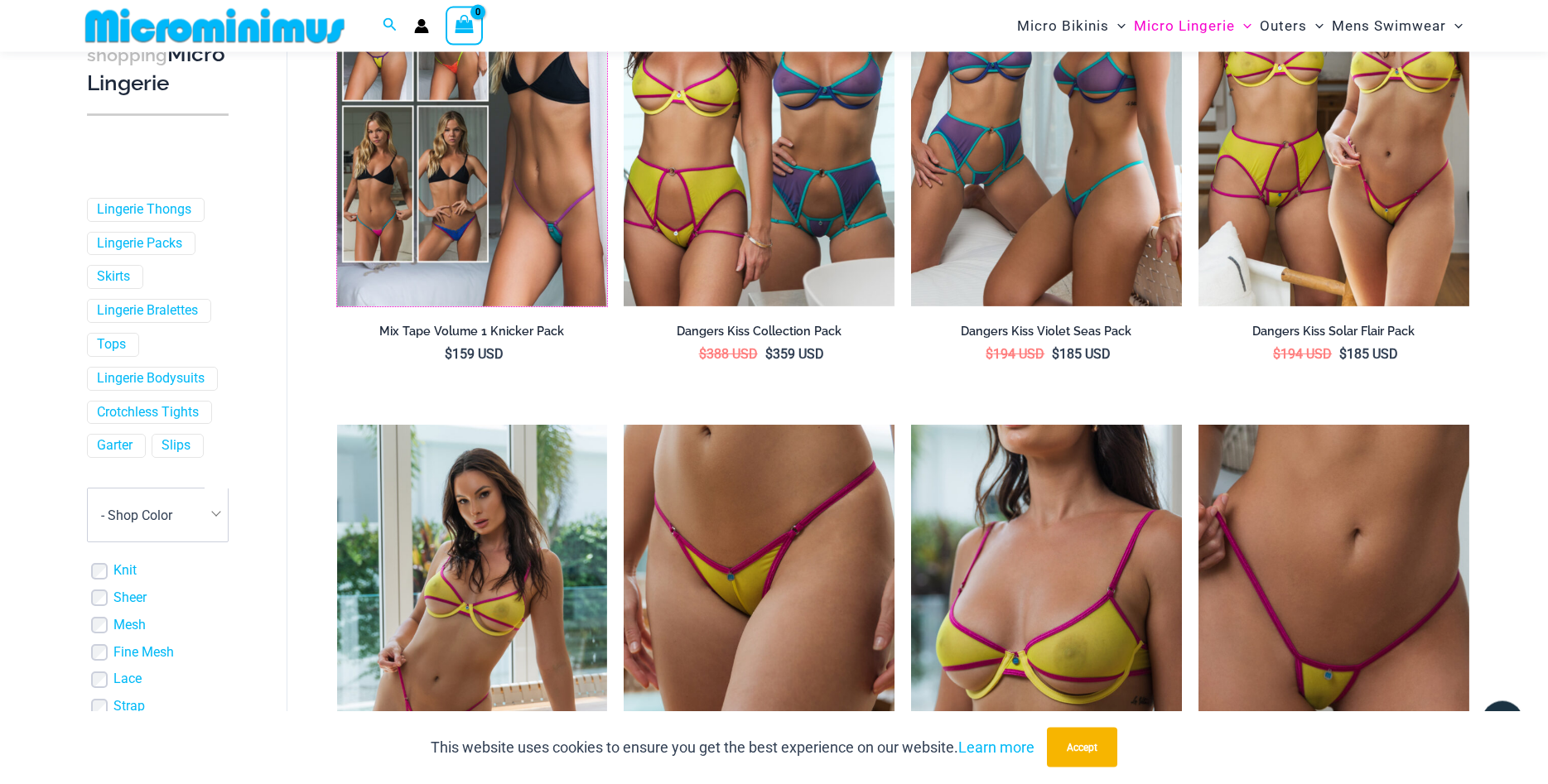
scroll to position [3029, 0]
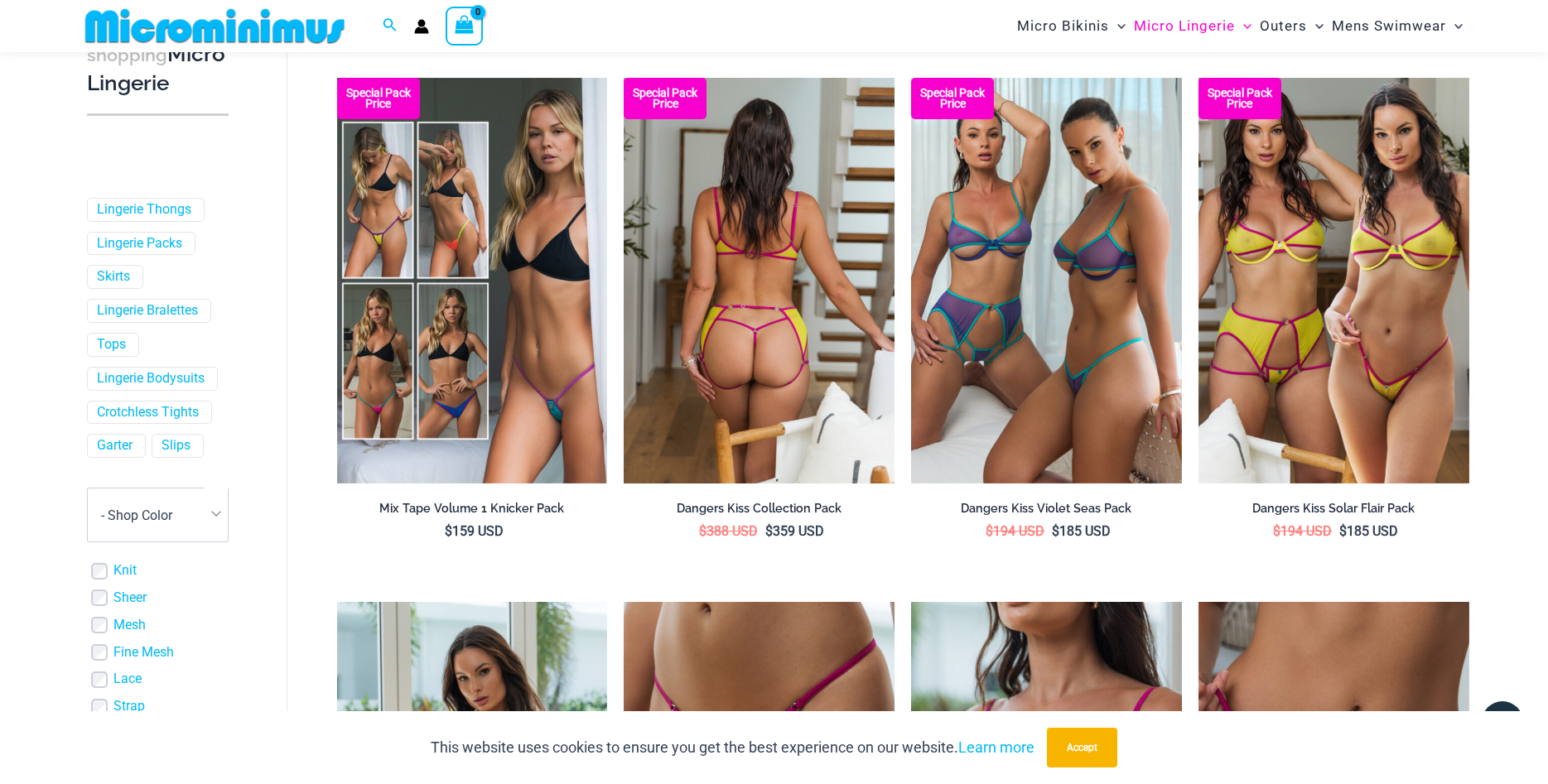
click at [788, 260] on img at bounding box center [759, 280] width 271 height 405
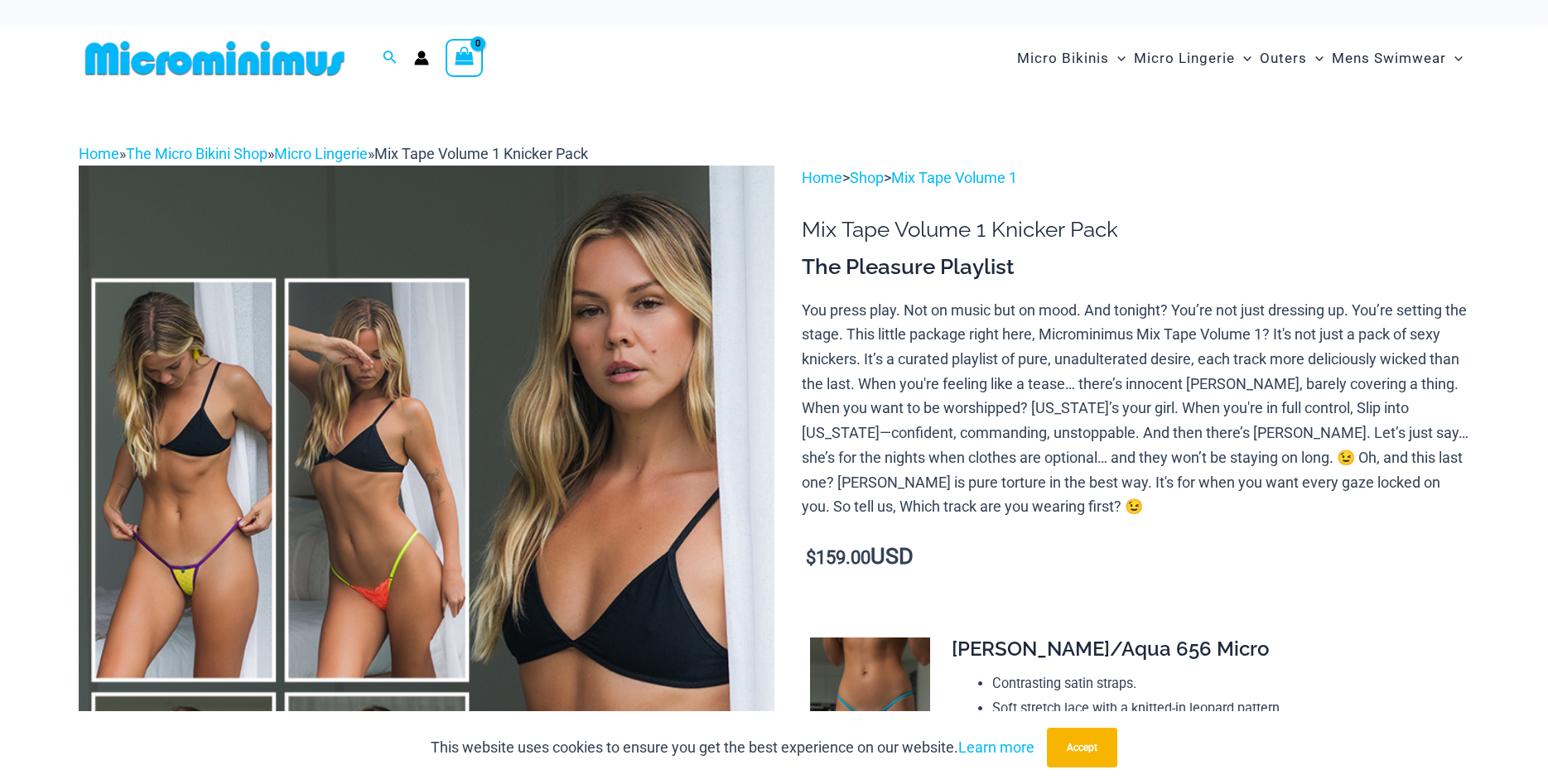
click at [199, 500] on img at bounding box center [426, 687] width 696 height 1043
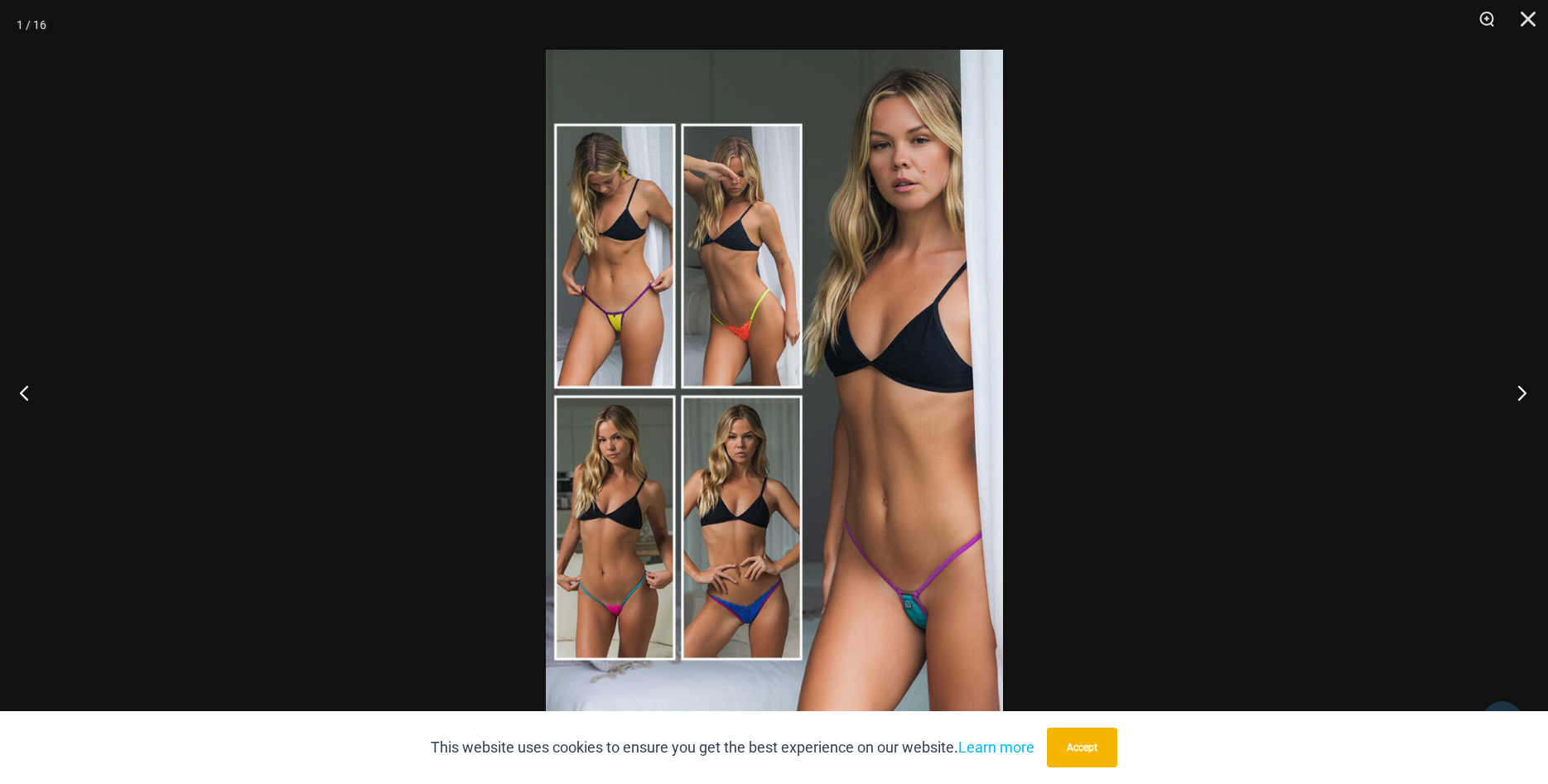
click at [1520, 400] on button "Next" at bounding box center [1517, 392] width 62 height 82
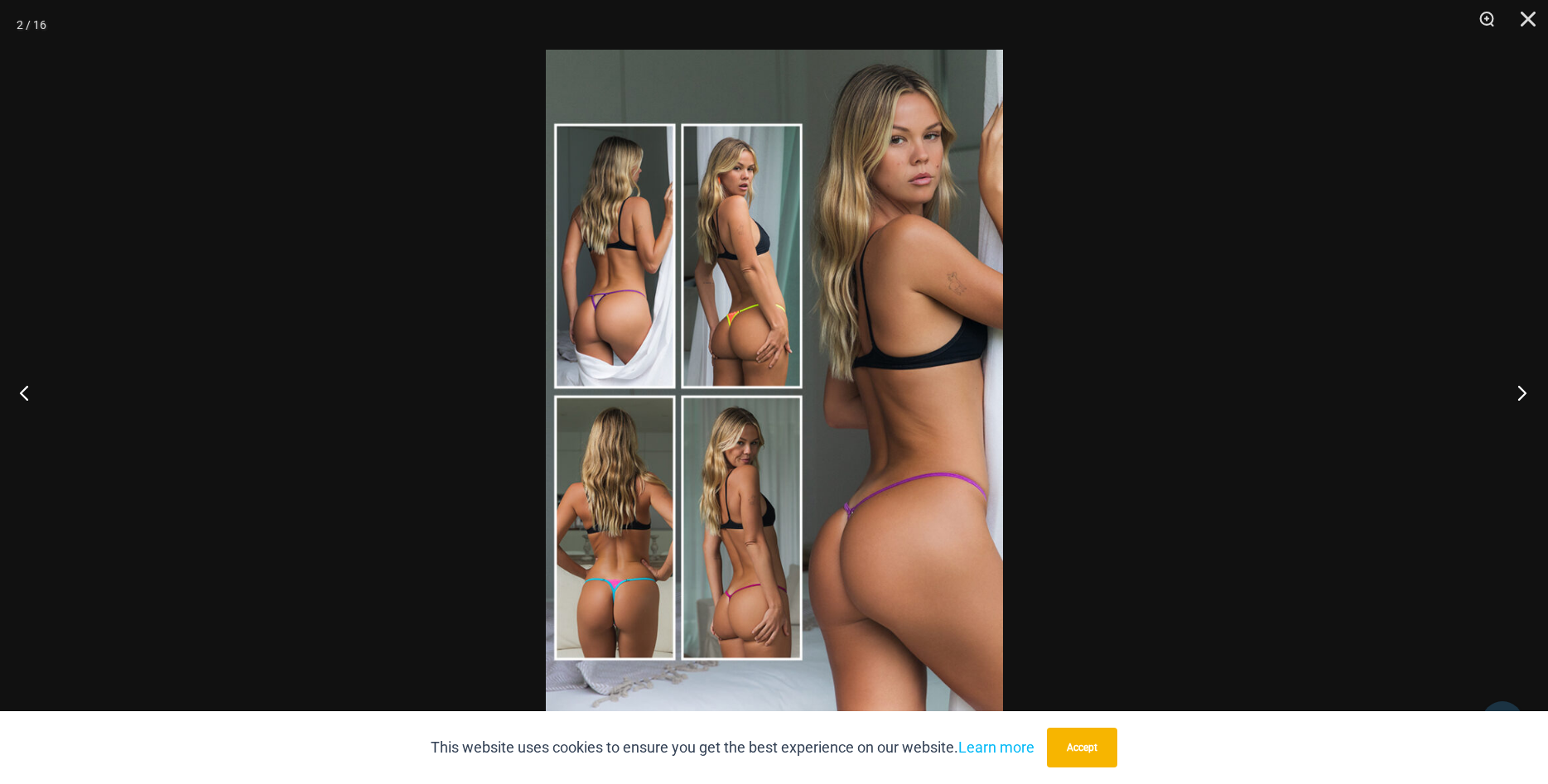
click at [1521, 398] on button "Next" at bounding box center [1517, 392] width 62 height 82
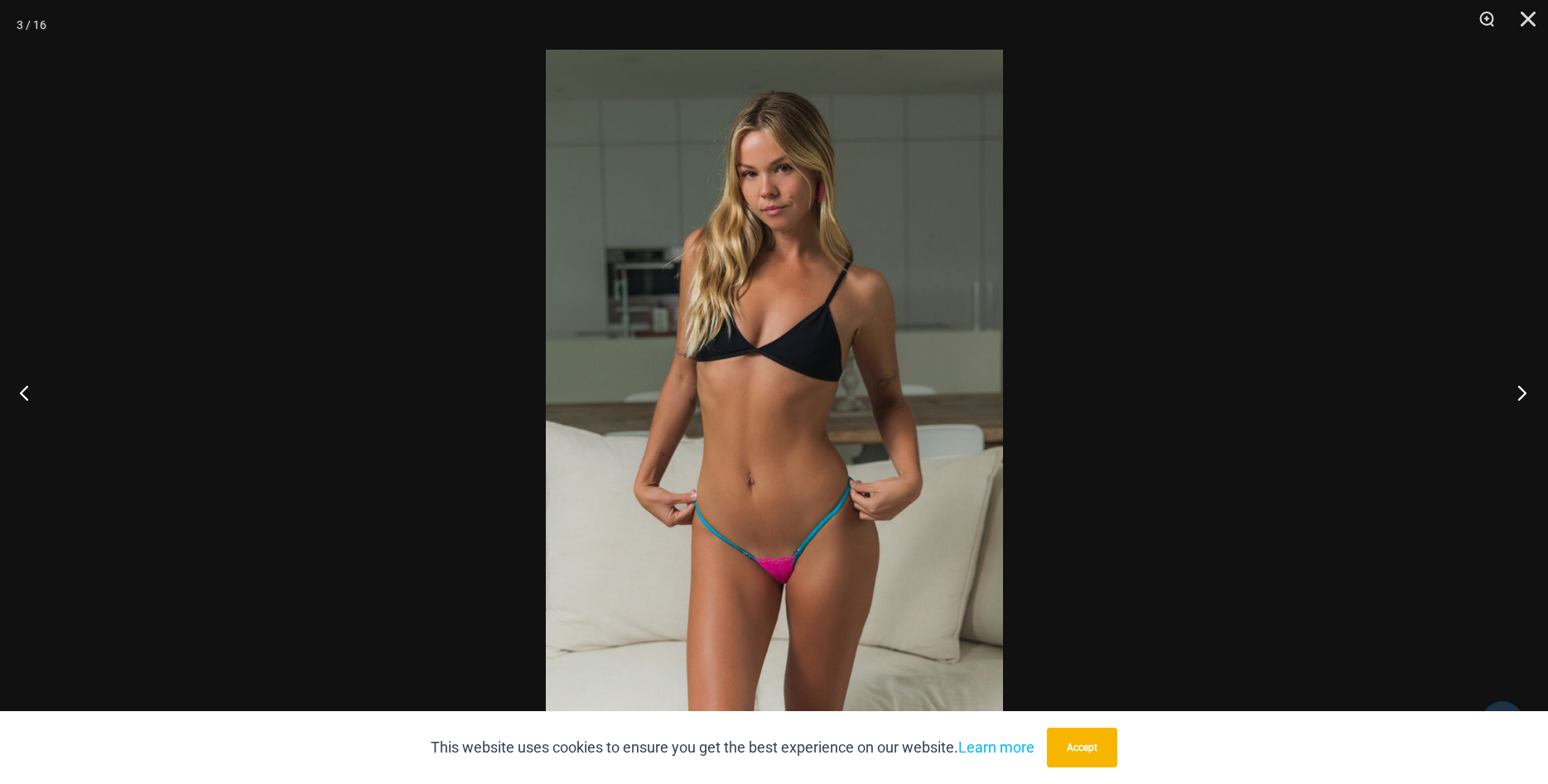
click at [1522, 397] on button "Next" at bounding box center [1517, 392] width 62 height 82
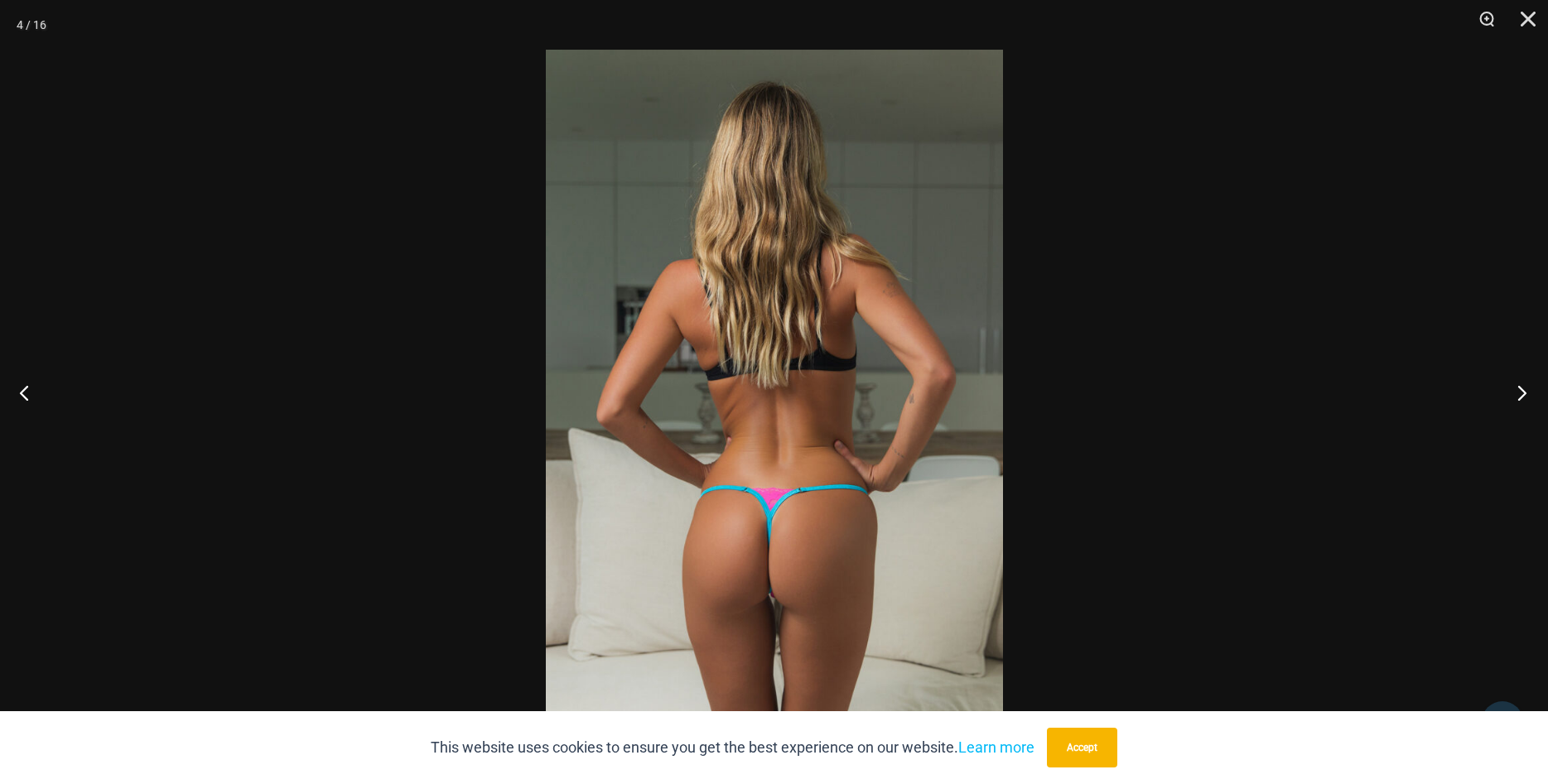
click at [1524, 396] on button "Next" at bounding box center [1517, 392] width 62 height 82
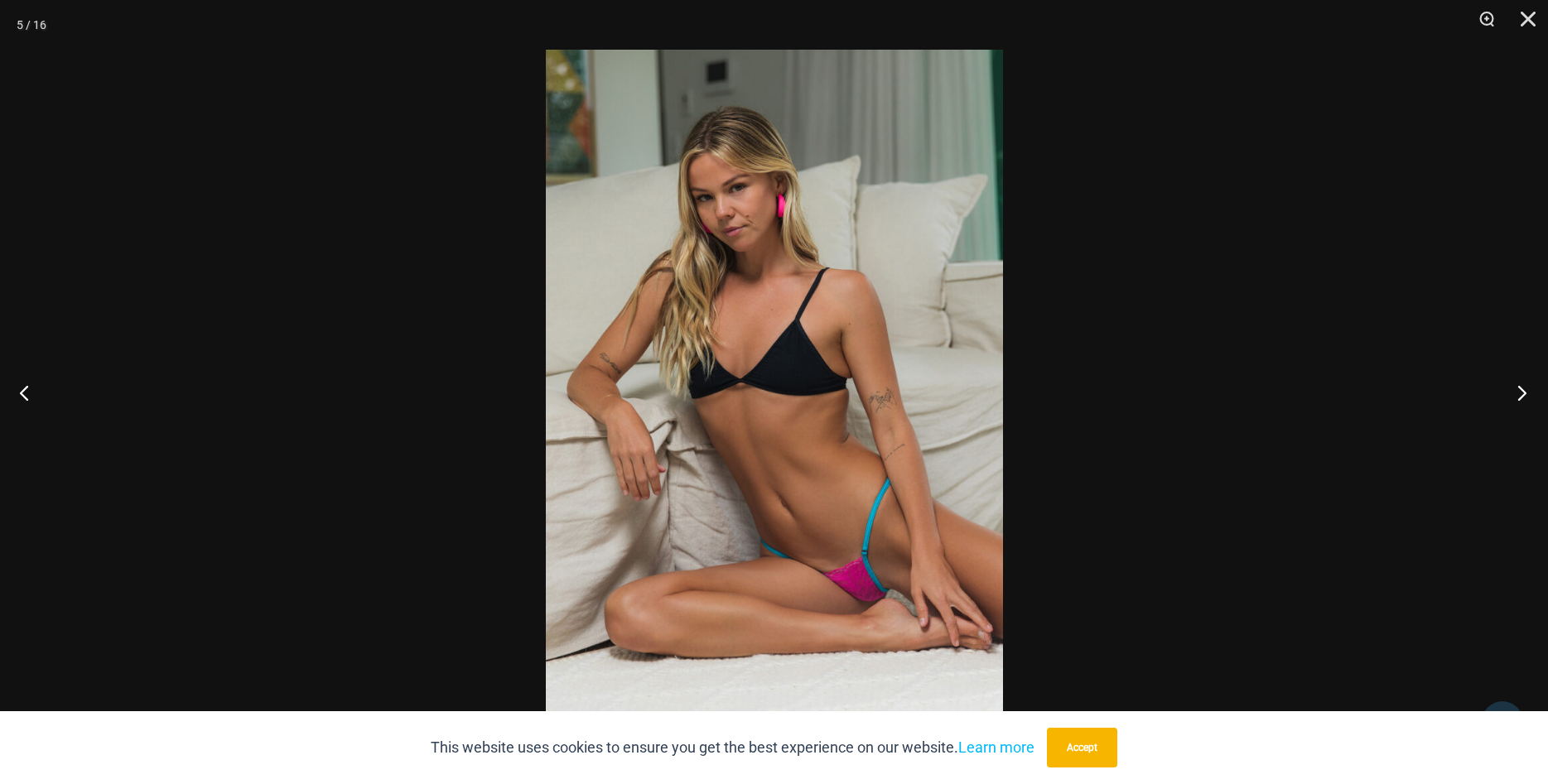
click at [1524, 406] on button "Next" at bounding box center [1517, 392] width 62 height 82
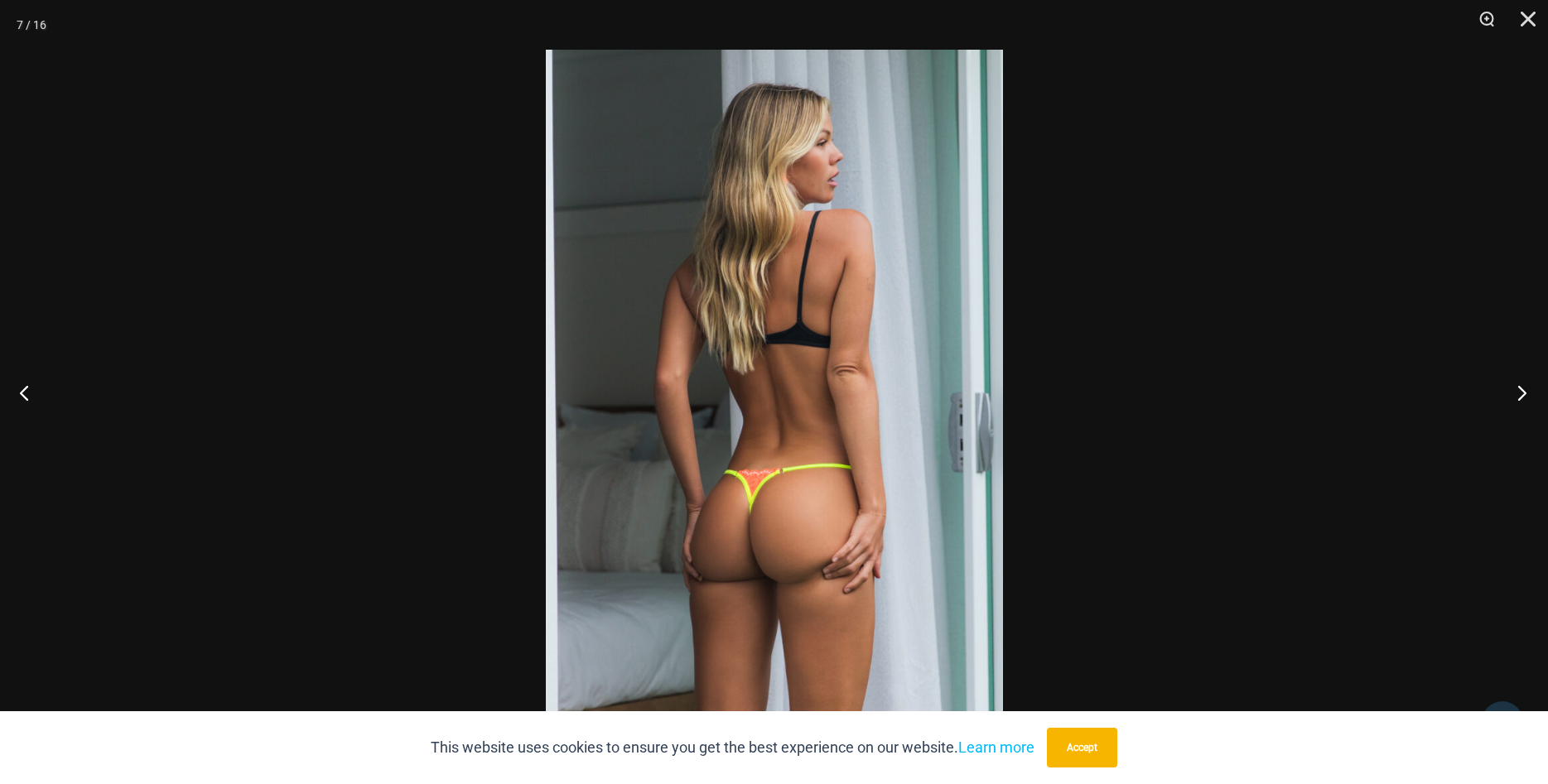
click at [1522, 395] on button "Next" at bounding box center [1517, 392] width 62 height 82
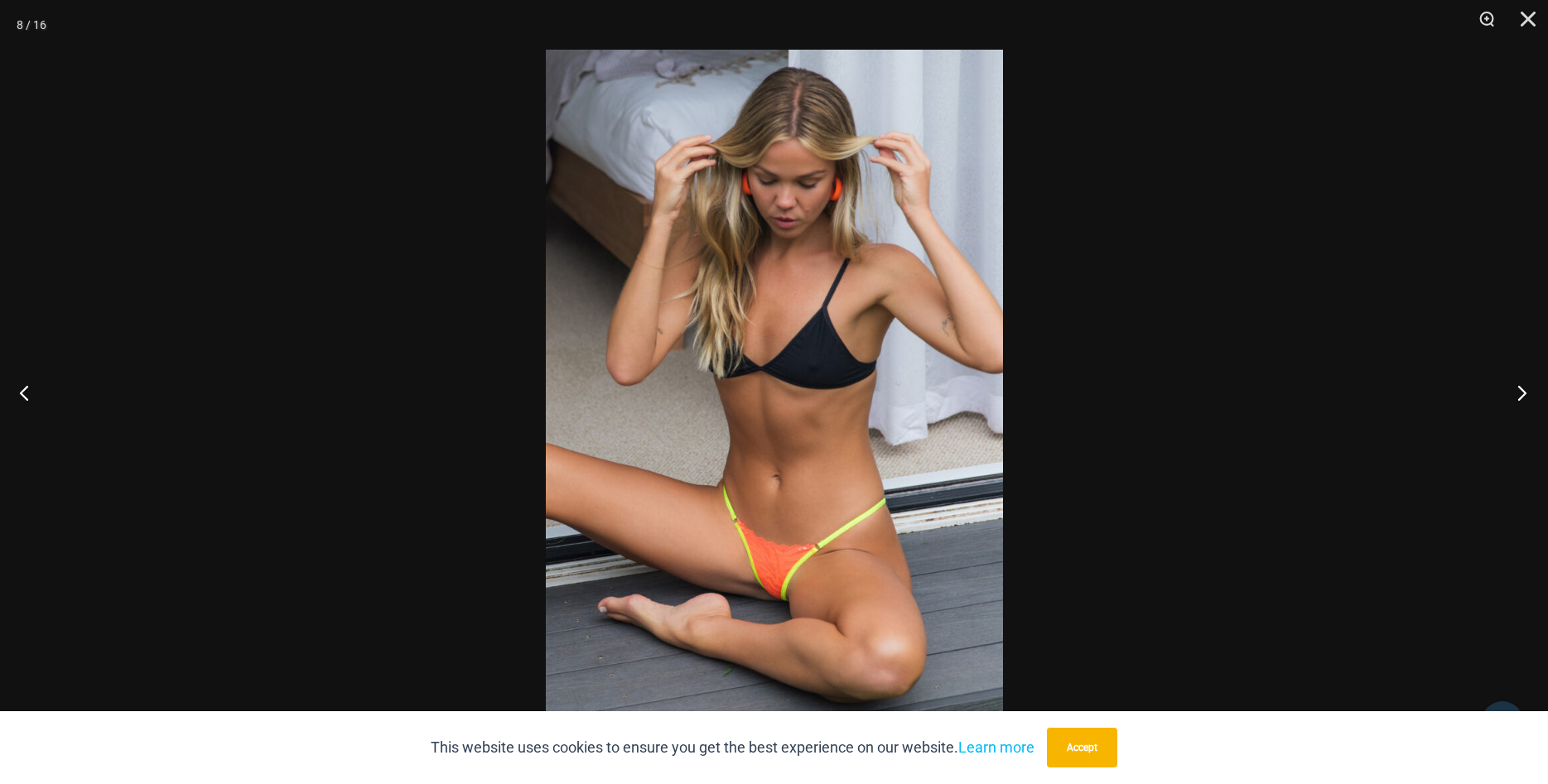
click at [1522, 395] on button "Next" at bounding box center [1517, 392] width 62 height 82
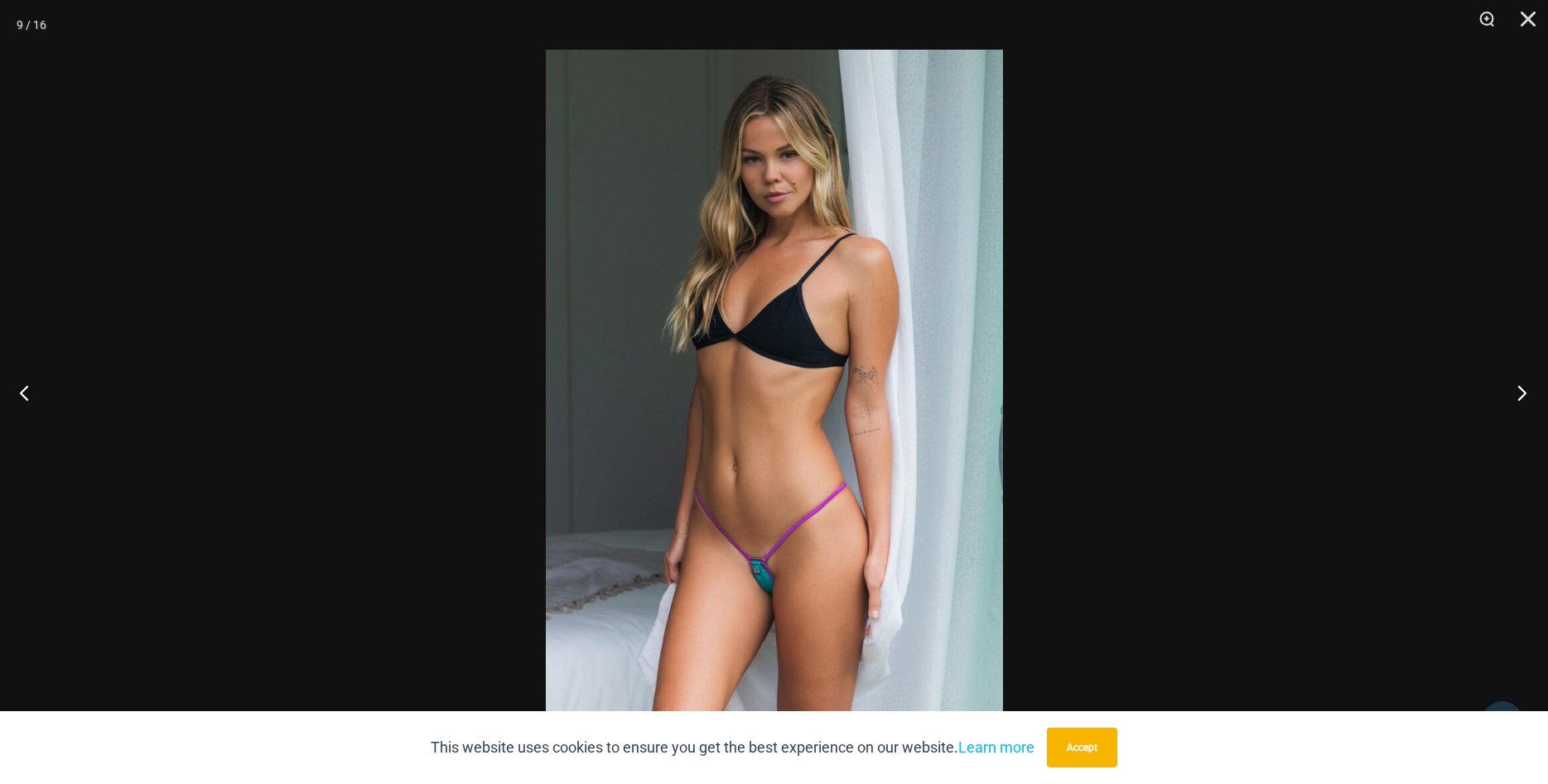
click at [1522, 395] on button "Next" at bounding box center [1517, 392] width 62 height 82
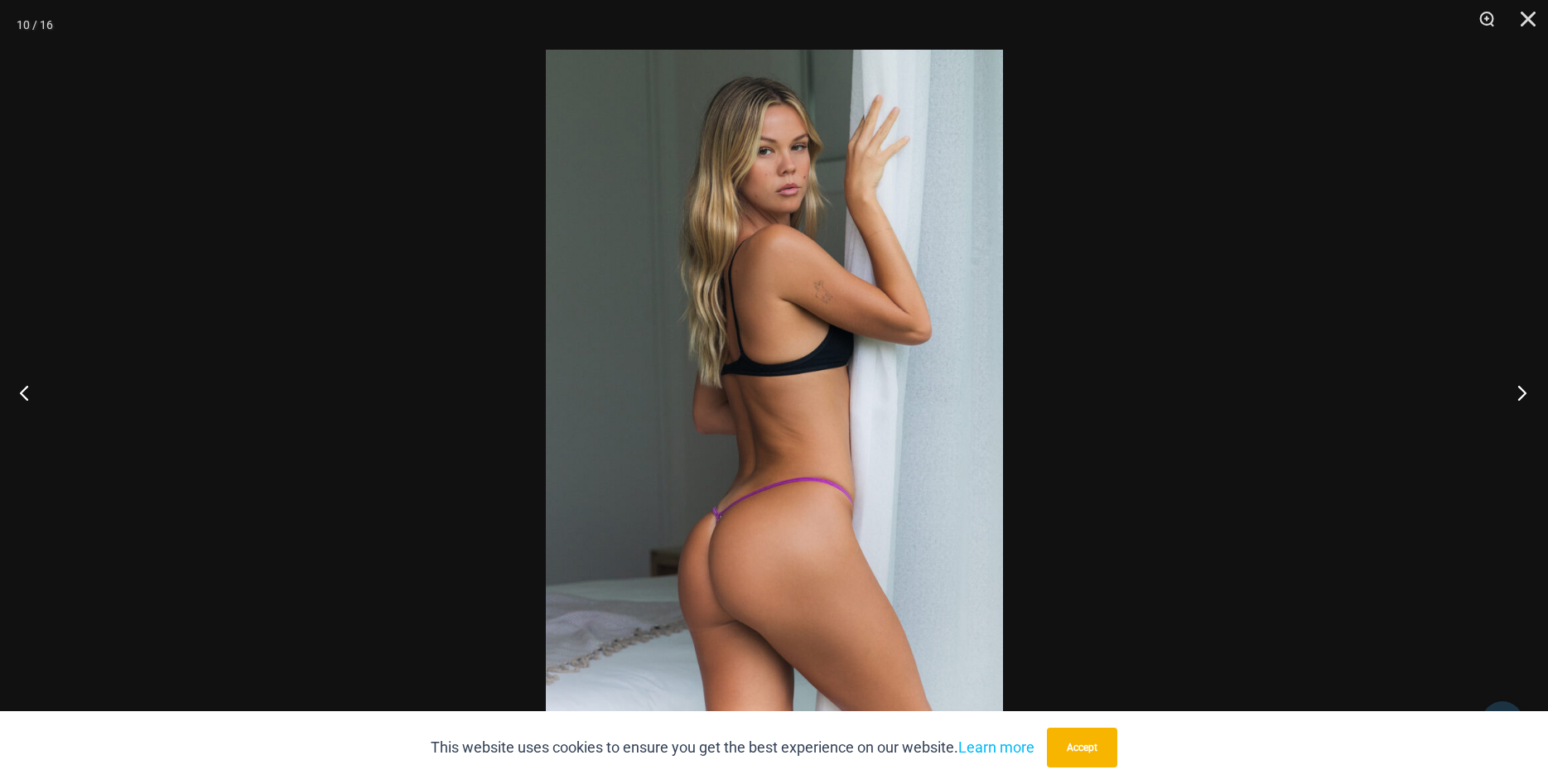
click at [1520, 394] on button "Next" at bounding box center [1517, 392] width 62 height 82
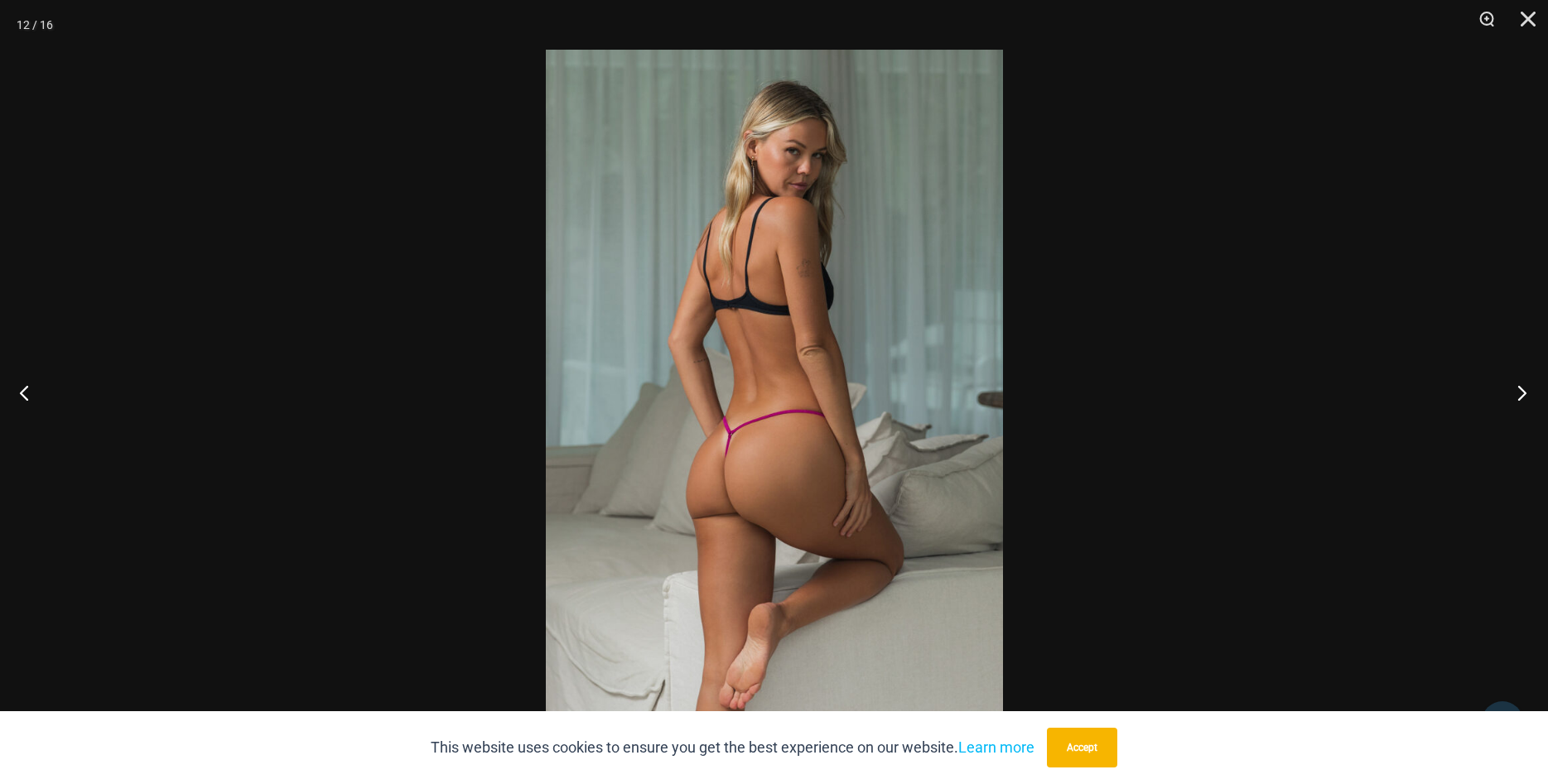
click at [1521, 383] on button "Next" at bounding box center [1517, 392] width 62 height 82
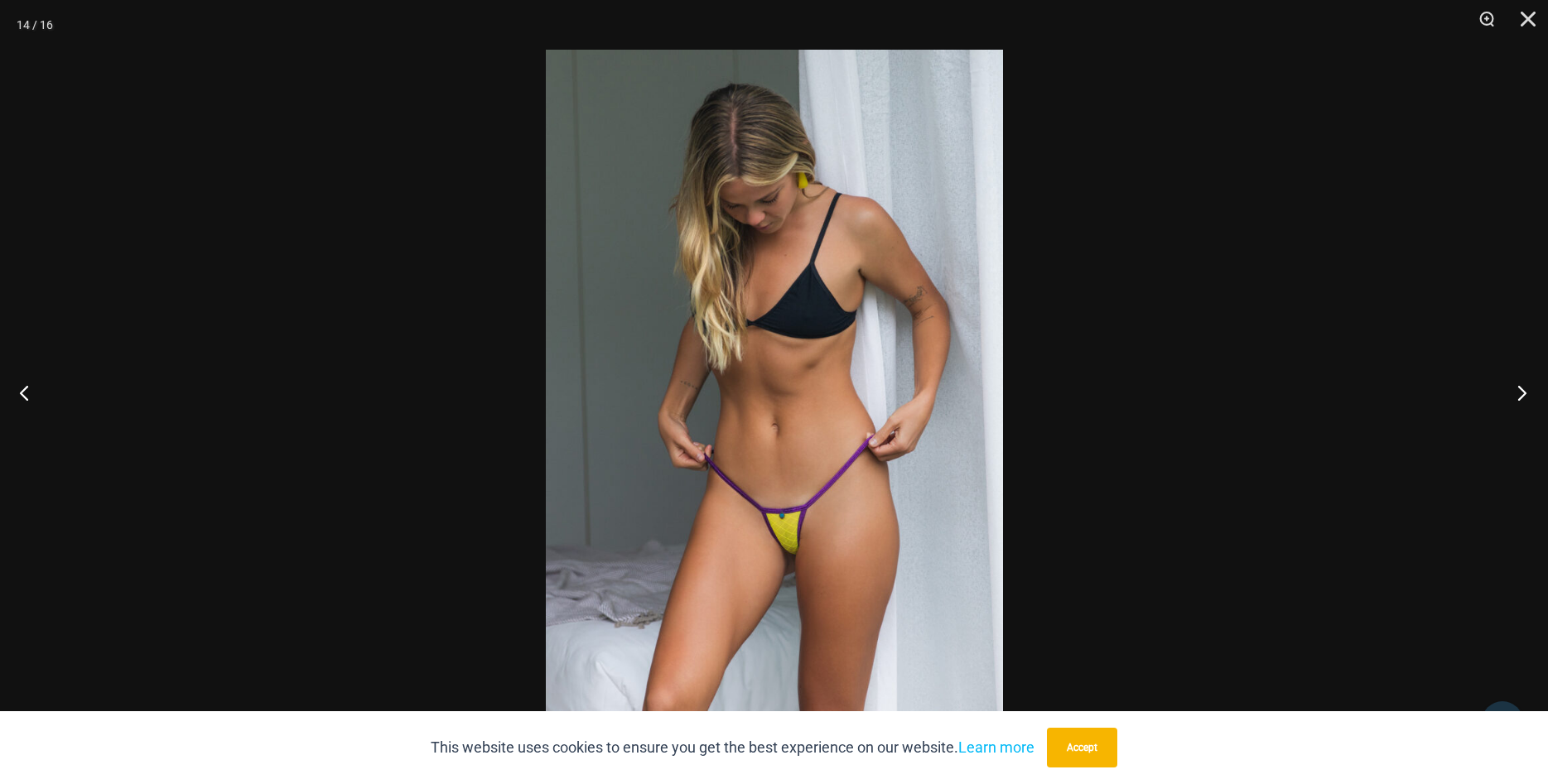
click at [1523, 400] on button "Next" at bounding box center [1517, 392] width 62 height 82
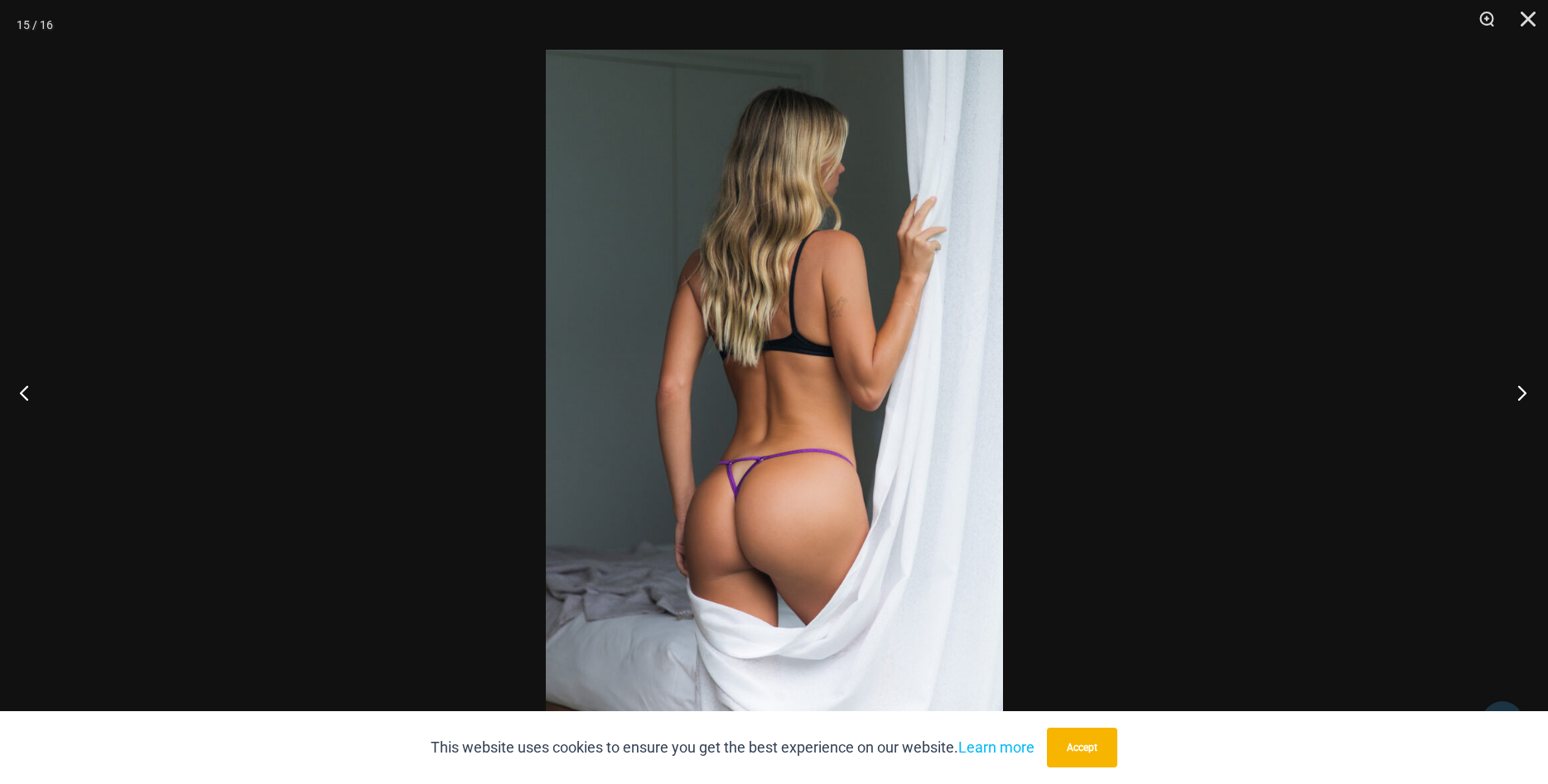
click at [1525, 393] on button "Next" at bounding box center [1517, 392] width 62 height 82
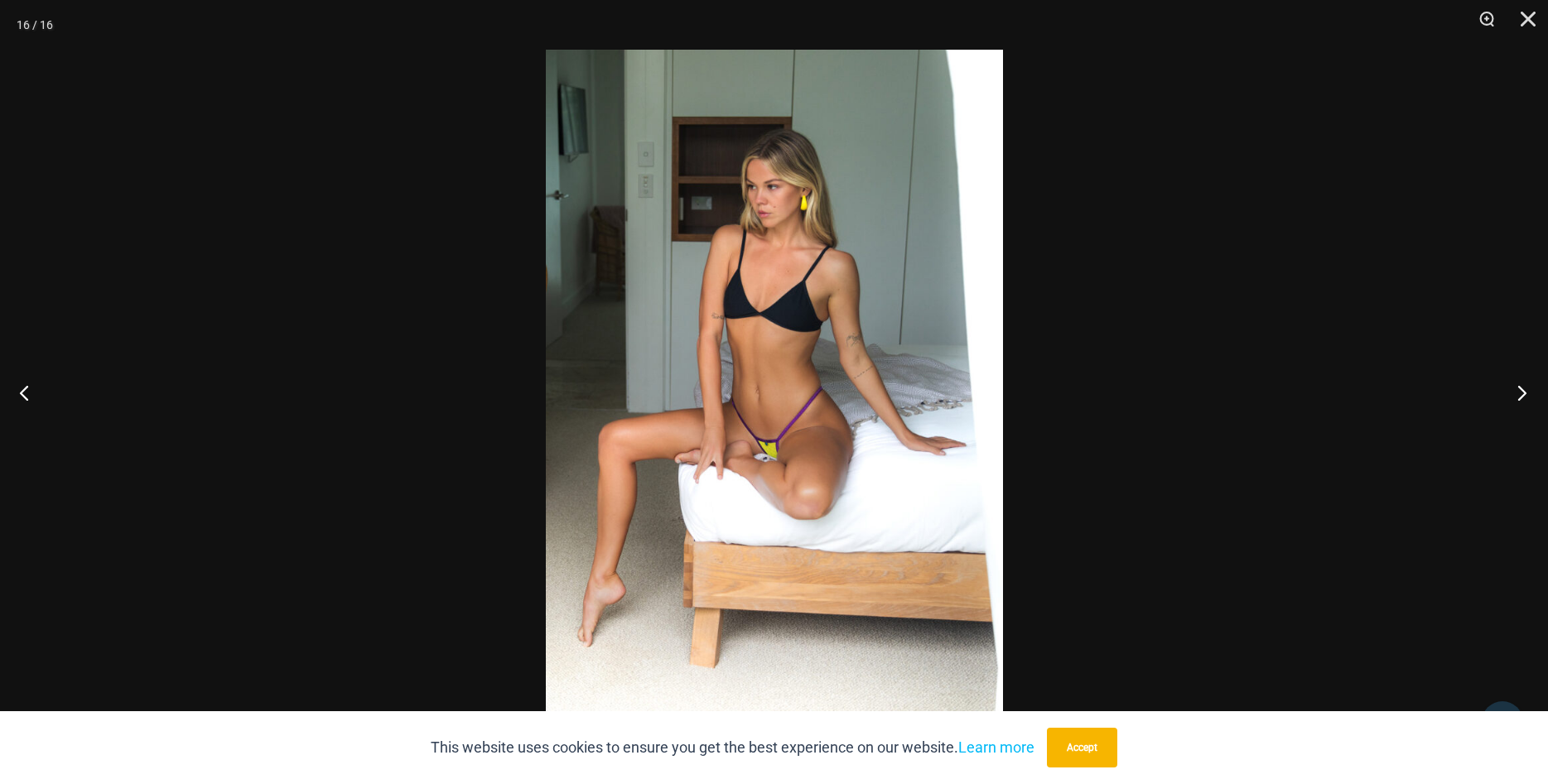
click at [1525, 393] on button "Next" at bounding box center [1517, 392] width 62 height 82
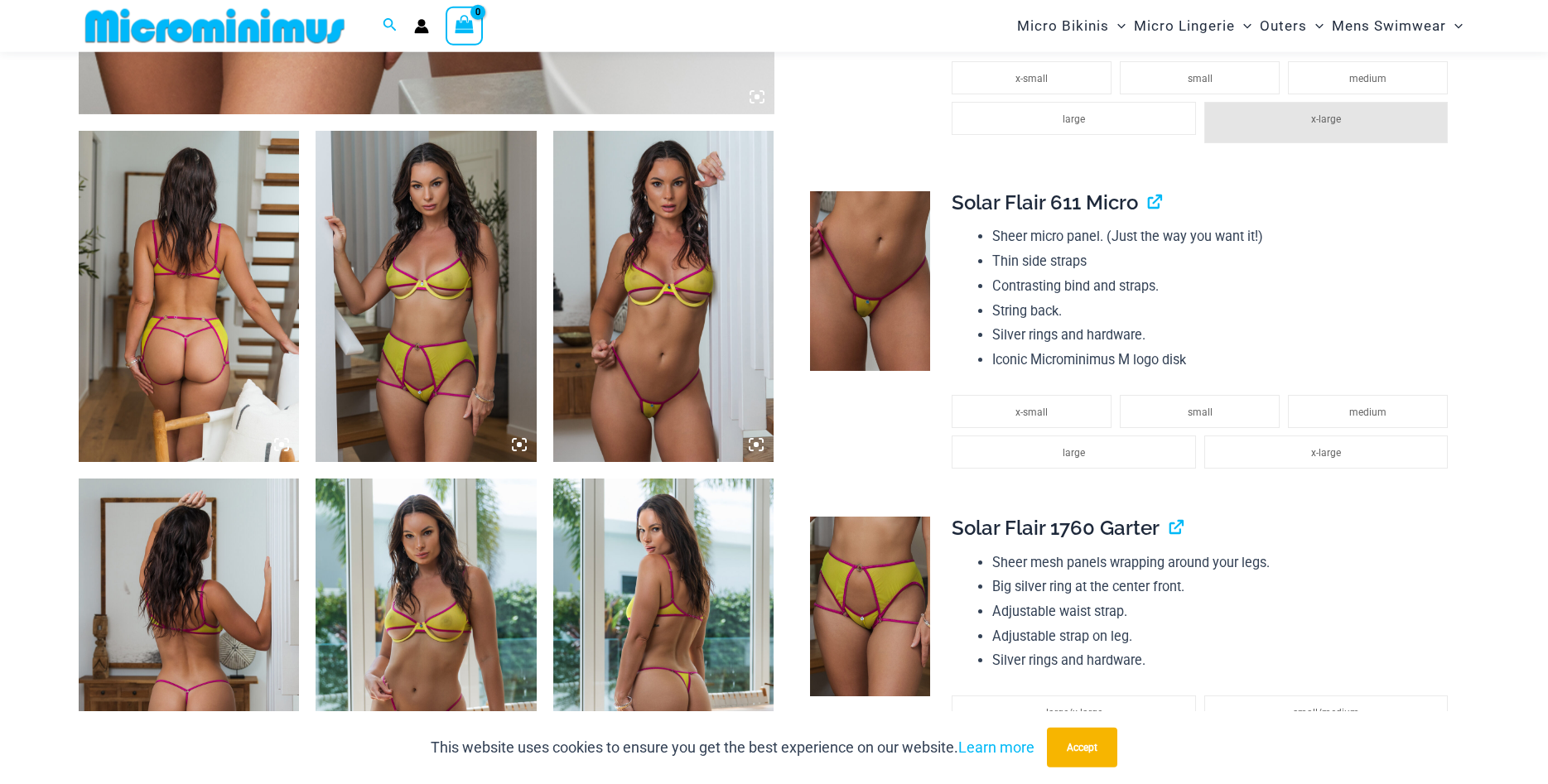
scroll to position [1085, 0]
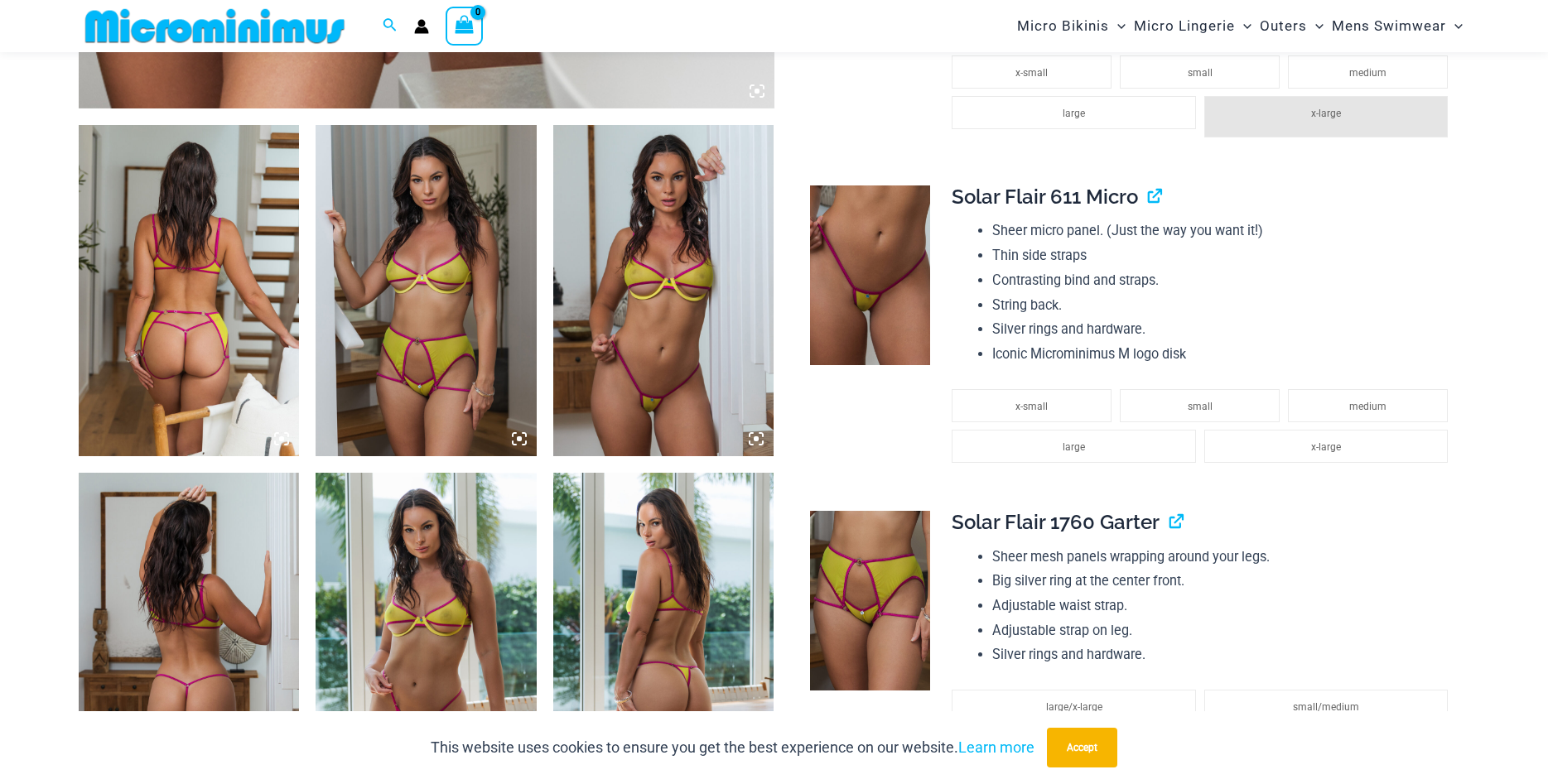
click at [218, 307] on img at bounding box center [188, 290] width 221 height 332
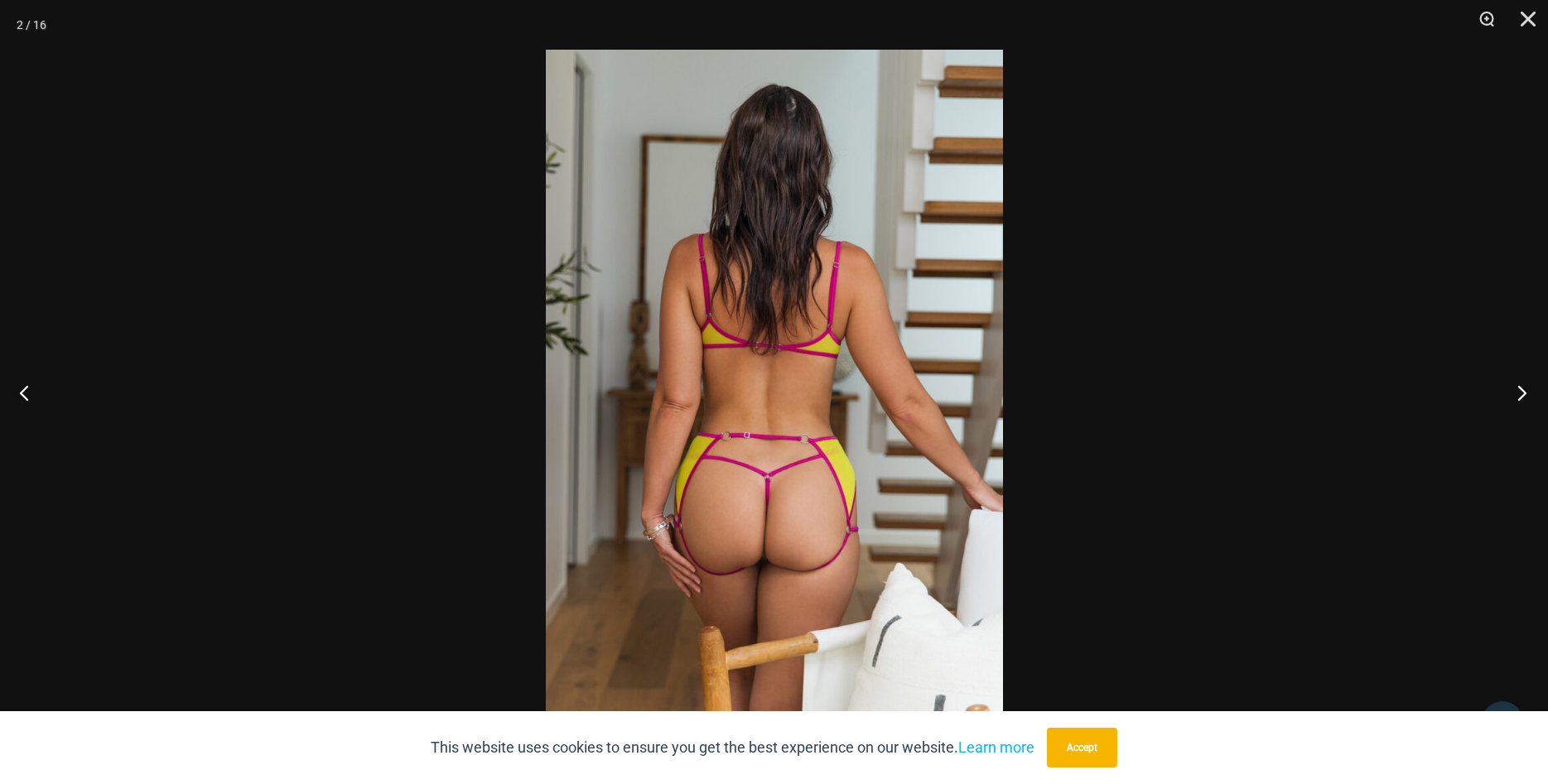
click at [1518, 395] on button "Next" at bounding box center [1517, 392] width 62 height 82
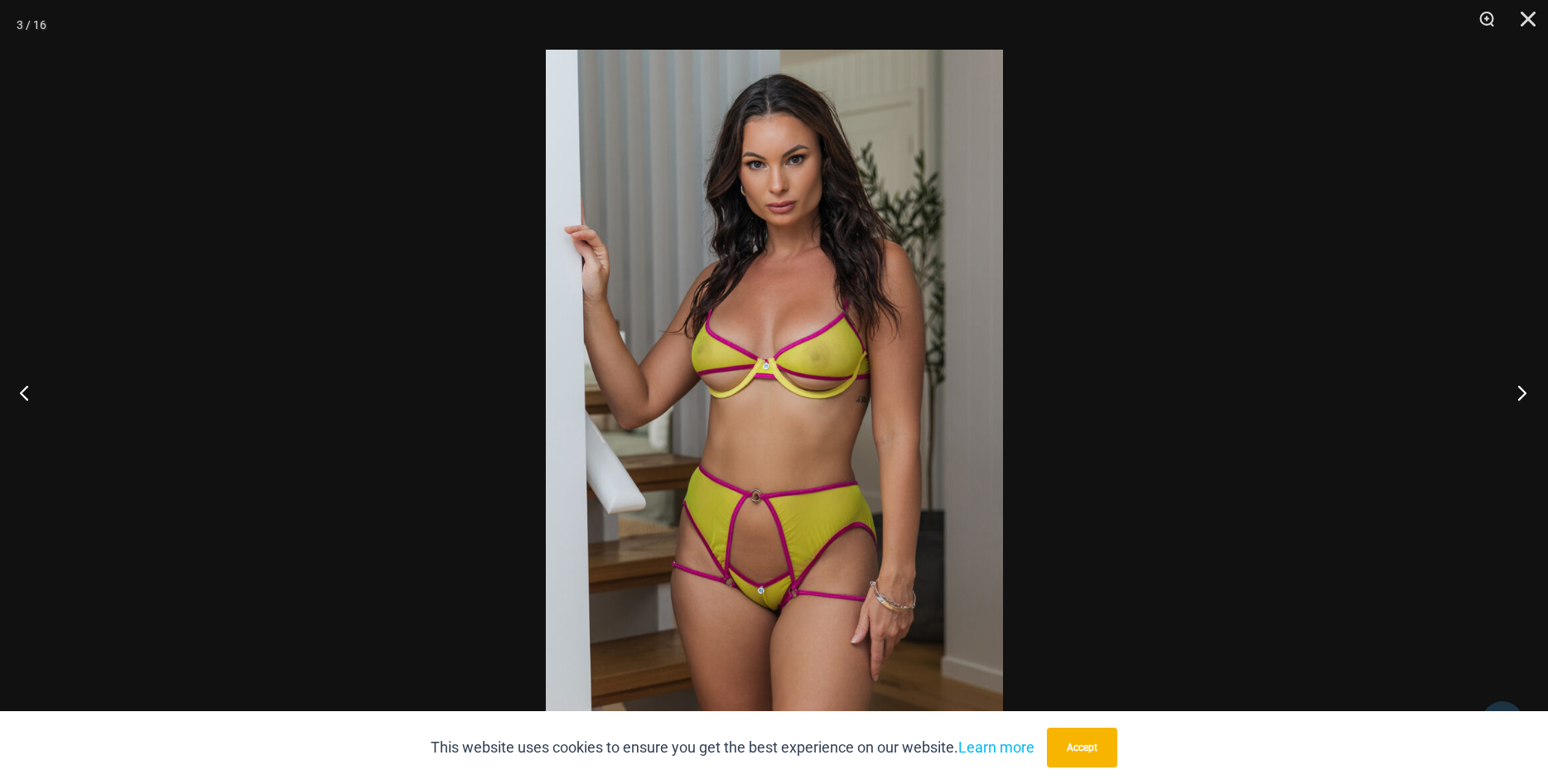
click at [1516, 392] on button "Next" at bounding box center [1517, 392] width 62 height 82
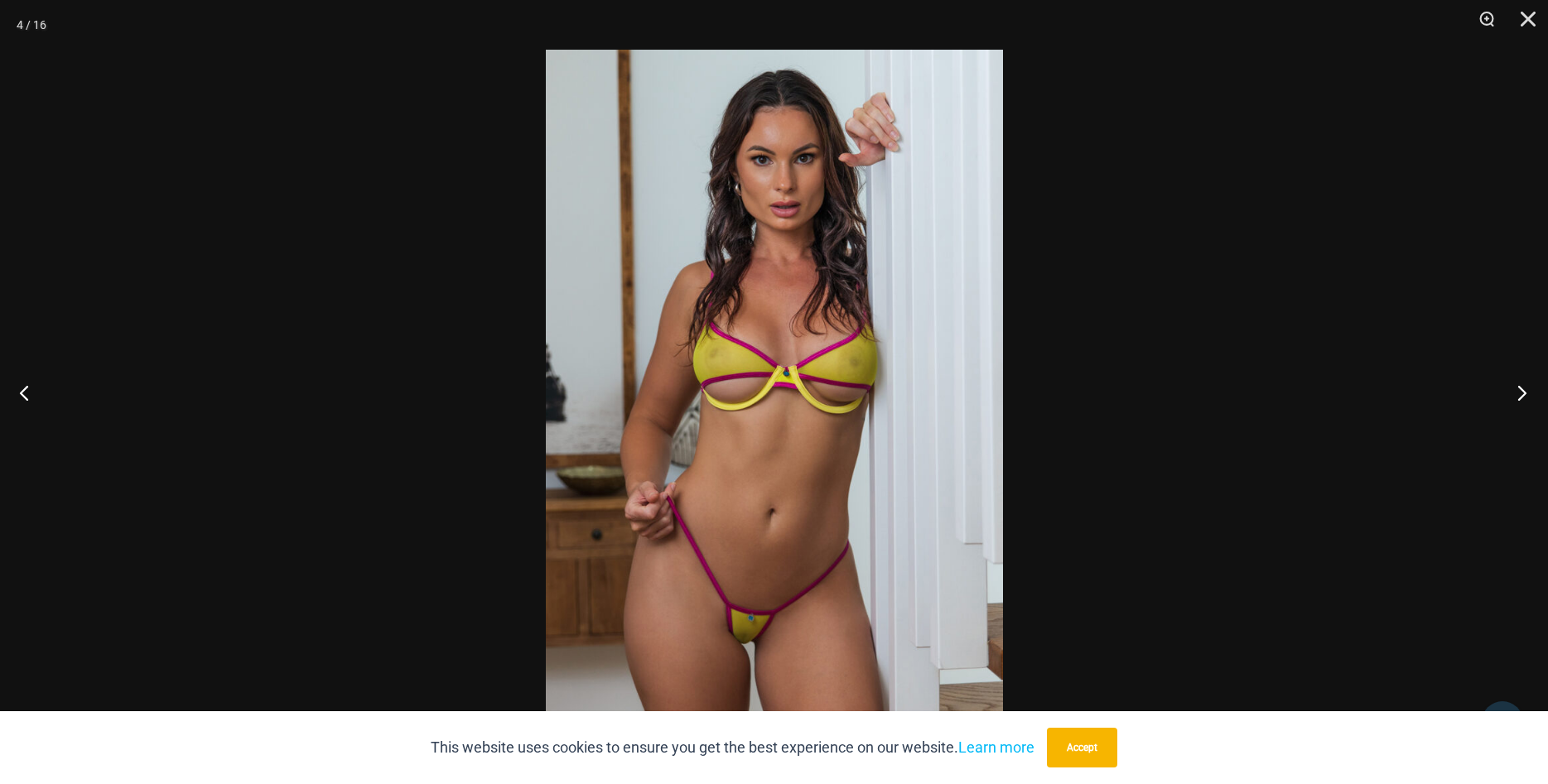
click at [1511, 390] on button "Next" at bounding box center [1517, 392] width 62 height 82
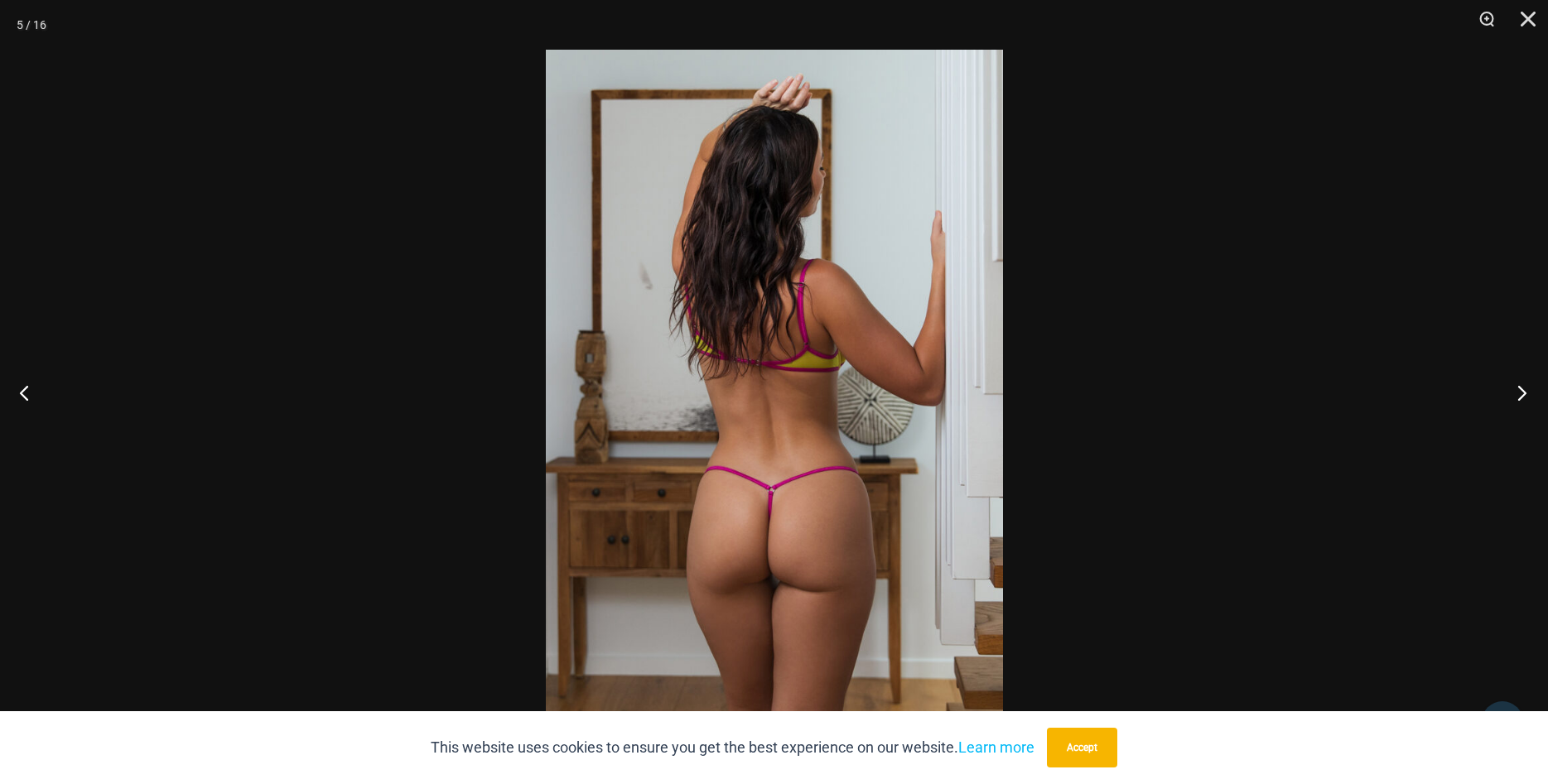
click at [1525, 385] on button "Next" at bounding box center [1517, 392] width 62 height 82
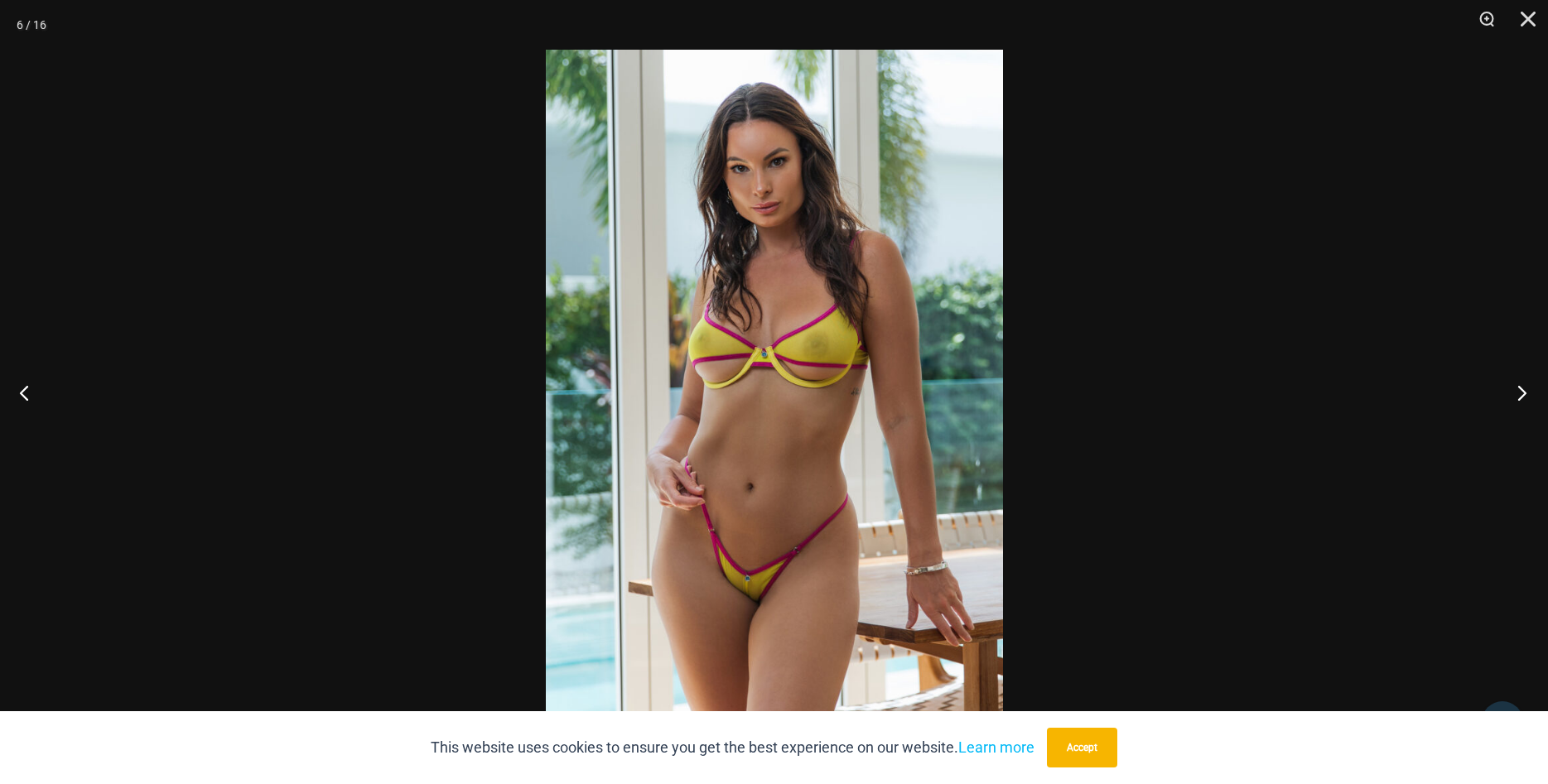
click at [1525, 385] on button "Next" at bounding box center [1517, 392] width 62 height 82
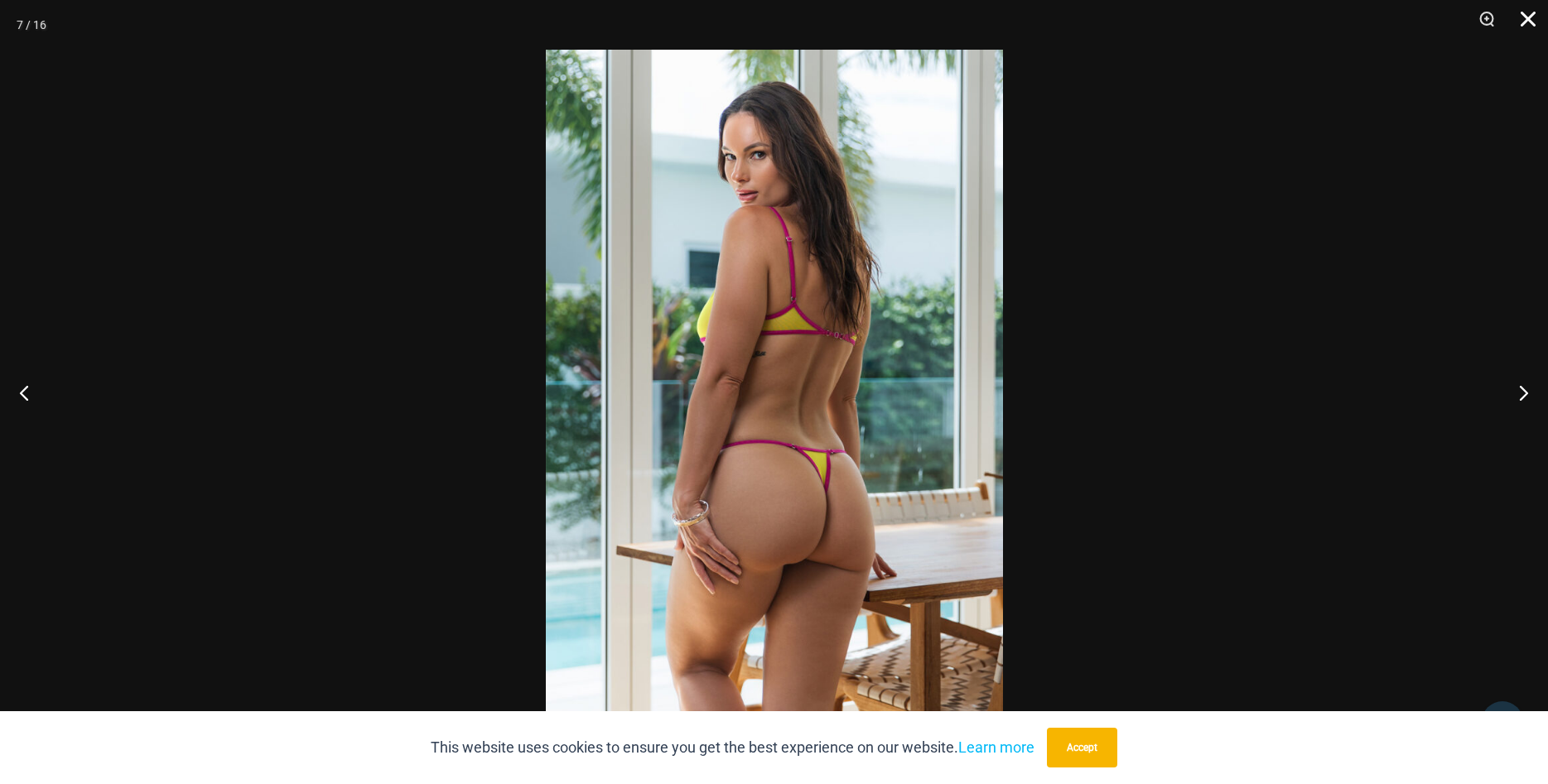
click at [1517, 17] on button "Close" at bounding box center [1522, 25] width 41 height 50
